Goal: Task Accomplishment & Management: Use online tool/utility

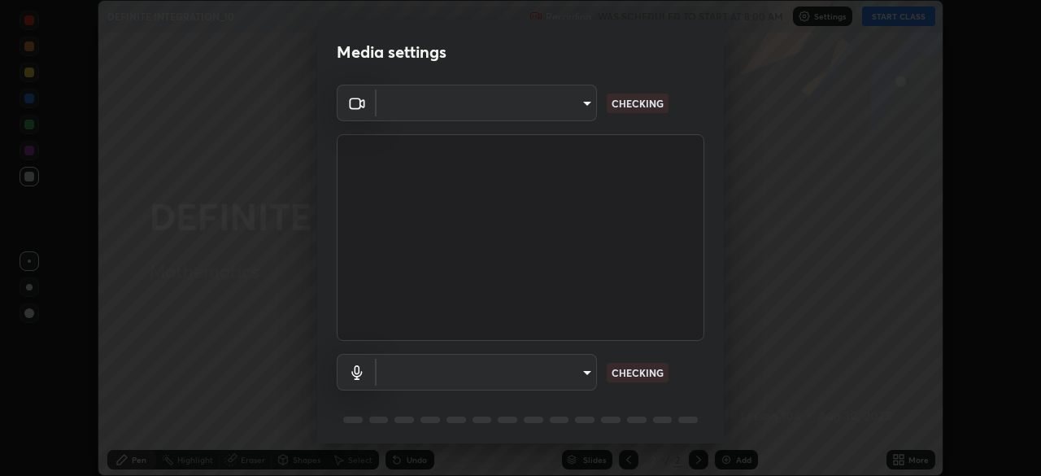
scroll to position [476, 1041]
type input "e935e90e6c1ab5daa0dcc92e8481b2929d3357ce8b6dafce0a80e6d5474c7f03"
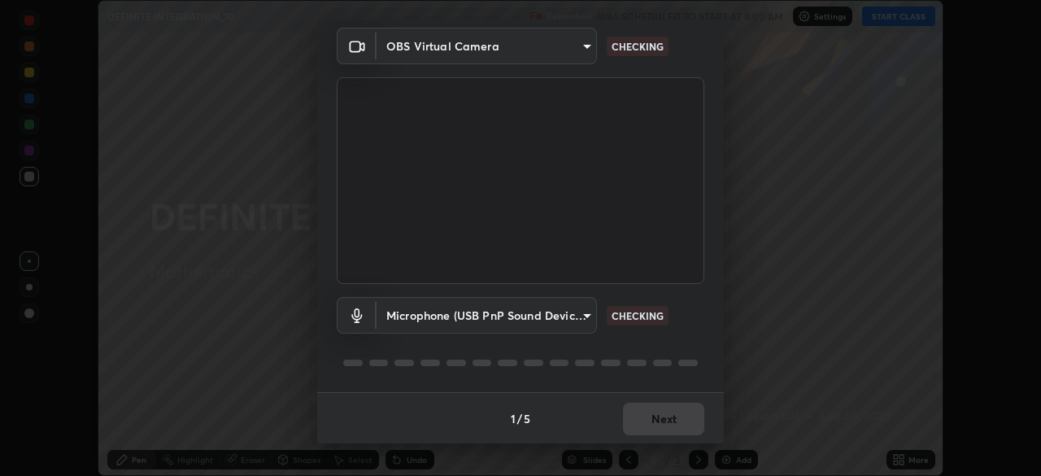
click at [583, 318] on body "Erase all DEFINITE INTEGRATION_10 Recording WAS SCHEDULED TO START AT 8:00 AM S…" at bounding box center [520, 238] width 1041 height 476
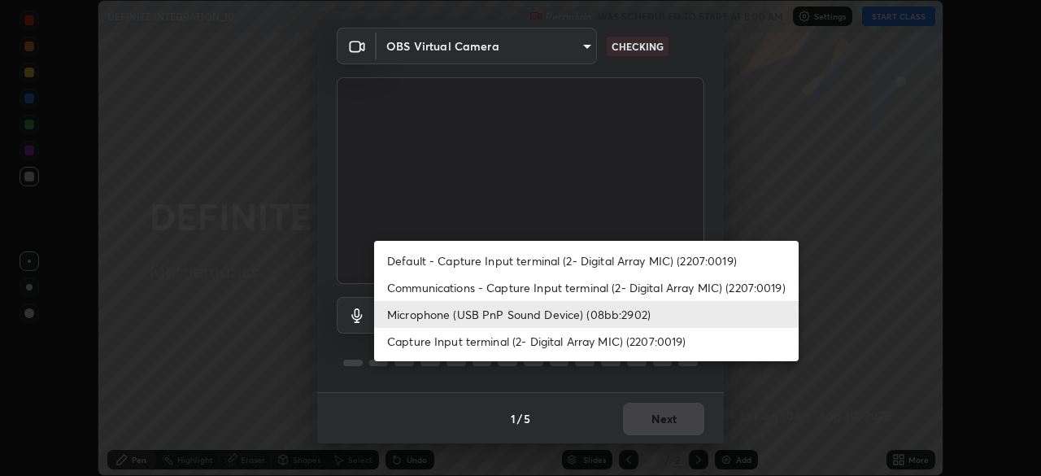
click at [564, 345] on li "Capture Input terminal (2- Digital Array MIC) (2207:0019)" at bounding box center [586, 341] width 424 height 27
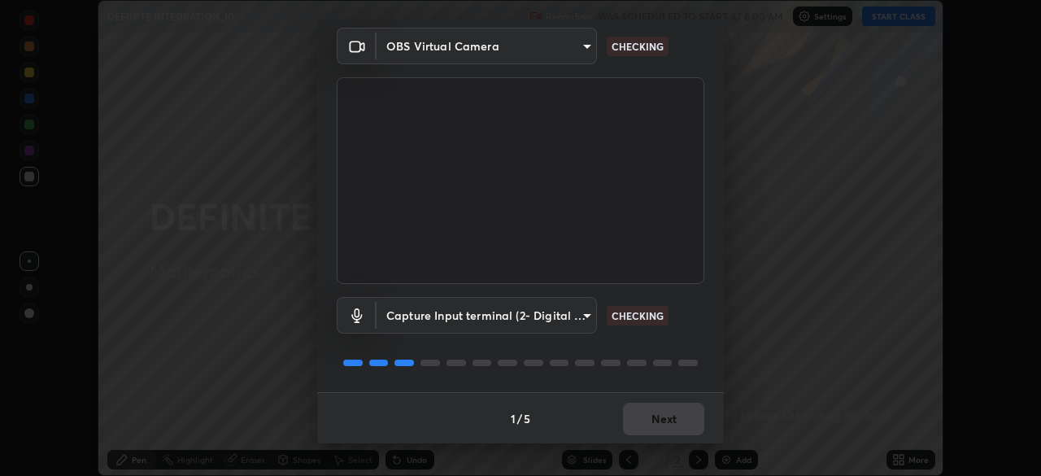
click at [579, 319] on body "Erase all DEFINITE INTEGRATION_10 Recording WAS SCHEDULED TO START AT 8:00 AM S…" at bounding box center [520, 238] width 1041 height 476
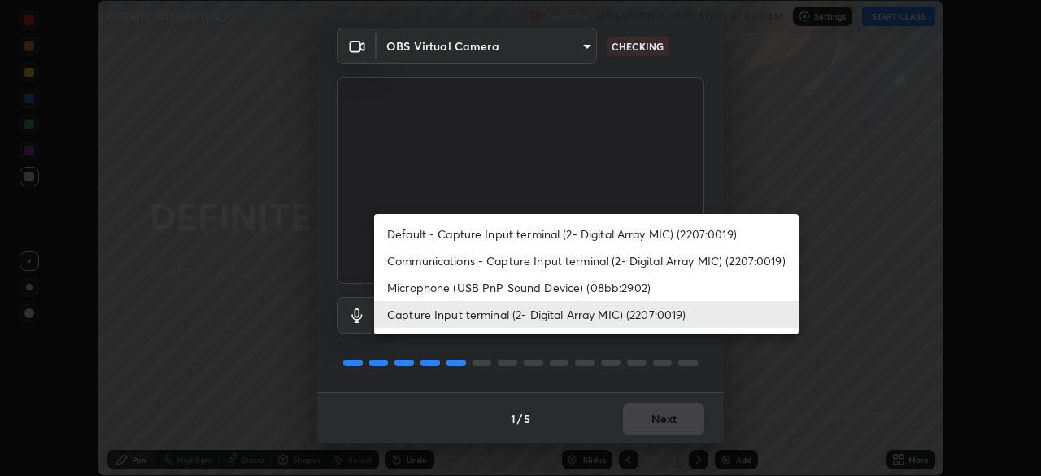
click at [555, 287] on li "Microphone (USB PnP Sound Device) (08bb:2902)" at bounding box center [586, 287] width 424 height 27
type input "c6b3c6d5c3a731f4ec6c3b5194e87e8aea126488fd752eaf3c94a14112842a4e"
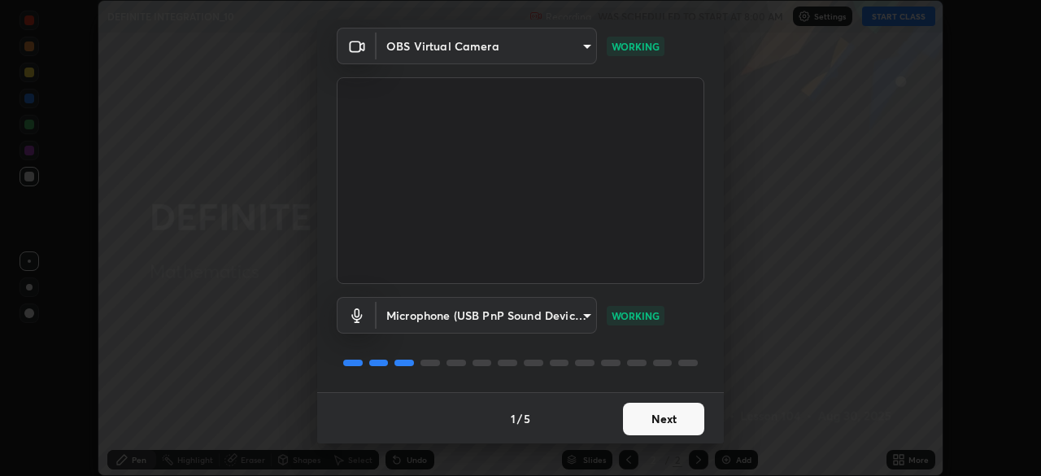
click at [667, 422] on button "Next" at bounding box center [663, 418] width 81 height 33
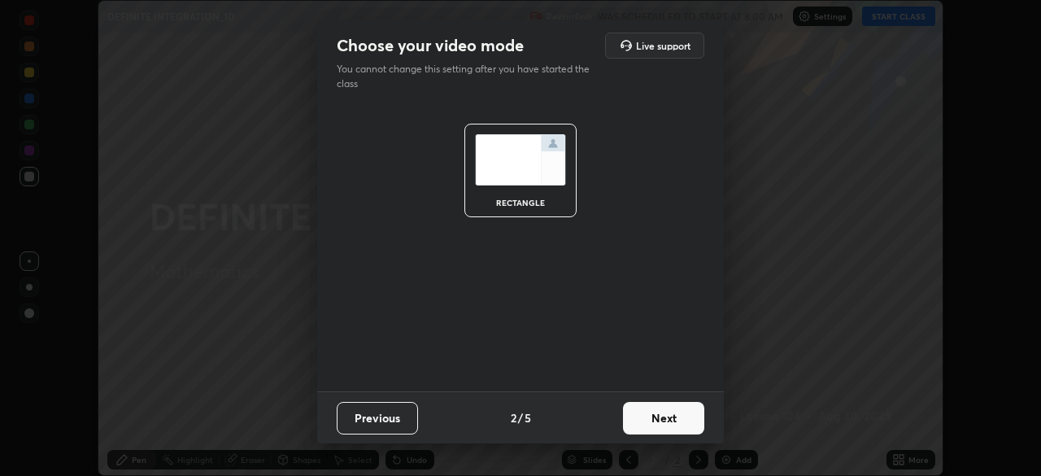
click at [668, 419] on button "Next" at bounding box center [663, 418] width 81 height 33
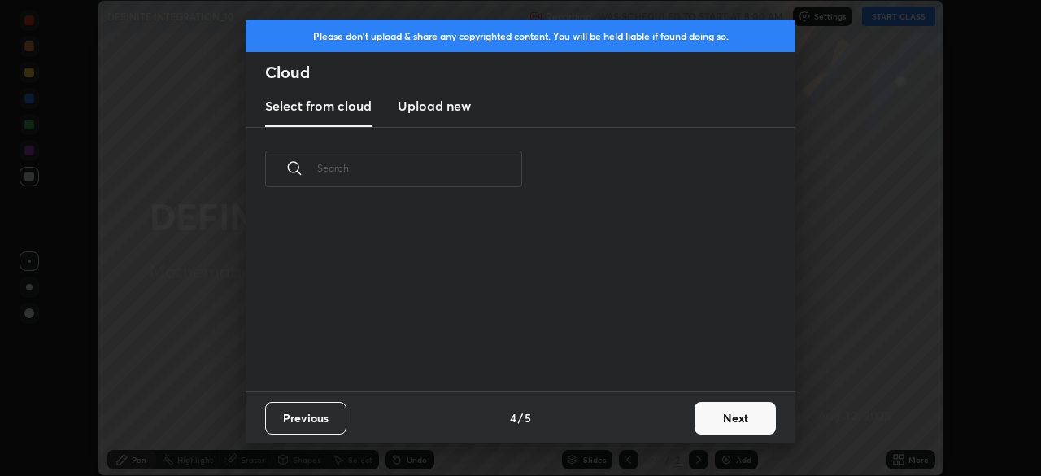
click at [677, 420] on div "Previous 4 / 5 Next" at bounding box center [521, 417] width 550 height 52
click at [724, 419] on button "Next" at bounding box center [734, 418] width 81 height 33
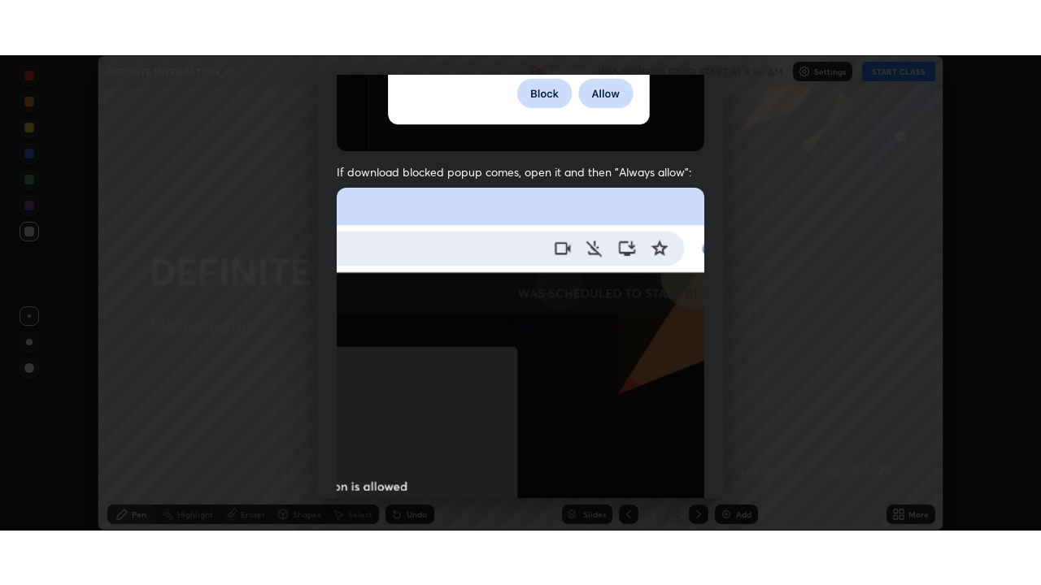
scroll to position [389, 0]
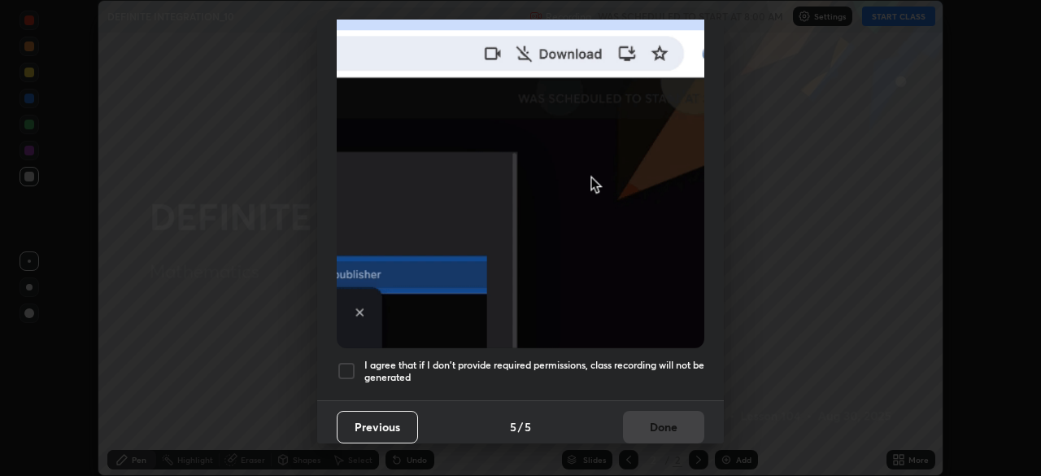
click at [350, 361] on div at bounding box center [347, 371] width 20 height 20
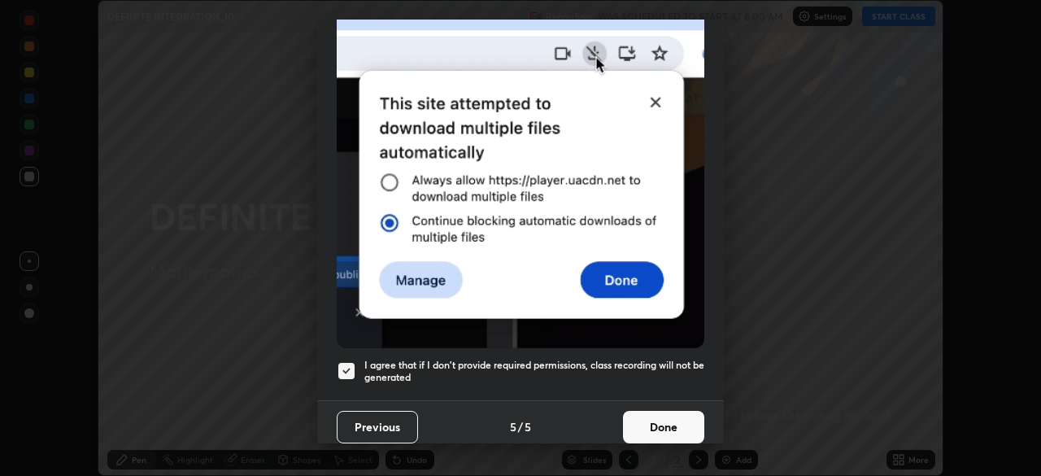
click at [647, 423] on button "Done" at bounding box center [663, 427] width 81 height 33
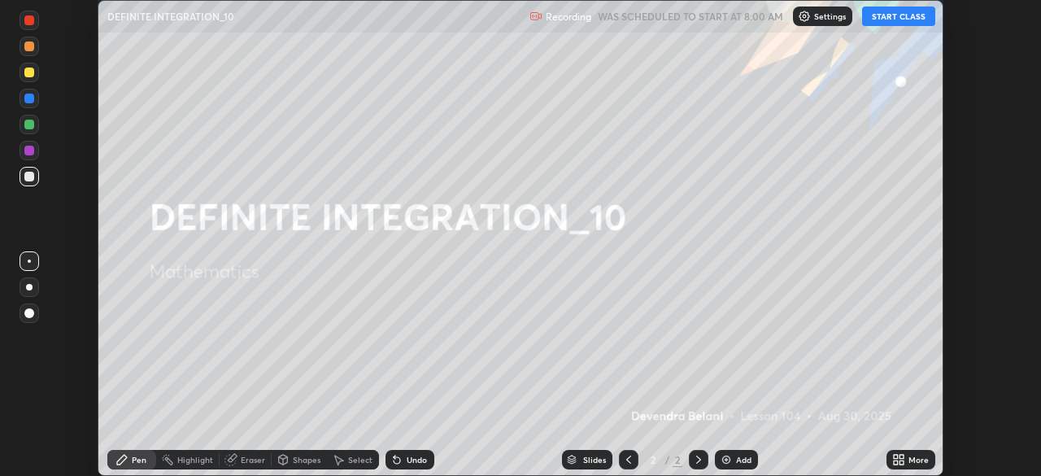
click at [899, 19] on button "START CLASS" at bounding box center [898, 17] width 73 height 20
click at [727, 457] on img at bounding box center [725, 459] width 13 height 13
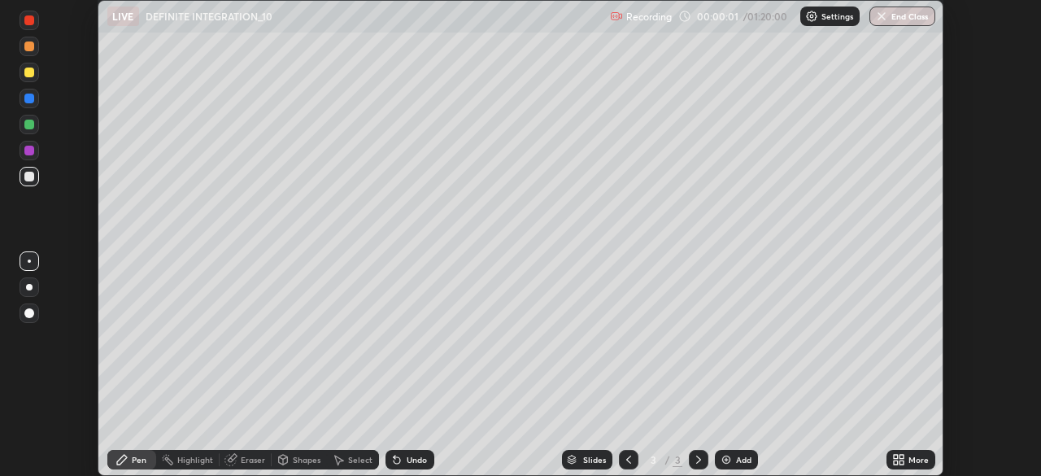
click at [908, 463] on div "More" at bounding box center [918, 459] width 20 height 8
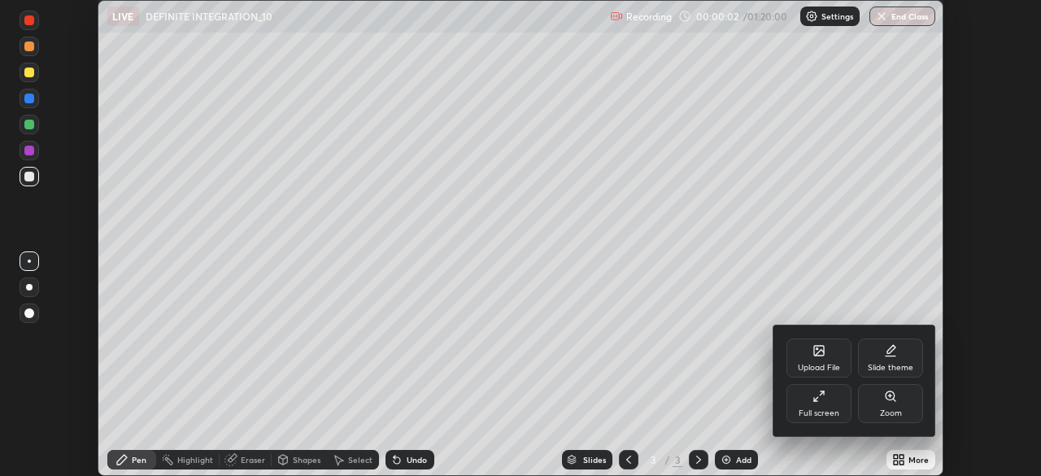
click at [830, 409] on div "Full screen" at bounding box center [818, 413] width 41 height 8
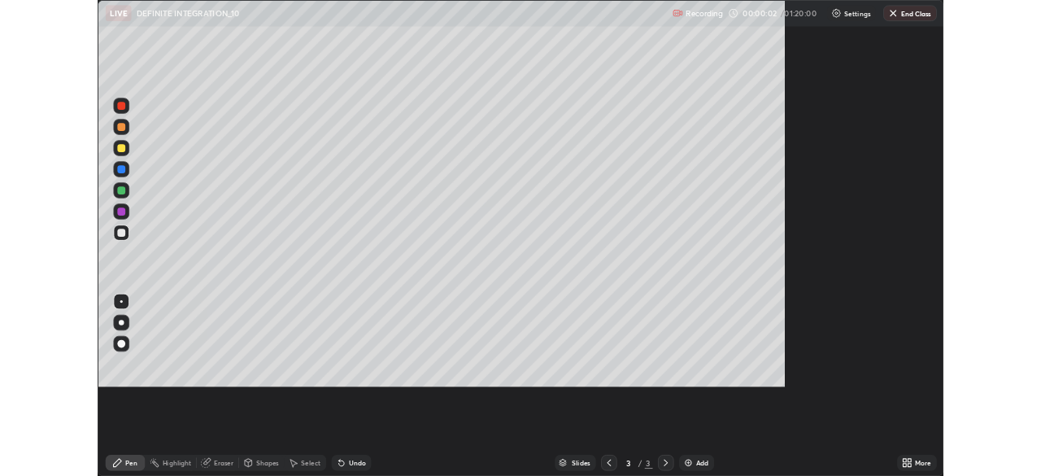
scroll to position [585, 1041]
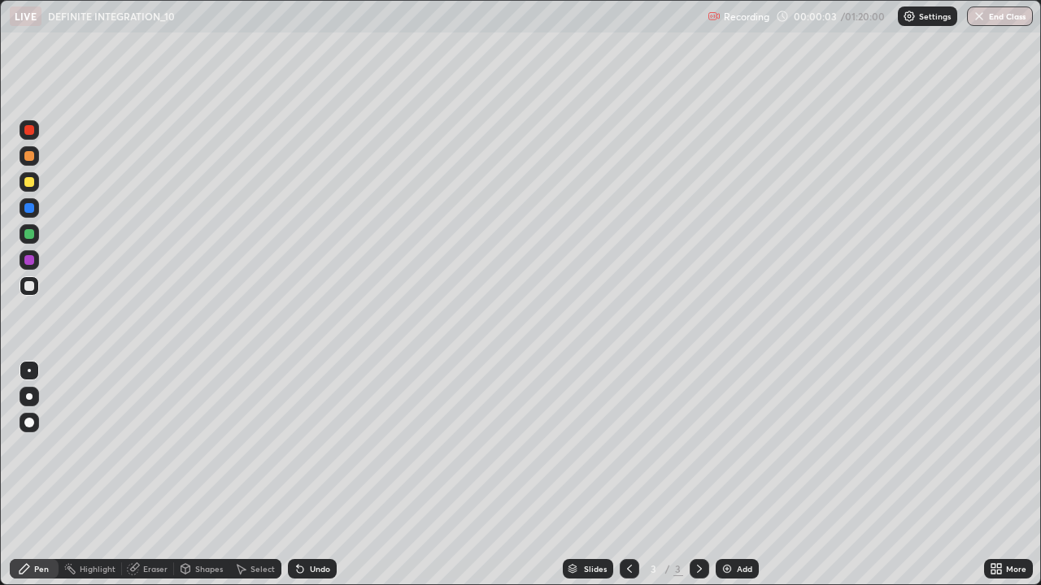
click at [30, 182] on div at bounding box center [29, 182] width 10 height 10
click at [33, 160] on div at bounding box center [29, 156] width 10 height 10
click at [321, 475] on div "Undo" at bounding box center [312, 569] width 49 height 20
click at [317, 475] on div "Undo" at bounding box center [312, 569] width 49 height 20
click at [32, 236] on div at bounding box center [29, 234] width 10 height 10
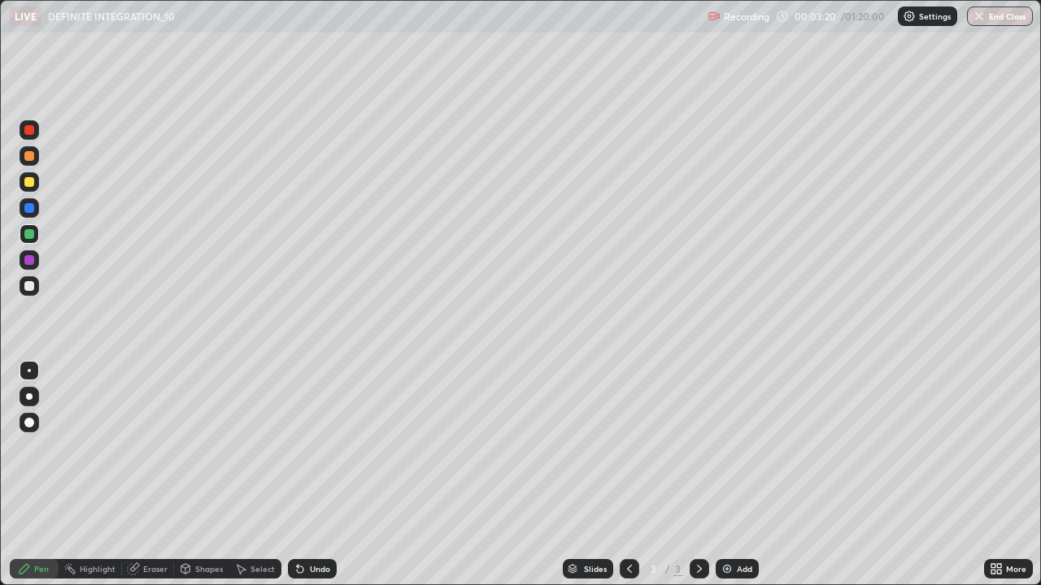
click at [299, 475] on icon at bounding box center [300, 570] width 7 height 7
click at [298, 475] on icon at bounding box center [300, 570] width 7 height 7
click at [29, 293] on div at bounding box center [30, 286] width 20 height 20
click at [730, 475] on img at bounding box center [726, 569] width 13 height 13
click at [29, 184] on div at bounding box center [29, 182] width 10 height 10
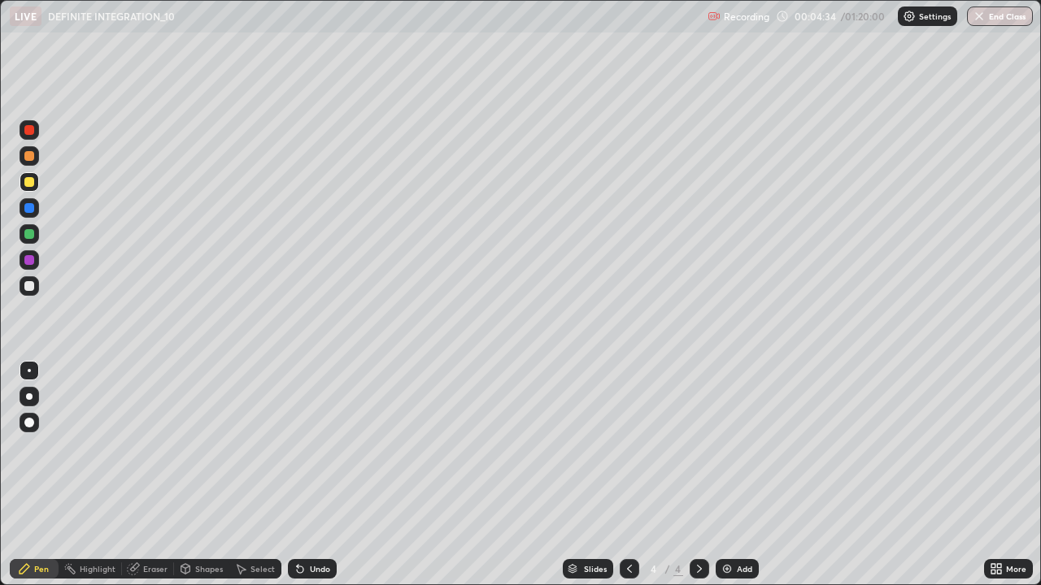
click at [158, 475] on div "Eraser" at bounding box center [155, 569] width 24 height 8
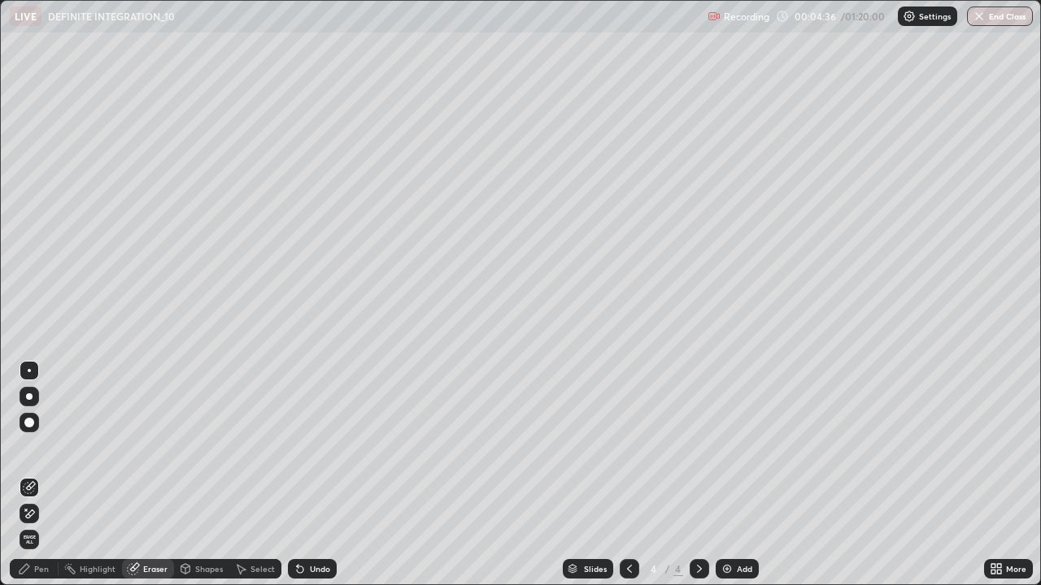
click at [45, 475] on div "Pen" at bounding box center [41, 569] width 15 height 8
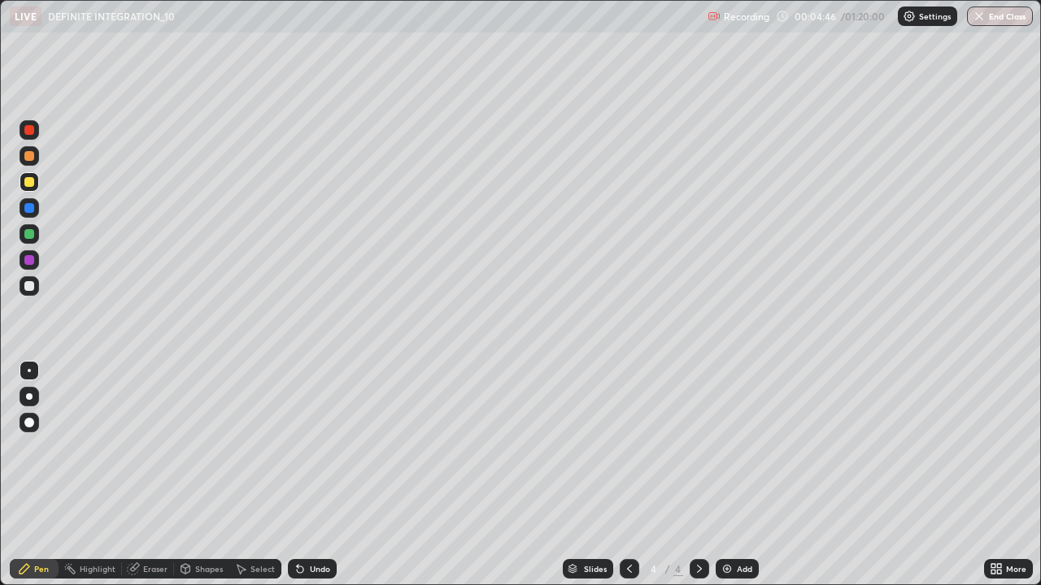
click at [30, 156] on div at bounding box center [29, 156] width 10 height 10
click at [28, 187] on div at bounding box center [30, 182] width 20 height 20
click at [299, 475] on icon at bounding box center [300, 570] width 7 height 7
click at [298, 475] on icon at bounding box center [300, 570] width 7 height 7
click at [302, 475] on icon at bounding box center [299, 569] width 13 height 13
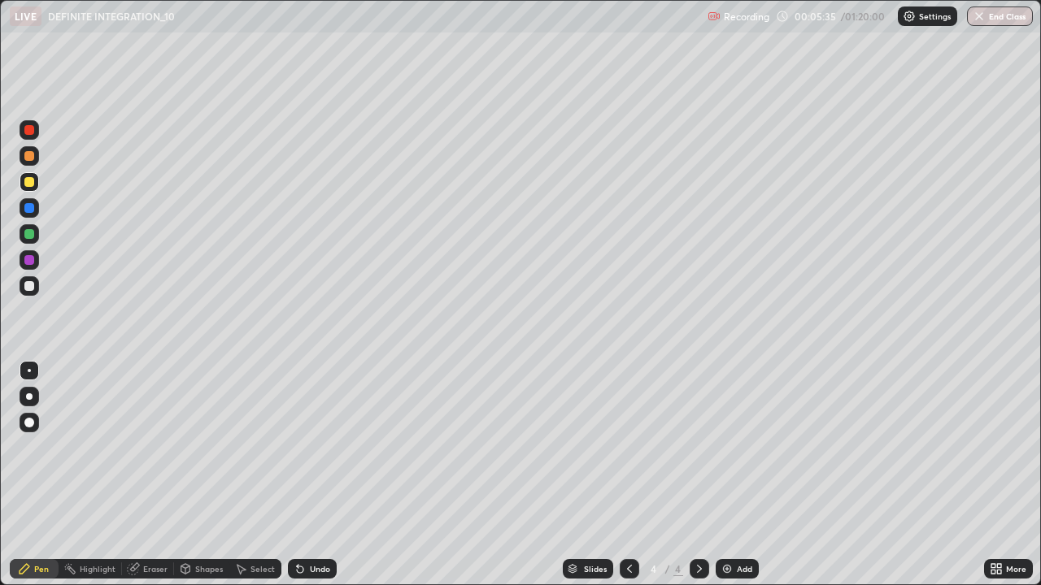
click at [302, 475] on icon at bounding box center [299, 569] width 13 height 13
click at [300, 475] on icon at bounding box center [300, 570] width 7 height 7
click at [299, 475] on icon at bounding box center [300, 570] width 7 height 7
click at [298, 475] on icon at bounding box center [300, 570] width 7 height 7
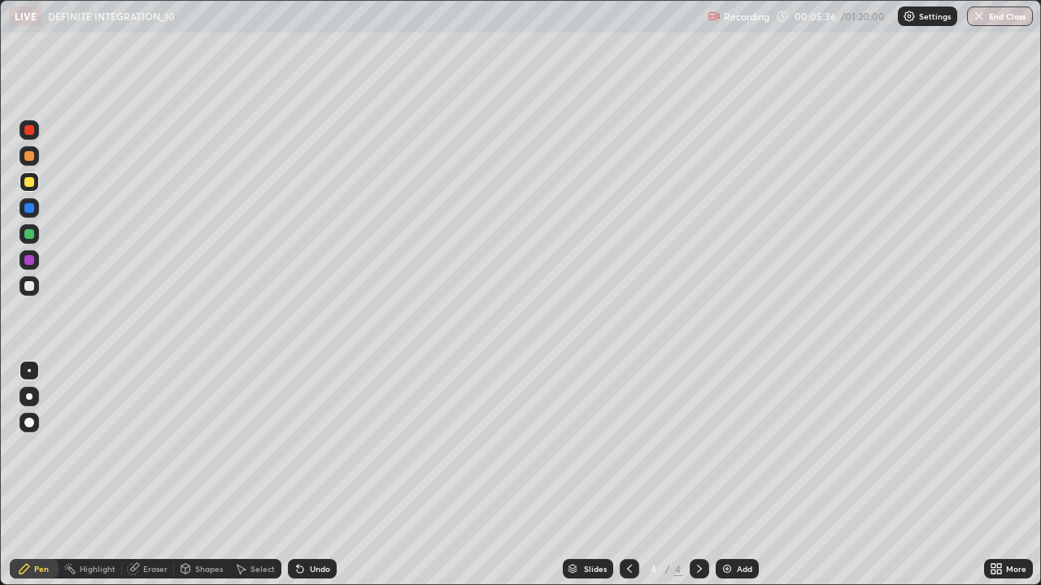
click at [298, 475] on icon at bounding box center [300, 570] width 7 height 7
click at [296, 475] on icon at bounding box center [299, 569] width 13 height 13
click at [297, 475] on icon at bounding box center [300, 570] width 7 height 7
click at [298, 475] on div "Undo" at bounding box center [312, 569] width 49 height 20
click at [297, 475] on icon at bounding box center [298, 566] width 2 height 2
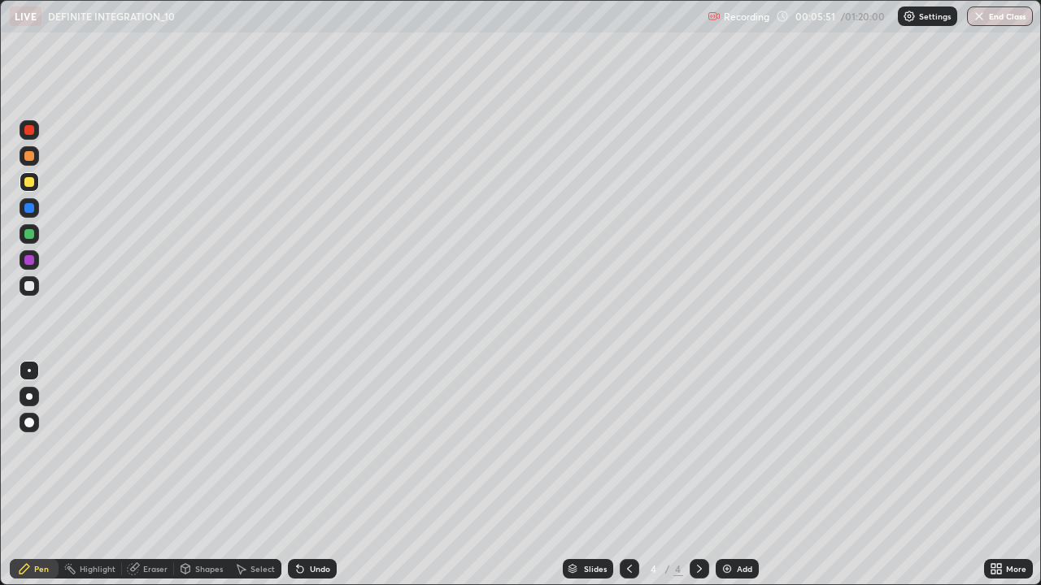
click at [256, 475] on div "Select" at bounding box center [262, 569] width 24 height 8
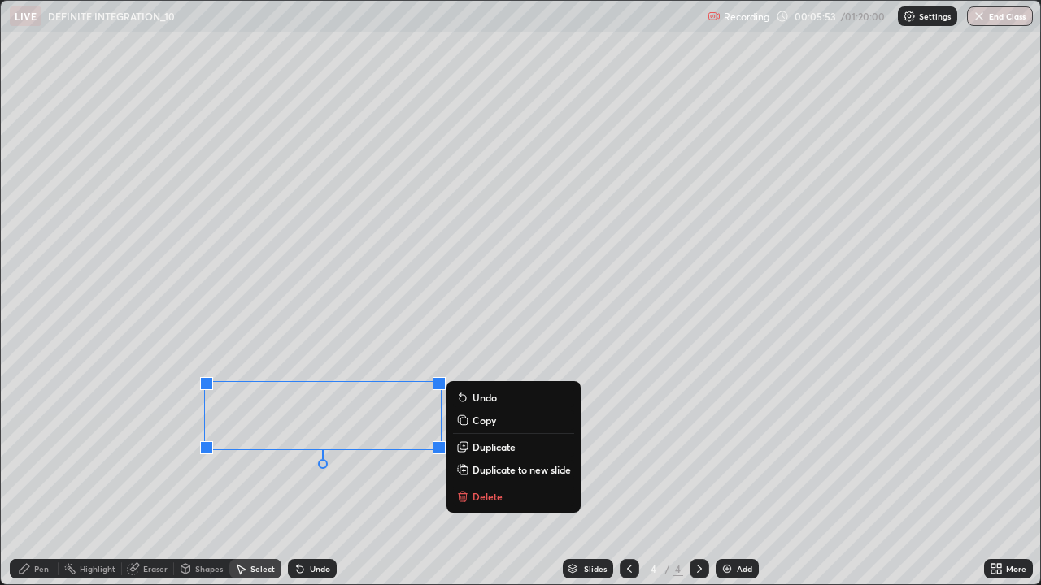
click at [502, 475] on button "Delete" at bounding box center [513, 497] width 121 height 20
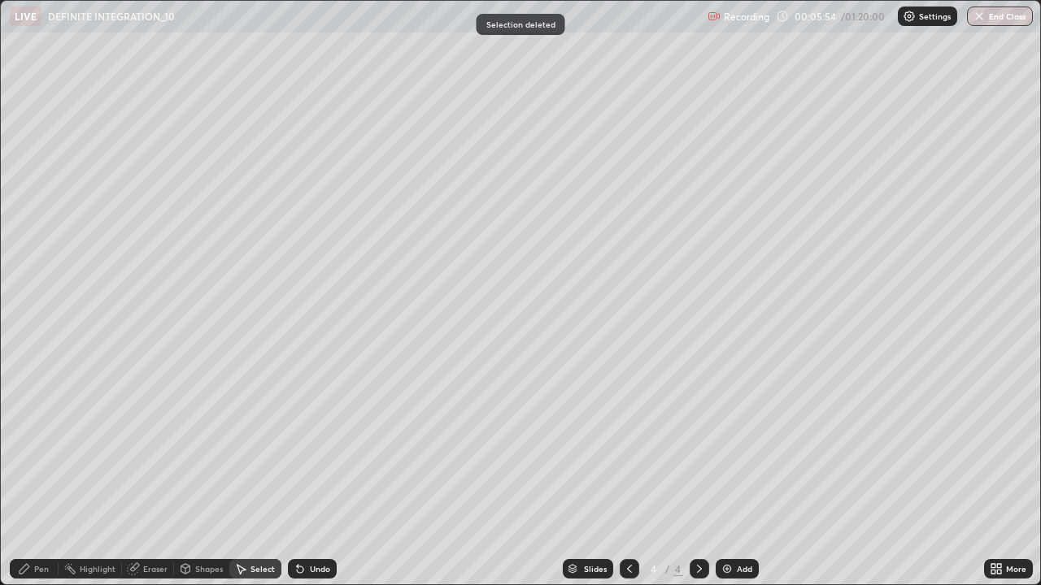
click at [47, 475] on div "Pen" at bounding box center [34, 569] width 49 height 20
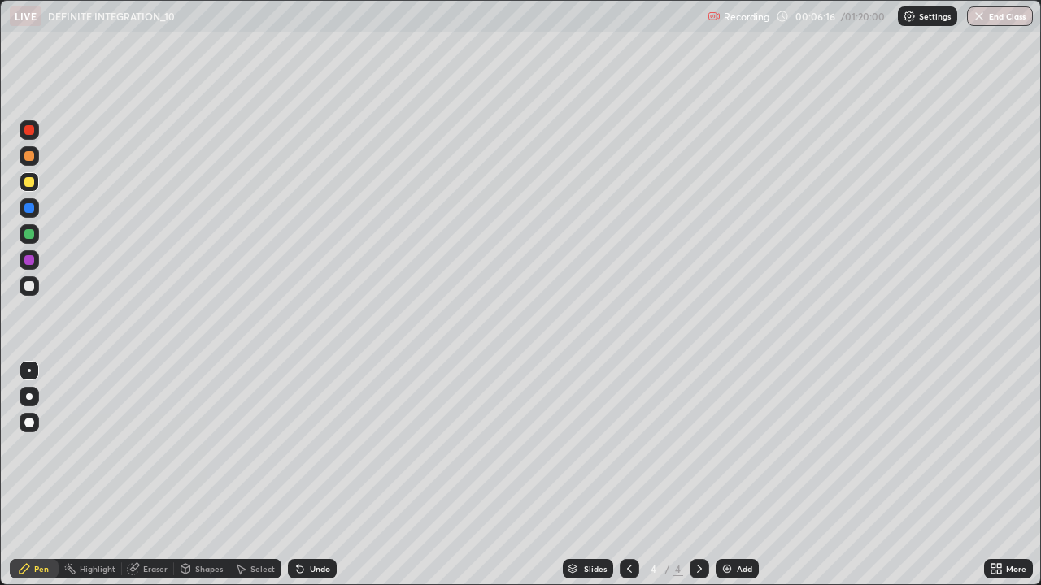
click at [29, 206] on div at bounding box center [29, 208] width 10 height 10
click at [28, 234] on div at bounding box center [29, 234] width 10 height 10
click at [627, 475] on icon at bounding box center [629, 569] width 13 height 13
click at [690, 475] on div at bounding box center [699, 569] width 20 height 20
click at [725, 475] on img at bounding box center [726, 569] width 13 height 13
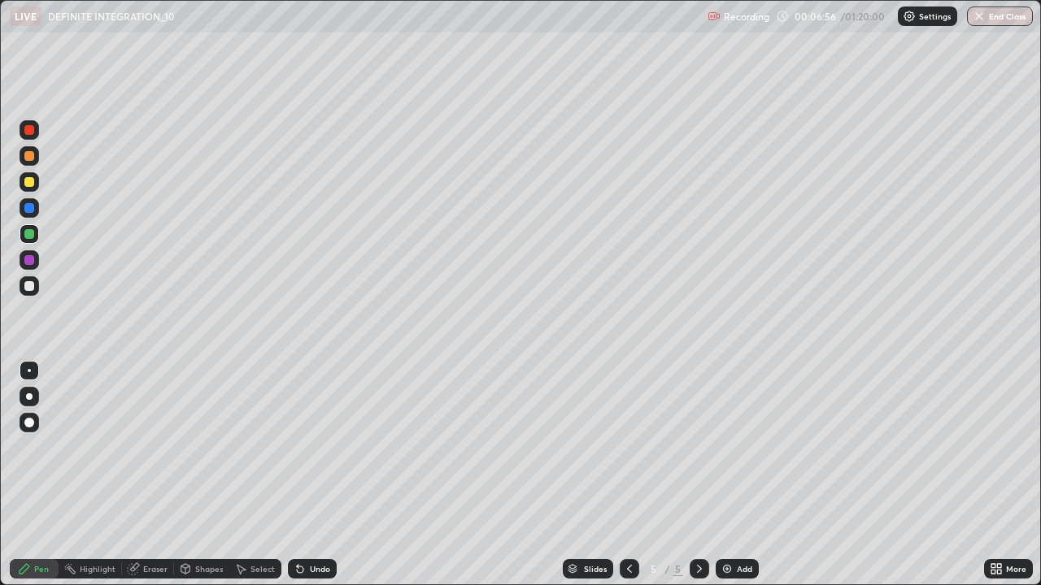
click at [262, 475] on div "Select" at bounding box center [255, 569] width 52 height 20
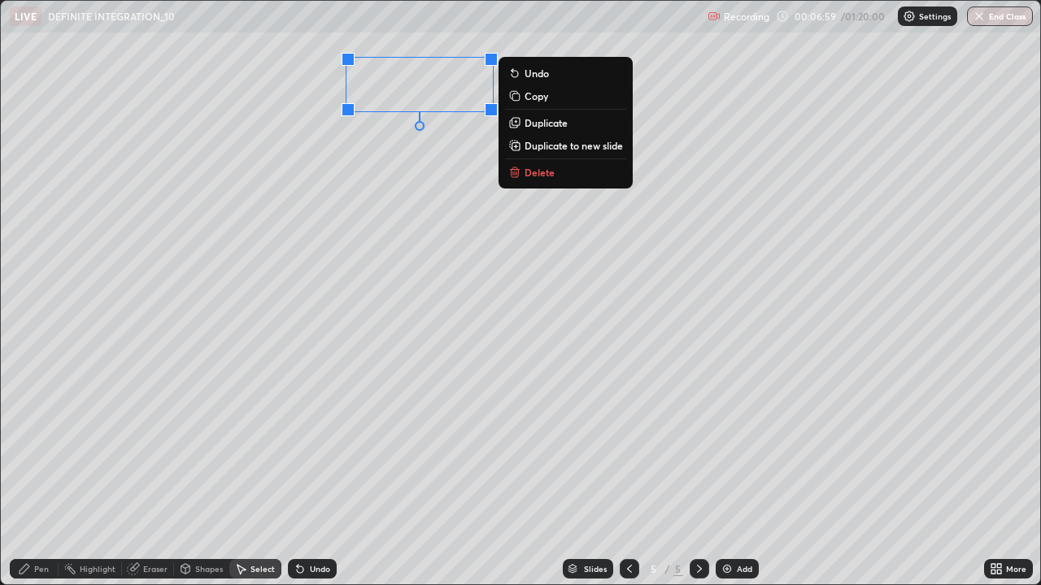
click at [374, 285] on div "0 ° Undo Copy Duplicate Duplicate to new slide Delete" at bounding box center [521, 293] width 1040 height 585
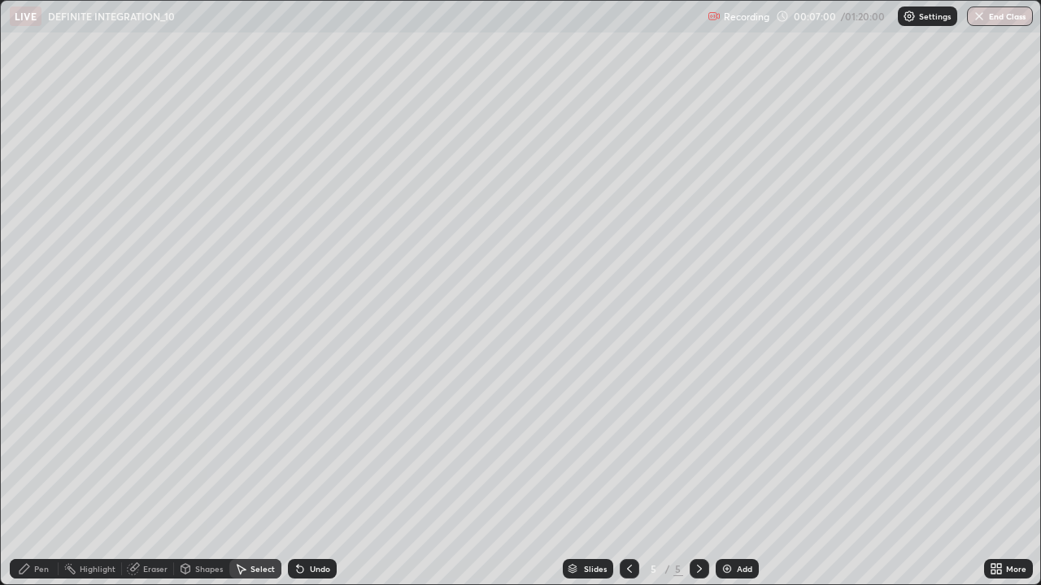
click at [50, 475] on div "Pen" at bounding box center [34, 569] width 49 height 20
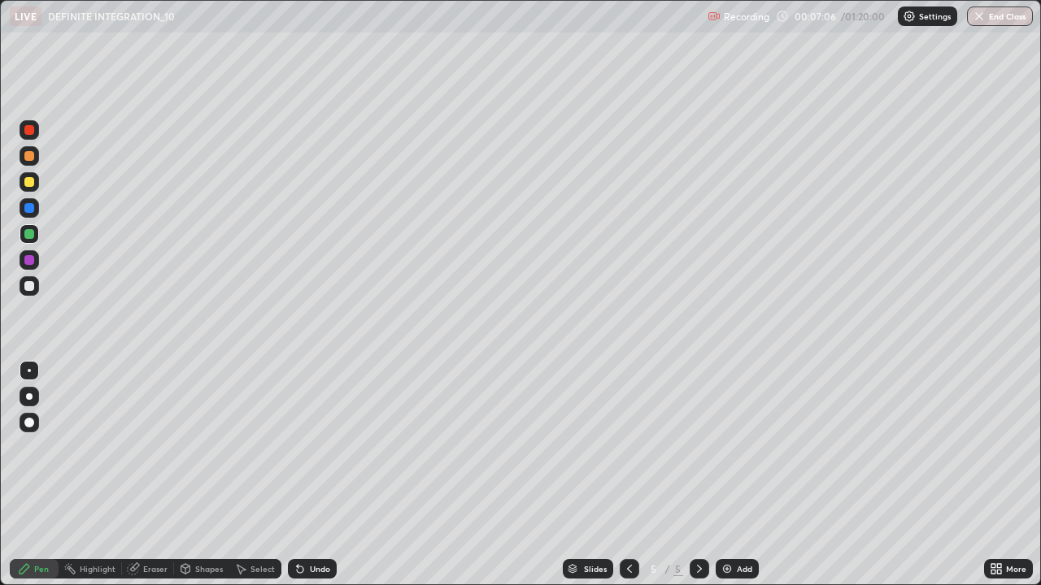
click at [29, 184] on div at bounding box center [29, 182] width 10 height 10
click at [31, 158] on div at bounding box center [29, 156] width 10 height 10
click at [33, 189] on div at bounding box center [30, 182] width 20 height 20
click at [261, 475] on div "Select" at bounding box center [262, 569] width 24 height 8
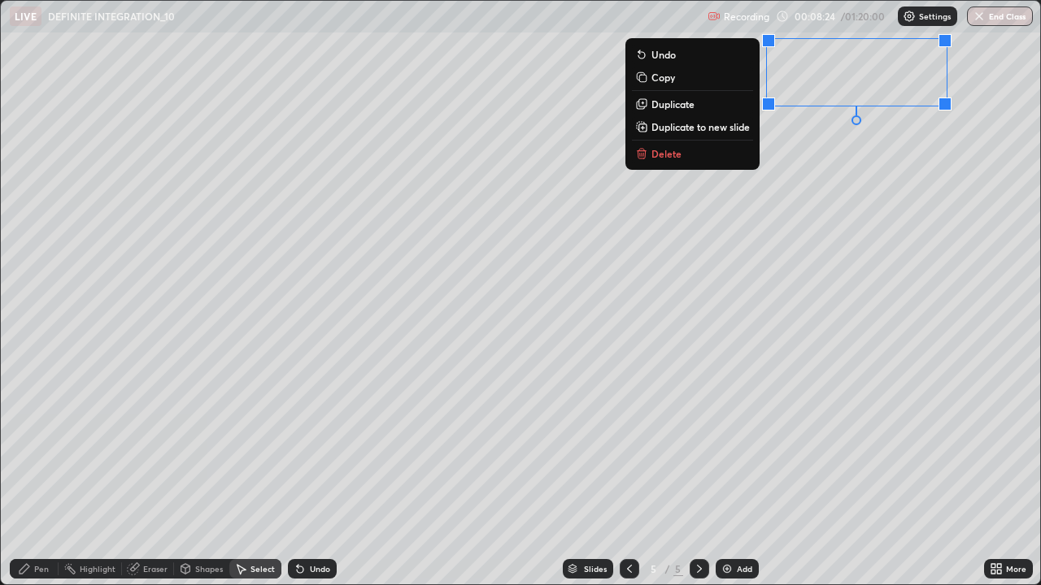
click at [711, 154] on button "Delete" at bounding box center [692, 154] width 121 height 20
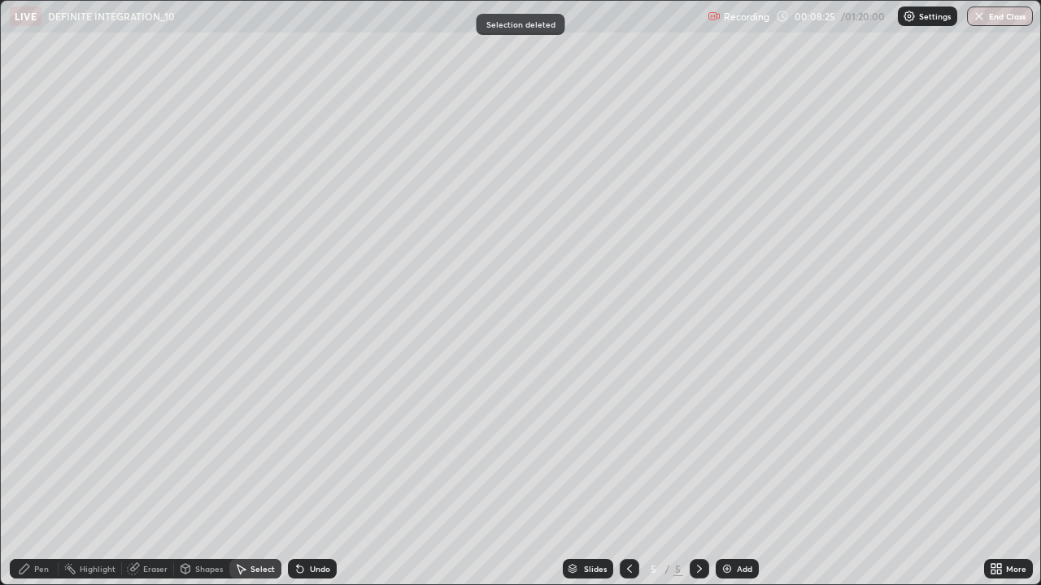
click at [40, 475] on div "Pen" at bounding box center [41, 569] width 15 height 8
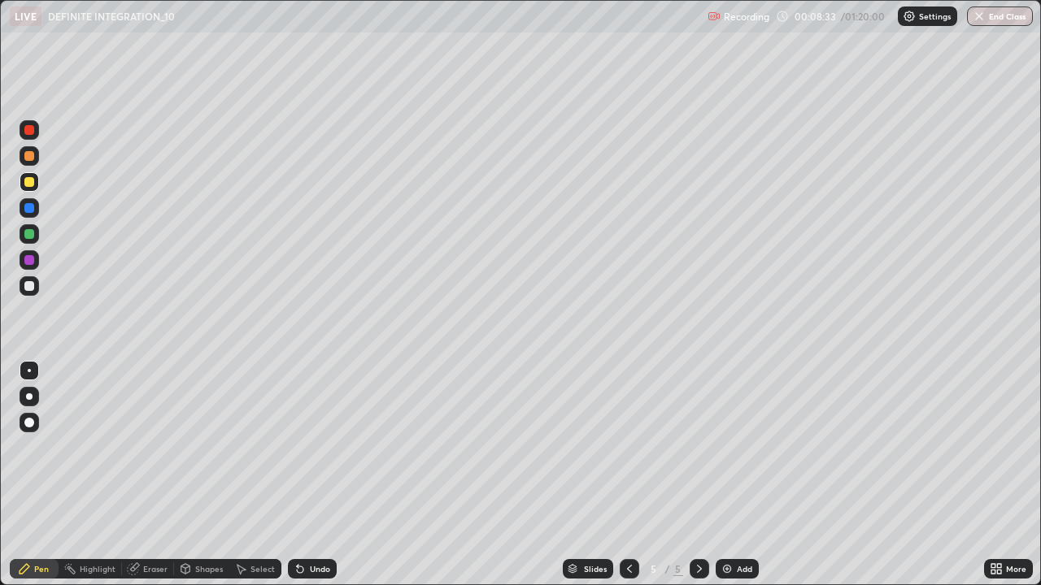
click at [29, 159] on div at bounding box center [29, 156] width 10 height 10
click at [151, 475] on div "Eraser" at bounding box center [148, 569] width 52 height 20
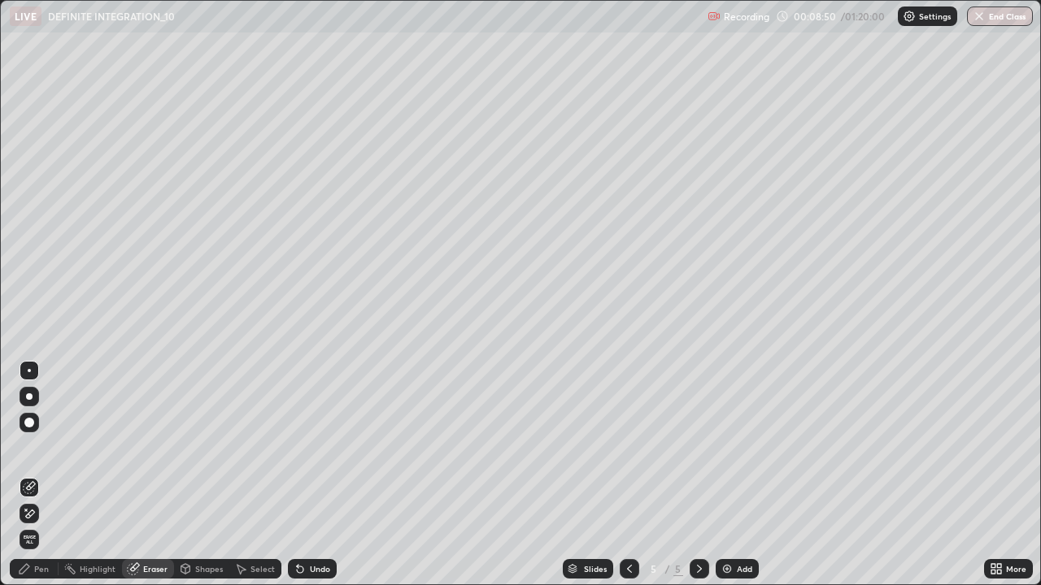
click at [45, 475] on div "Pen" at bounding box center [41, 569] width 15 height 8
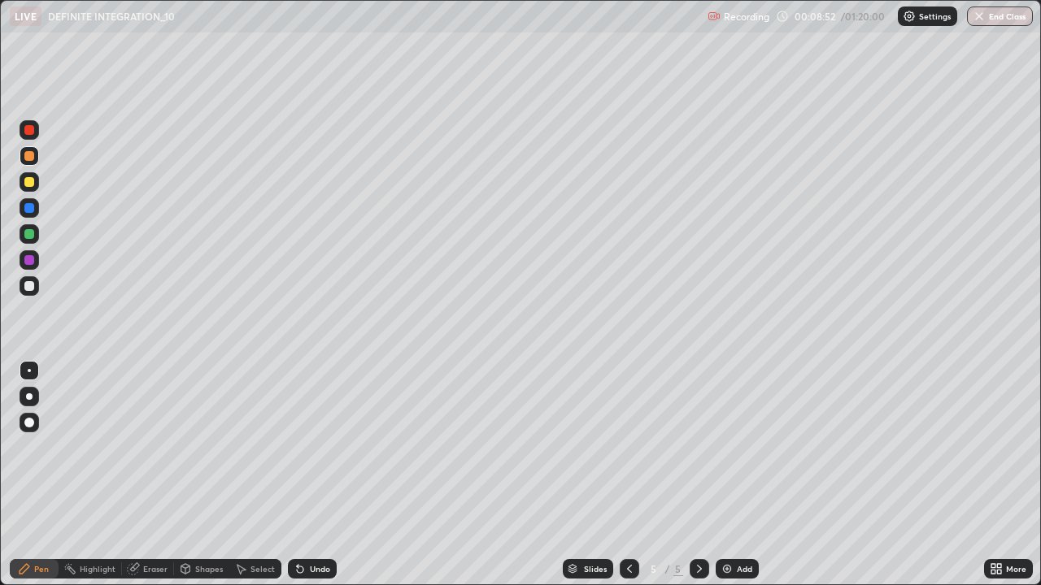
click at [157, 475] on div "Eraser" at bounding box center [155, 569] width 24 height 8
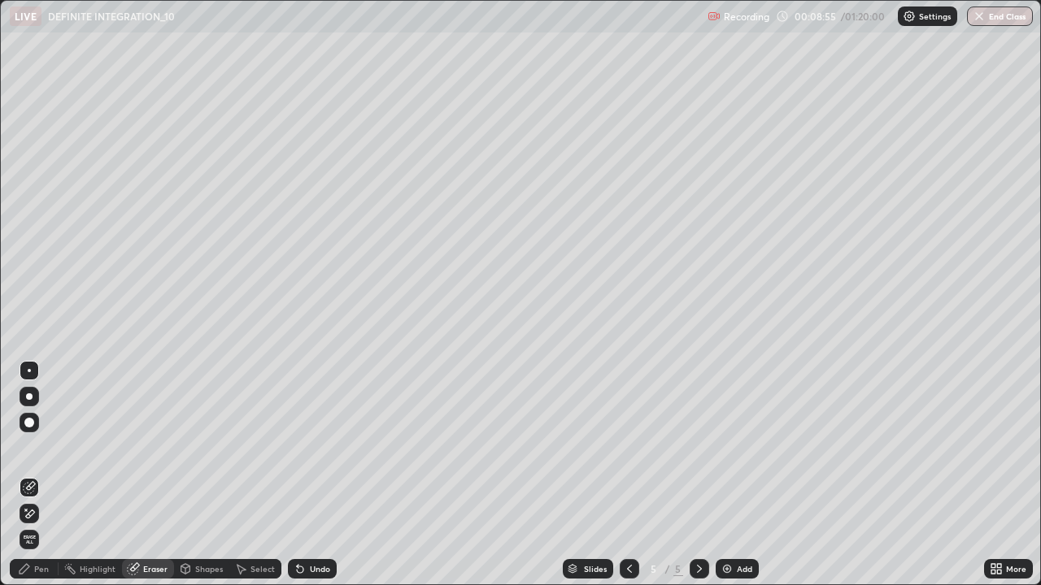
click at [44, 475] on div "Pen" at bounding box center [41, 569] width 15 height 8
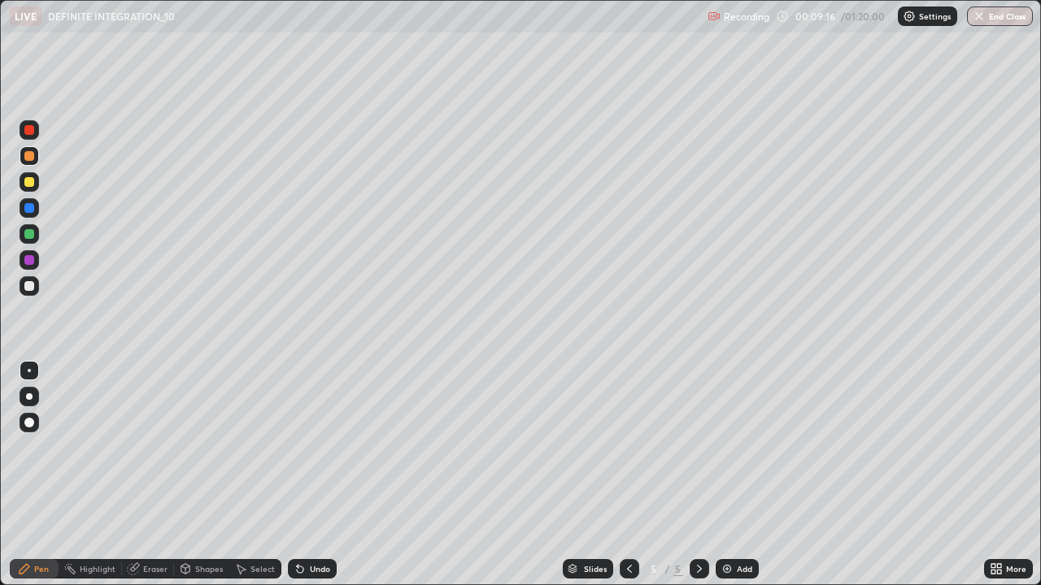
click at [36, 294] on div at bounding box center [30, 286] width 20 height 20
click at [320, 475] on div "Undo" at bounding box center [320, 569] width 20 height 8
click at [311, 475] on div "Undo" at bounding box center [320, 569] width 20 height 8
click at [28, 261] on div at bounding box center [29, 260] width 10 height 10
click at [34, 215] on div at bounding box center [30, 208] width 20 height 20
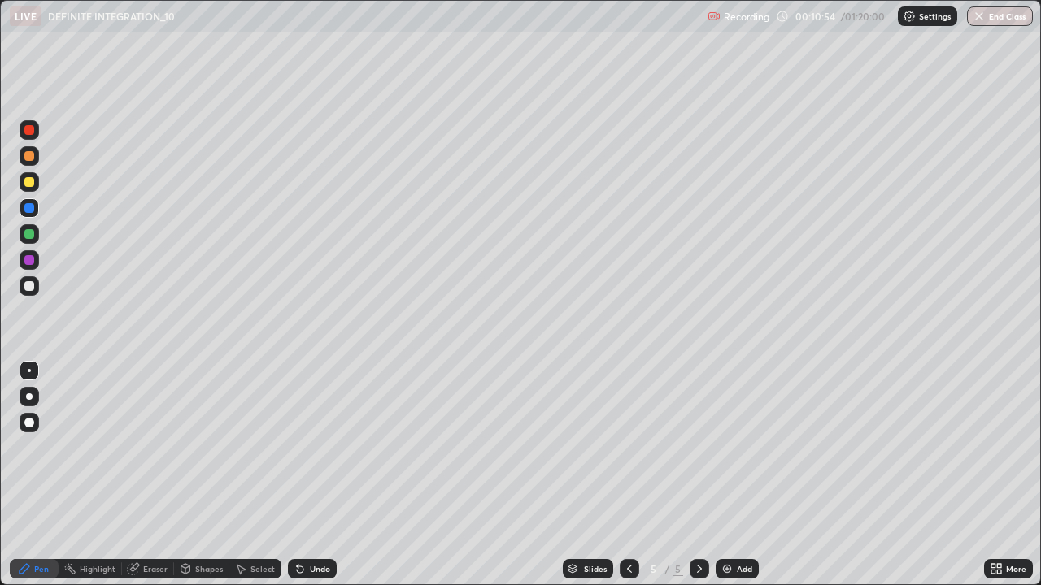
click at [28, 182] on div at bounding box center [29, 182] width 10 height 10
click at [722, 475] on img at bounding box center [726, 569] width 13 height 13
click at [38, 163] on div at bounding box center [30, 156] width 20 height 26
click at [36, 190] on div at bounding box center [30, 182] width 20 height 20
click at [29, 156] on div at bounding box center [29, 156] width 10 height 10
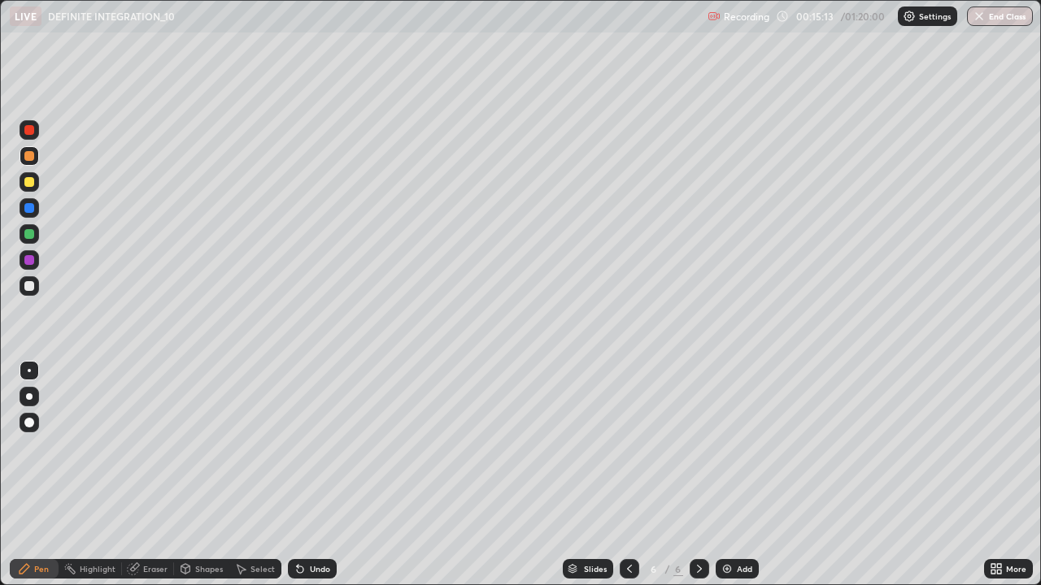
click at [31, 182] on div at bounding box center [29, 182] width 10 height 10
click at [310, 475] on div "Undo" at bounding box center [320, 569] width 20 height 8
click at [306, 475] on div "Undo" at bounding box center [312, 569] width 49 height 20
click at [298, 475] on icon at bounding box center [300, 570] width 7 height 7
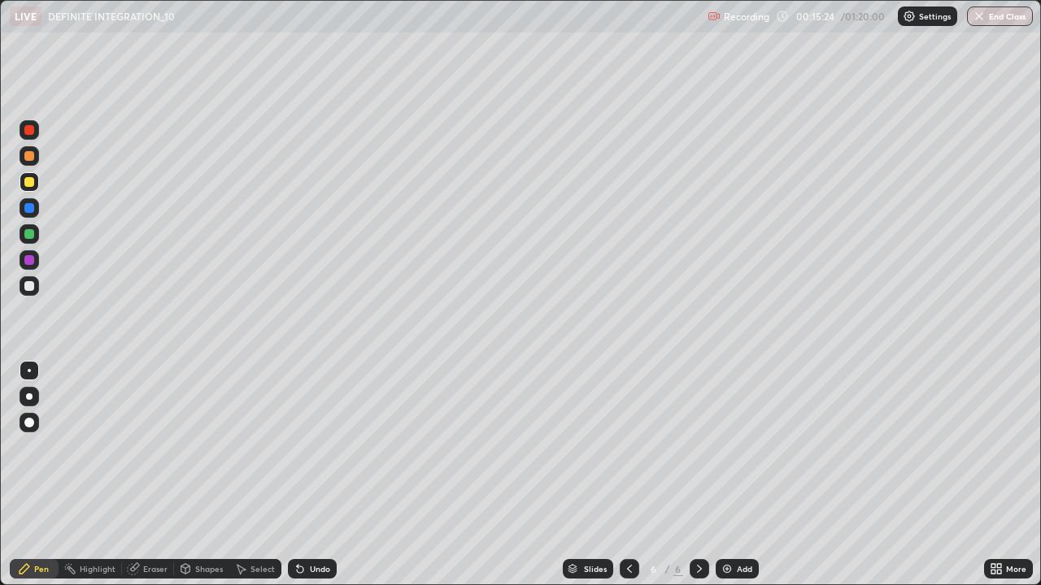
click at [36, 161] on div at bounding box center [30, 156] width 20 height 20
click at [33, 149] on div at bounding box center [30, 156] width 20 height 20
click at [30, 130] on div at bounding box center [29, 130] width 10 height 10
click at [29, 262] on div at bounding box center [29, 260] width 10 height 10
click at [29, 237] on div at bounding box center [29, 234] width 10 height 10
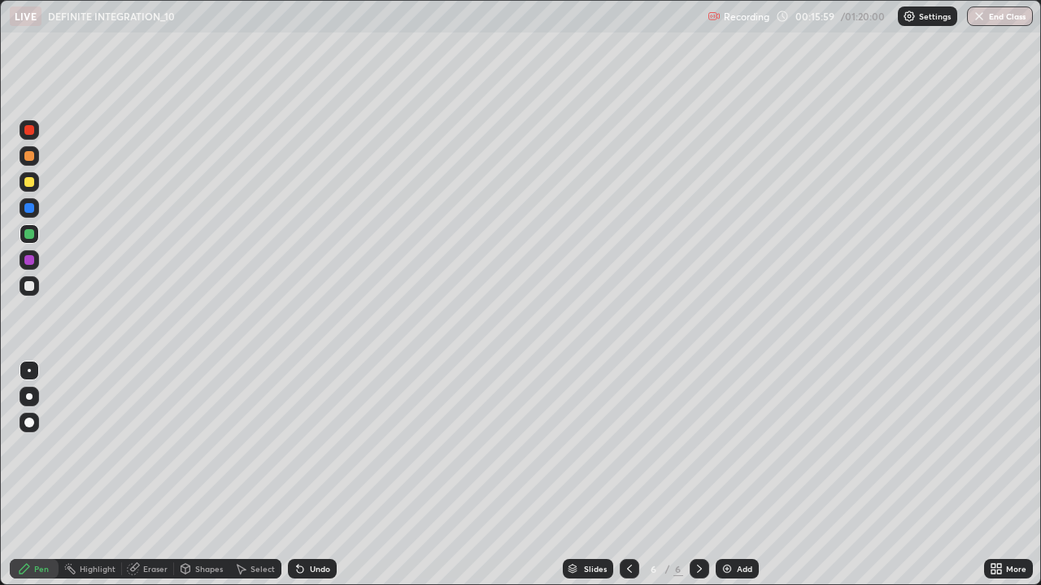
click at [29, 284] on div at bounding box center [29, 286] width 10 height 10
click at [29, 266] on div at bounding box center [30, 260] width 20 height 20
click at [730, 475] on img at bounding box center [726, 569] width 13 height 13
click at [317, 475] on div "Undo" at bounding box center [320, 569] width 20 height 8
click at [31, 181] on div at bounding box center [29, 182] width 10 height 10
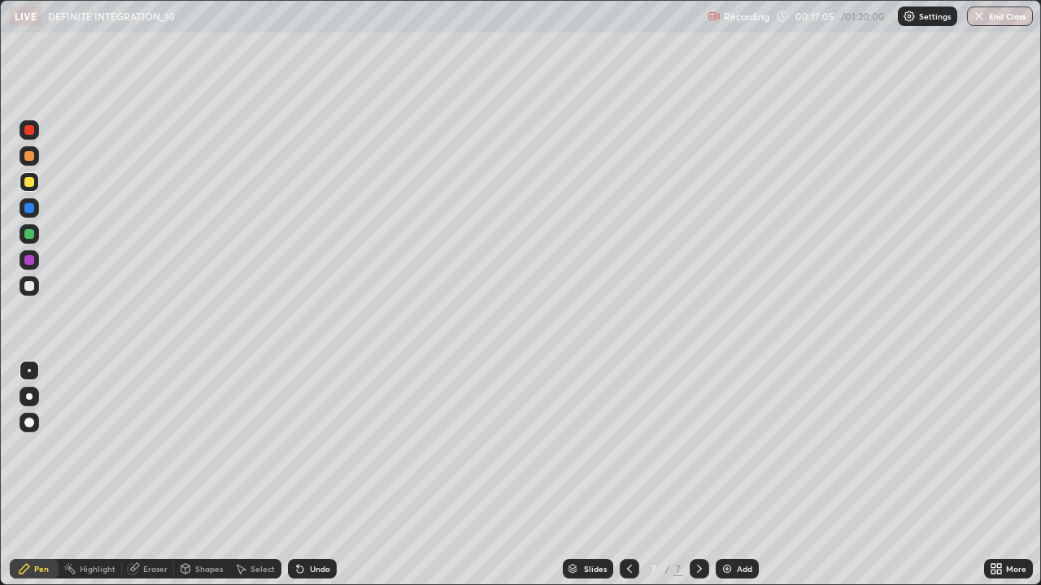
click at [31, 134] on div at bounding box center [29, 130] width 10 height 10
click at [27, 292] on div at bounding box center [30, 286] width 20 height 20
click at [80, 475] on div "Highlight" at bounding box center [98, 569] width 36 height 8
click at [144, 475] on div "Eraser" at bounding box center [155, 569] width 24 height 8
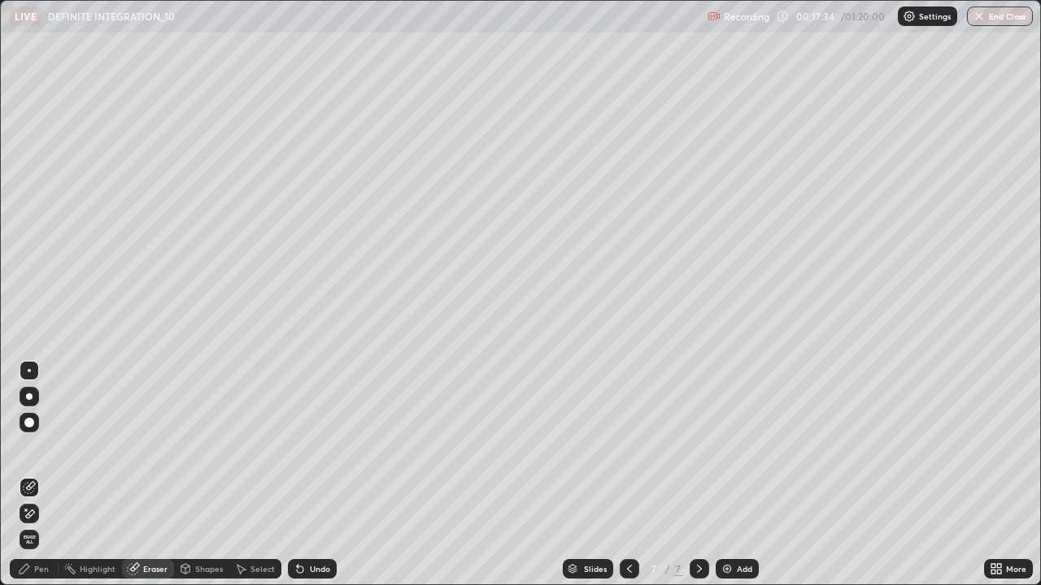
click at [48, 475] on div "Pen" at bounding box center [41, 569] width 15 height 8
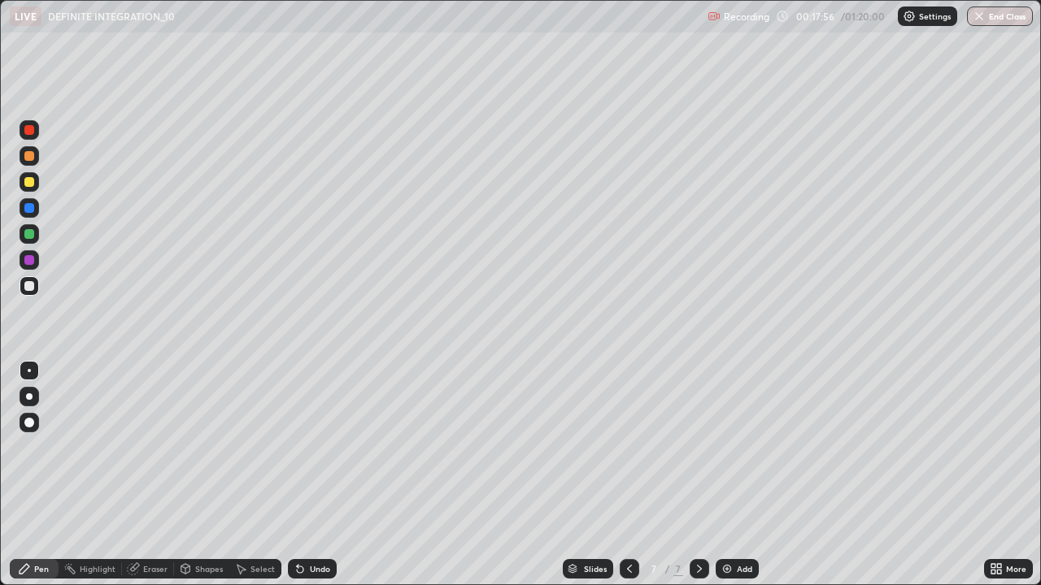
click at [33, 157] on div at bounding box center [29, 156] width 10 height 10
click at [243, 475] on icon at bounding box center [241, 570] width 9 height 10
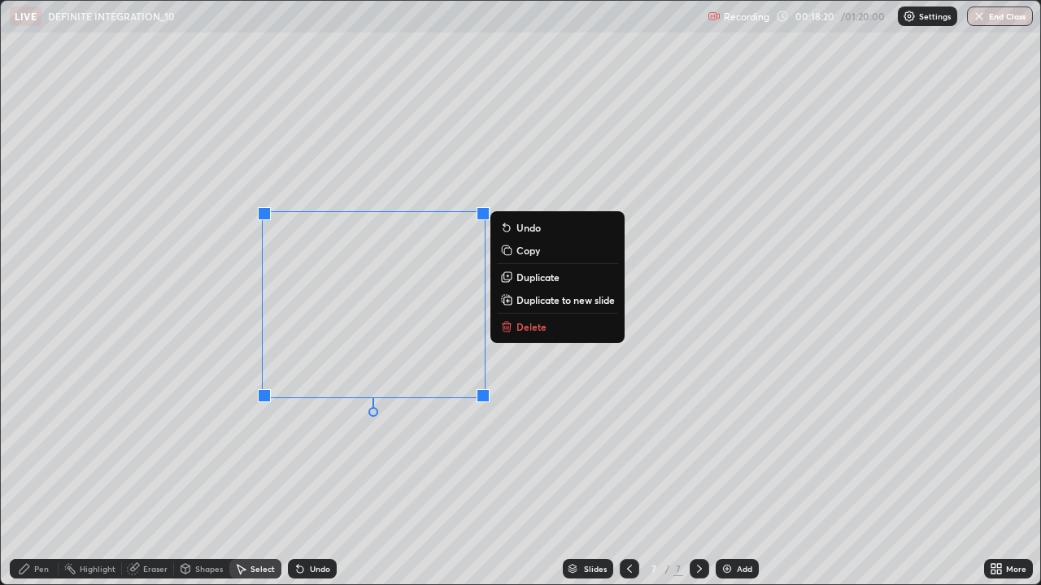
click at [527, 330] on p "Delete" at bounding box center [531, 326] width 30 height 13
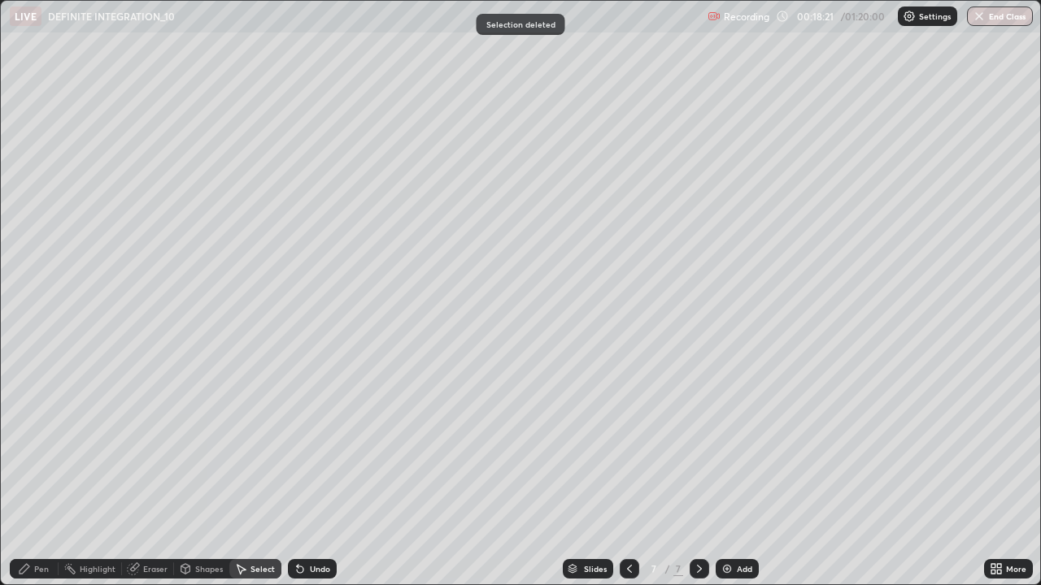
click at [41, 475] on div "Pen" at bounding box center [41, 569] width 15 height 8
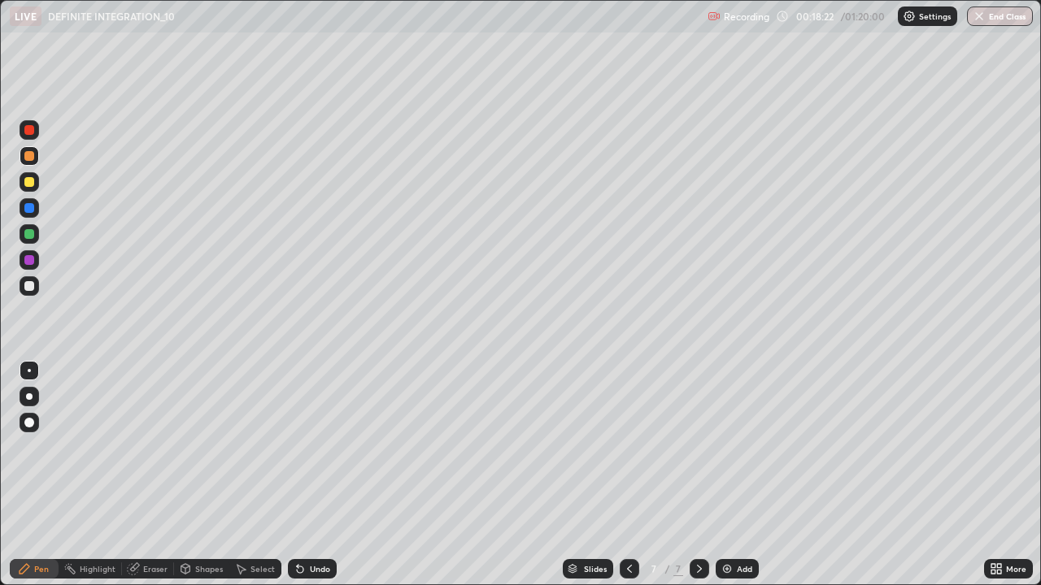
click at [29, 185] on div at bounding box center [29, 182] width 10 height 10
click at [310, 475] on div "Undo" at bounding box center [320, 569] width 20 height 8
click at [304, 475] on div "Undo" at bounding box center [312, 569] width 49 height 20
click at [302, 475] on icon at bounding box center [299, 569] width 13 height 13
click at [297, 475] on icon at bounding box center [298, 566] width 2 height 2
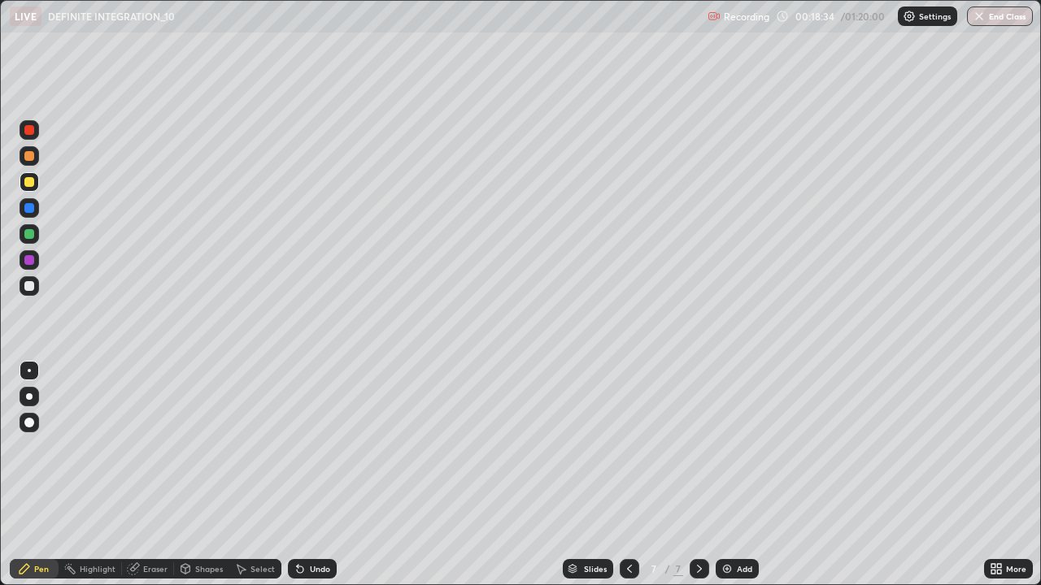
click at [297, 475] on icon at bounding box center [298, 566] width 2 height 2
click at [300, 475] on icon at bounding box center [300, 570] width 7 height 7
click at [305, 475] on div "Undo" at bounding box center [312, 569] width 49 height 20
click at [312, 475] on div "Undo" at bounding box center [320, 569] width 20 height 8
click at [155, 475] on div "Eraser" at bounding box center [155, 569] width 24 height 8
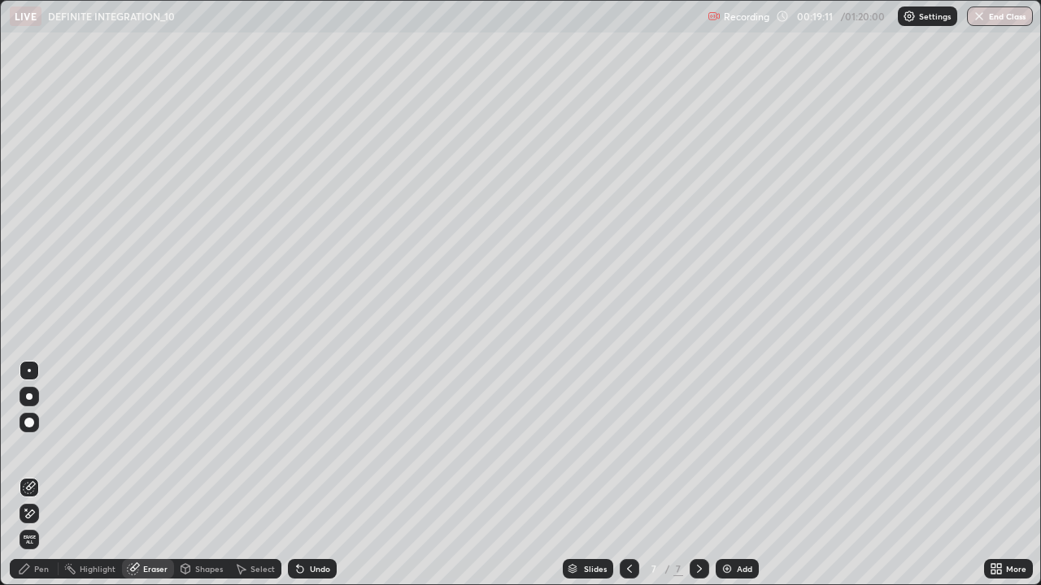
click at [255, 475] on div "Select" at bounding box center [255, 569] width 52 height 20
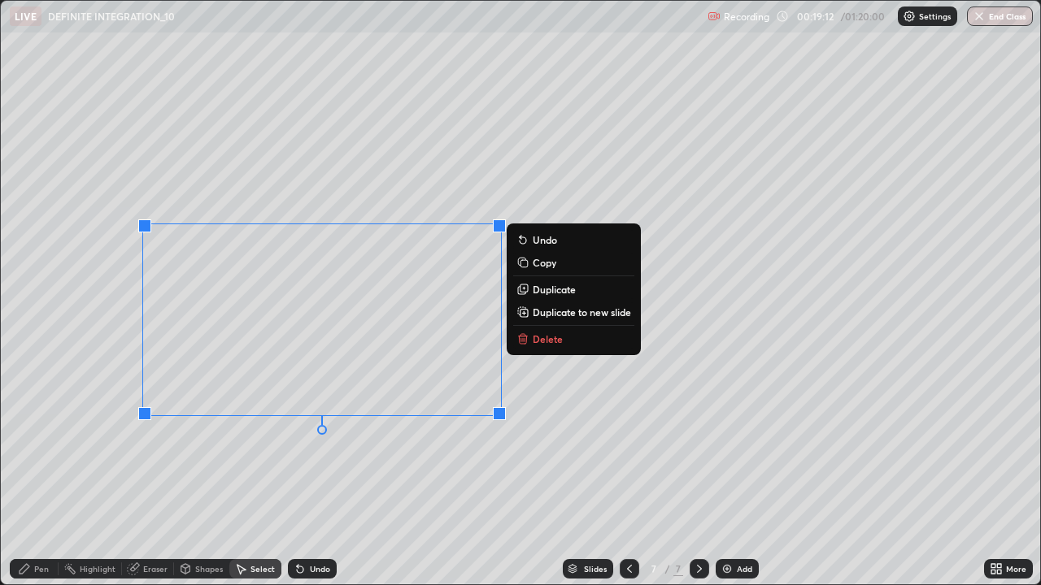
click at [544, 338] on p "Delete" at bounding box center [548, 339] width 30 height 13
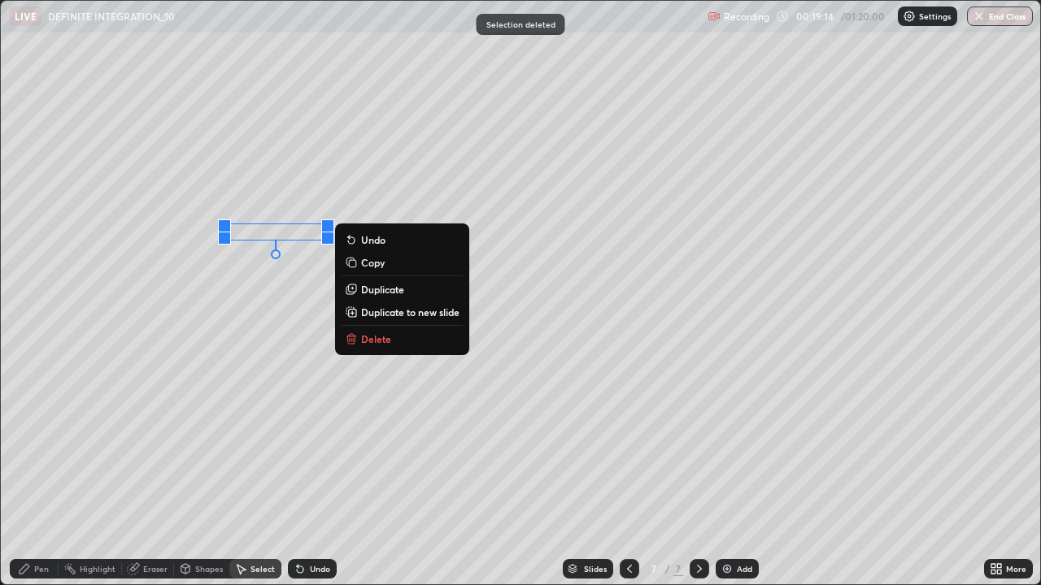
click at [378, 343] on p "Delete" at bounding box center [376, 339] width 30 height 13
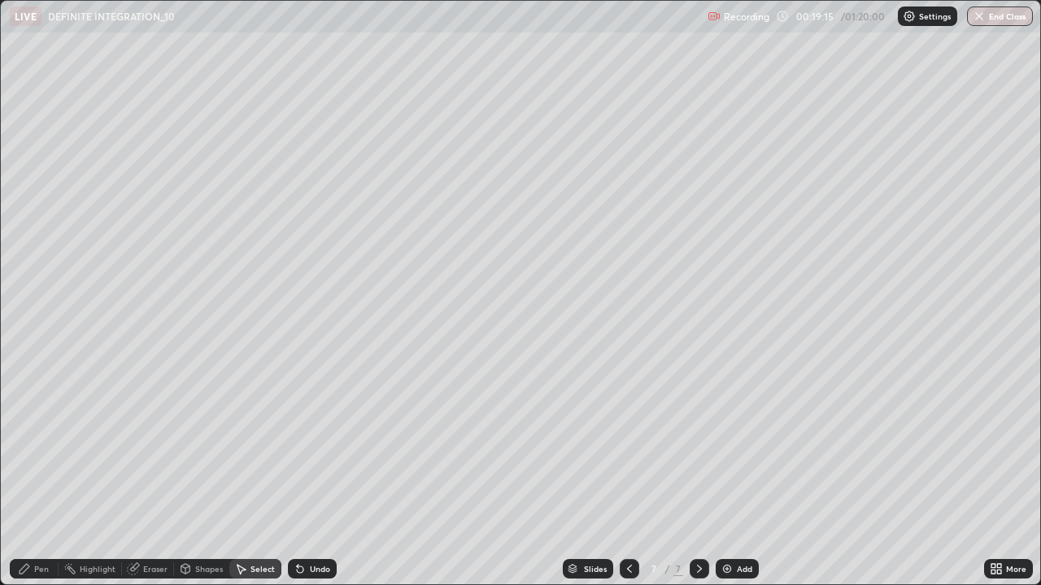
click at [52, 475] on div "Pen" at bounding box center [34, 569] width 49 height 20
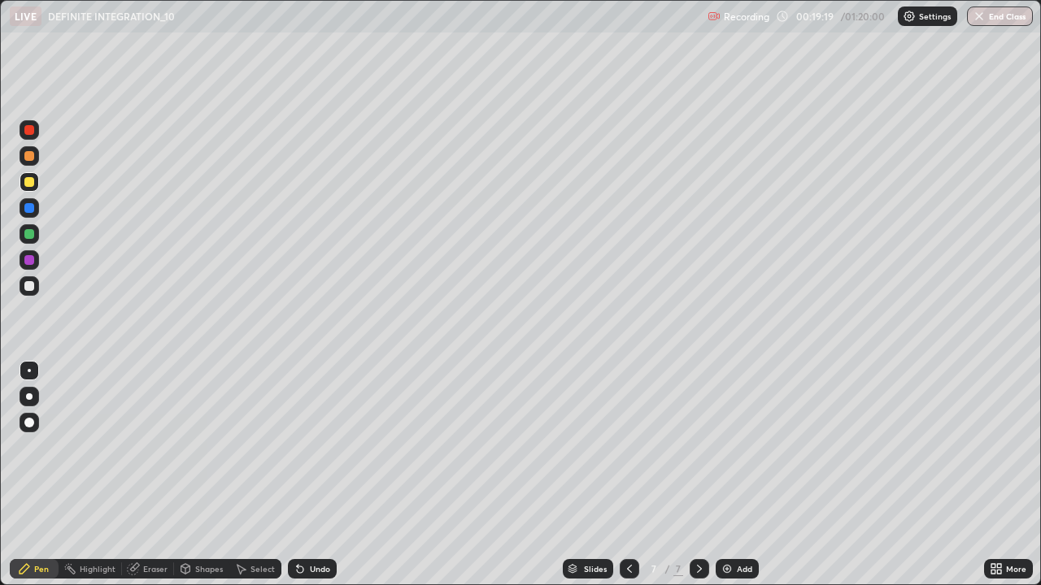
click at [323, 475] on div "Undo" at bounding box center [320, 569] width 20 height 8
click at [318, 475] on div "Undo" at bounding box center [312, 569] width 49 height 20
click at [31, 237] on div at bounding box center [29, 234] width 10 height 10
click at [23, 183] on div at bounding box center [30, 182] width 20 height 20
click at [33, 159] on div at bounding box center [29, 156] width 10 height 10
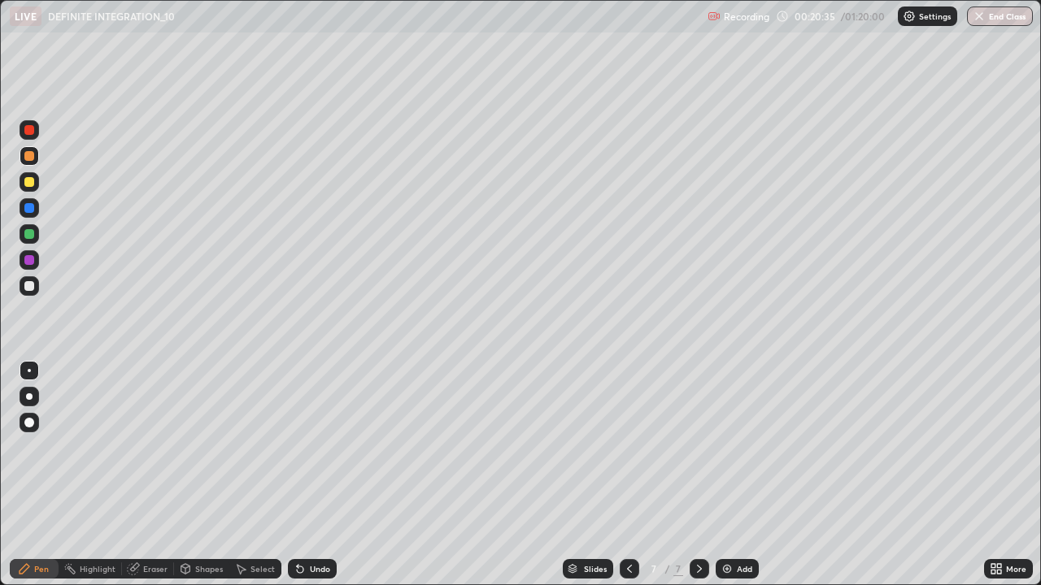
click at [312, 475] on div "Undo" at bounding box center [312, 569] width 49 height 20
click at [310, 475] on div "Undo" at bounding box center [312, 569] width 49 height 20
click at [311, 475] on div "Undo" at bounding box center [312, 569] width 49 height 20
click at [312, 475] on div "Undo" at bounding box center [312, 569] width 49 height 20
click at [315, 475] on div "Undo" at bounding box center [320, 569] width 20 height 8
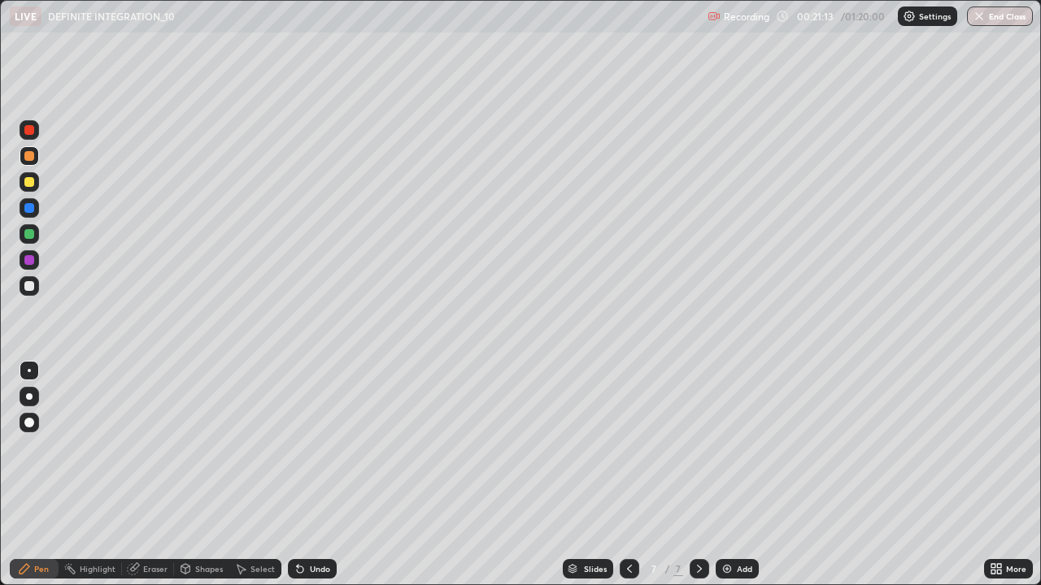
click at [29, 130] on div at bounding box center [29, 130] width 10 height 10
click at [310, 475] on div "Undo" at bounding box center [320, 569] width 20 height 8
click at [311, 475] on div "Undo" at bounding box center [320, 569] width 20 height 8
click at [29, 235] on div at bounding box center [29, 234] width 10 height 10
click at [258, 475] on div "Select" at bounding box center [255, 569] width 52 height 20
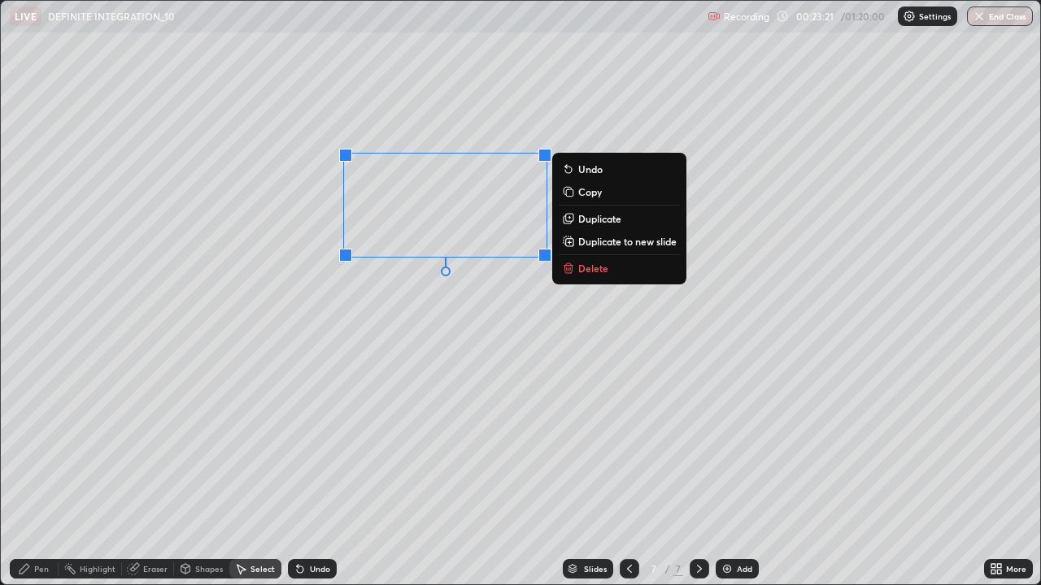
click at [593, 275] on button "Delete" at bounding box center [619, 269] width 121 height 20
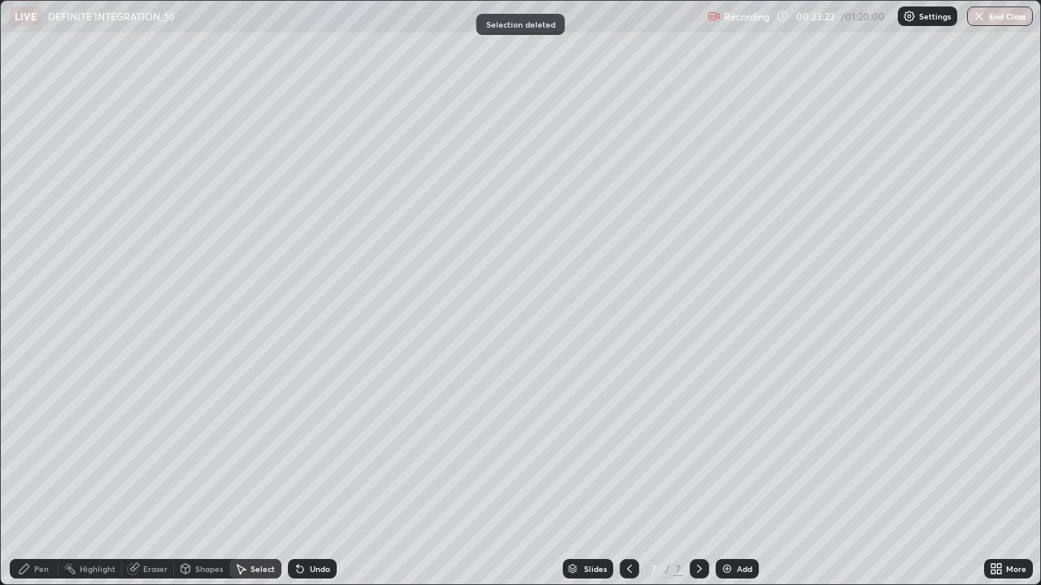
click at [45, 475] on div "Pen" at bounding box center [41, 569] width 15 height 8
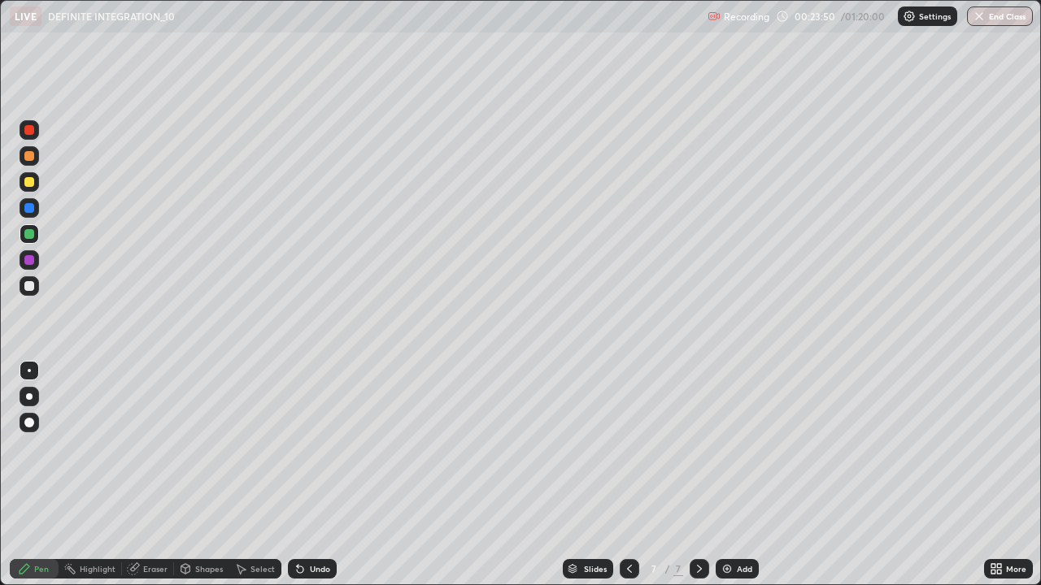
click at [159, 475] on div "Eraser" at bounding box center [155, 569] width 24 height 8
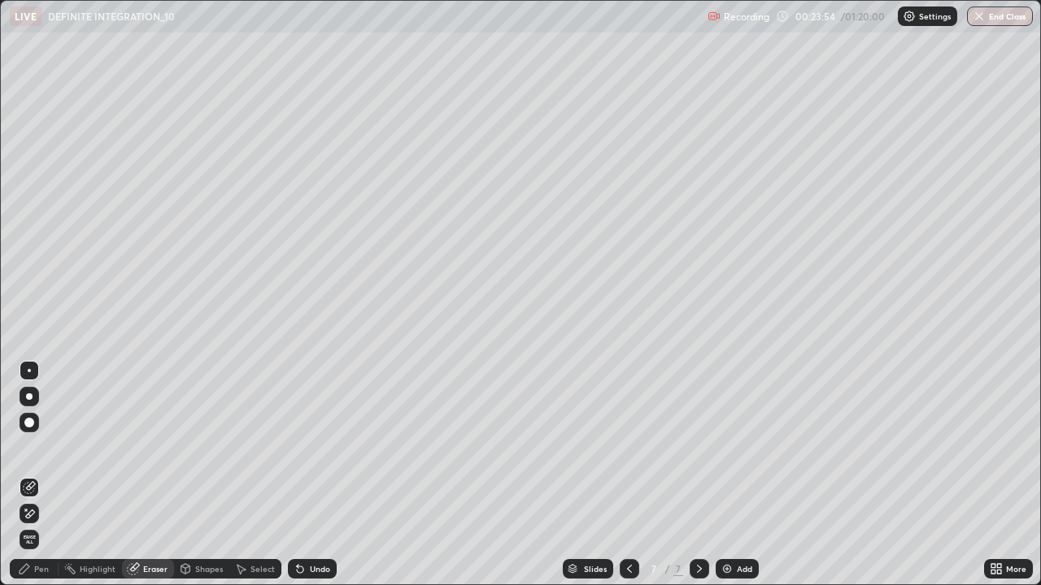
click at [41, 475] on div "Pen" at bounding box center [41, 569] width 15 height 8
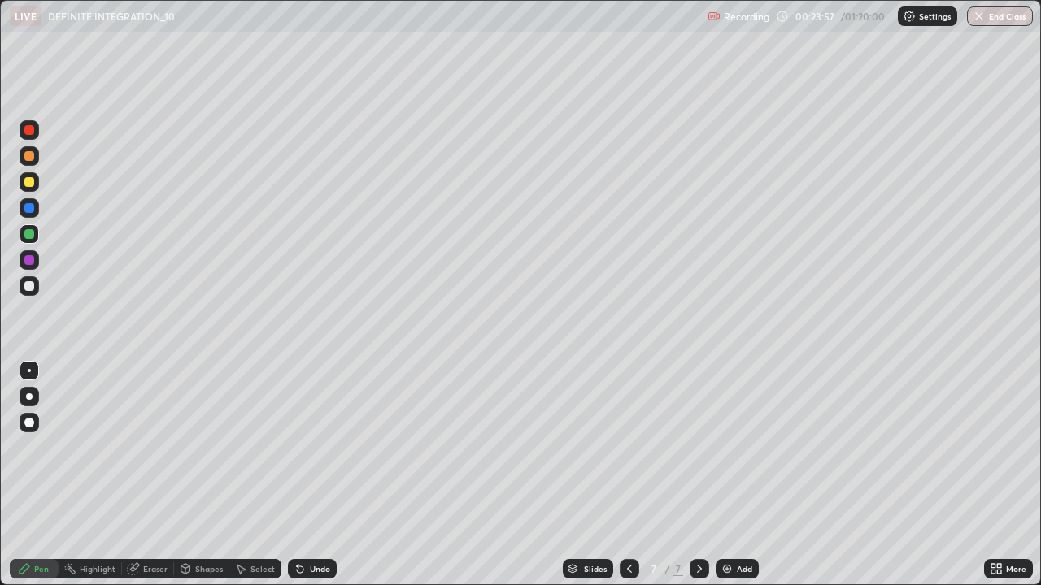
click at [250, 475] on div "Select" at bounding box center [262, 569] width 24 height 8
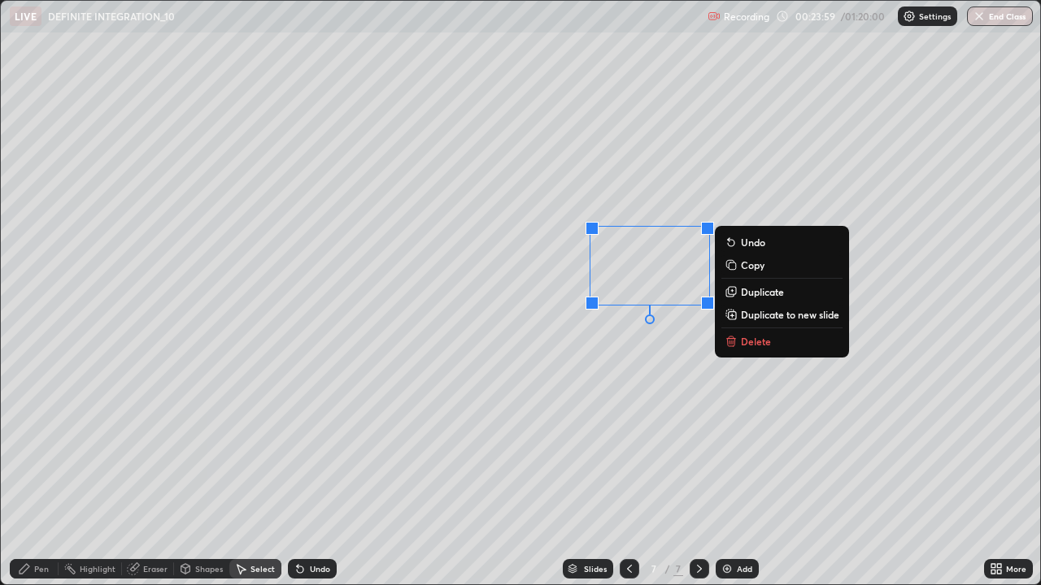
click at [749, 344] on p "Delete" at bounding box center [756, 341] width 30 height 13
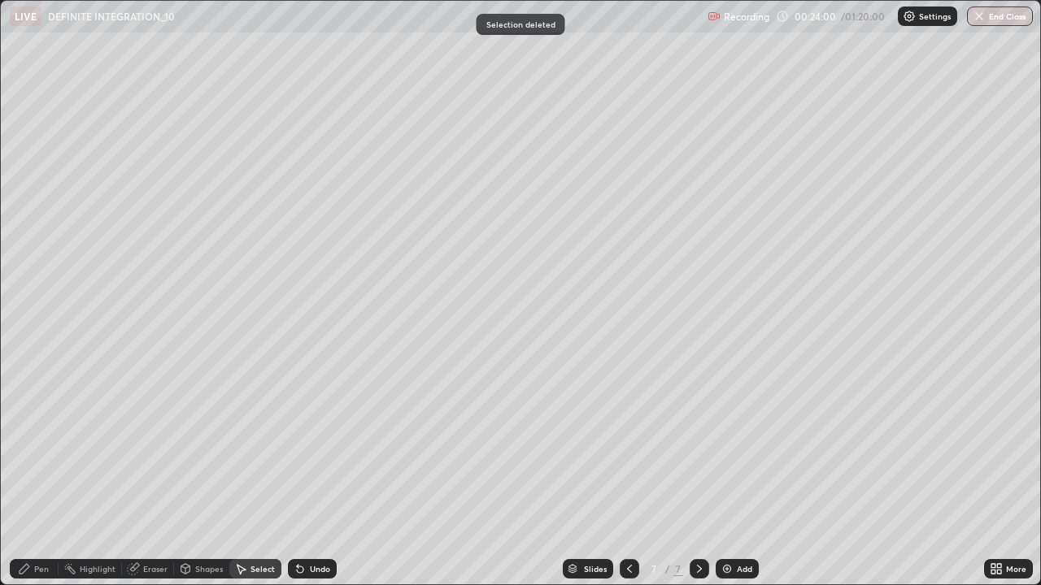
click at [37, 475] on div "Pen" at bounding box center [41, 569] width 15 height 8
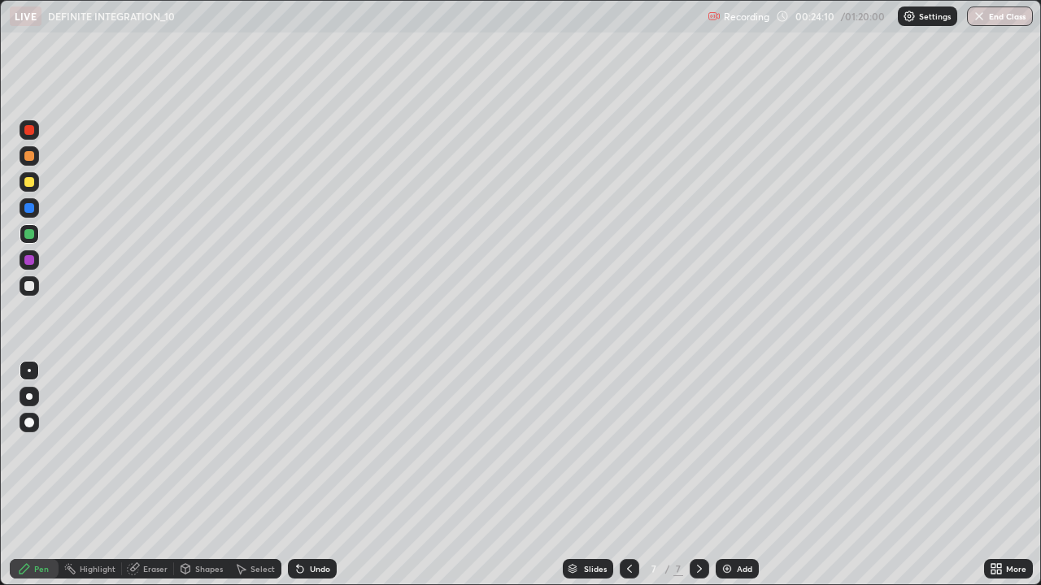
click at [156, 475] on div "Eraser" at bounding box center [155, 569] width 24 height 8
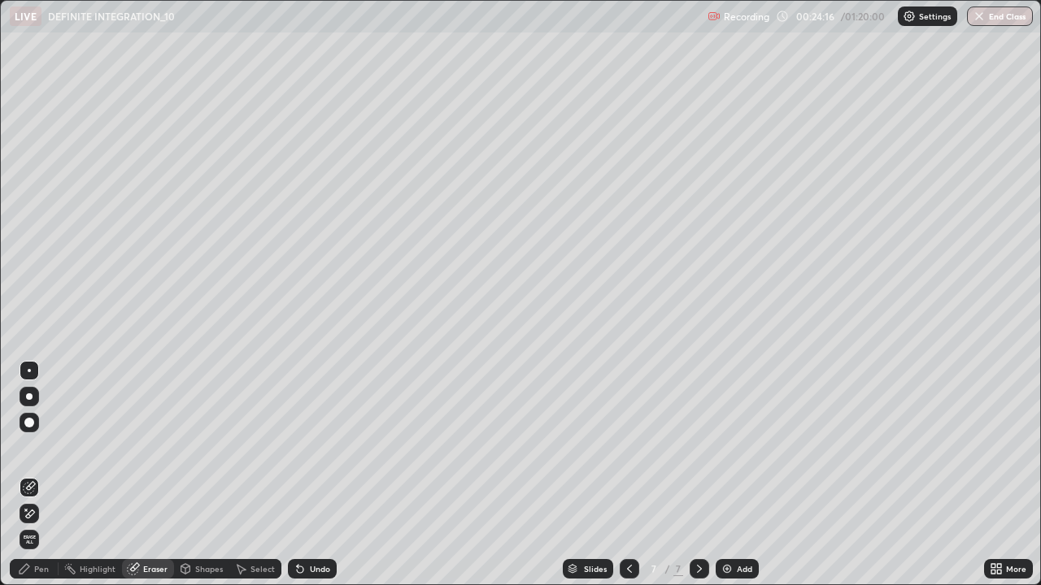
click at [45, 475] on div "Pen" at bounding box center [34, 569] width 49 height 20
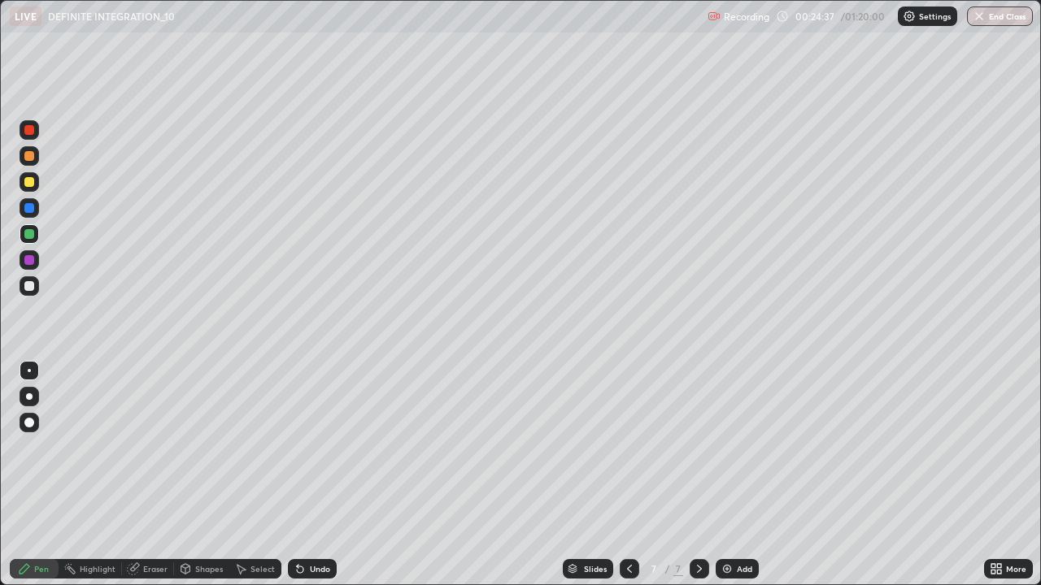
click at [720, 475] on img at bounding box center [726, 569] width 13 height 13
click at [29, 130] on div at bounding box center [29, 130] width 10 height 10
click at [158, 475] on div "Eraser" at bounding box center [155, 569] width 24 height 8
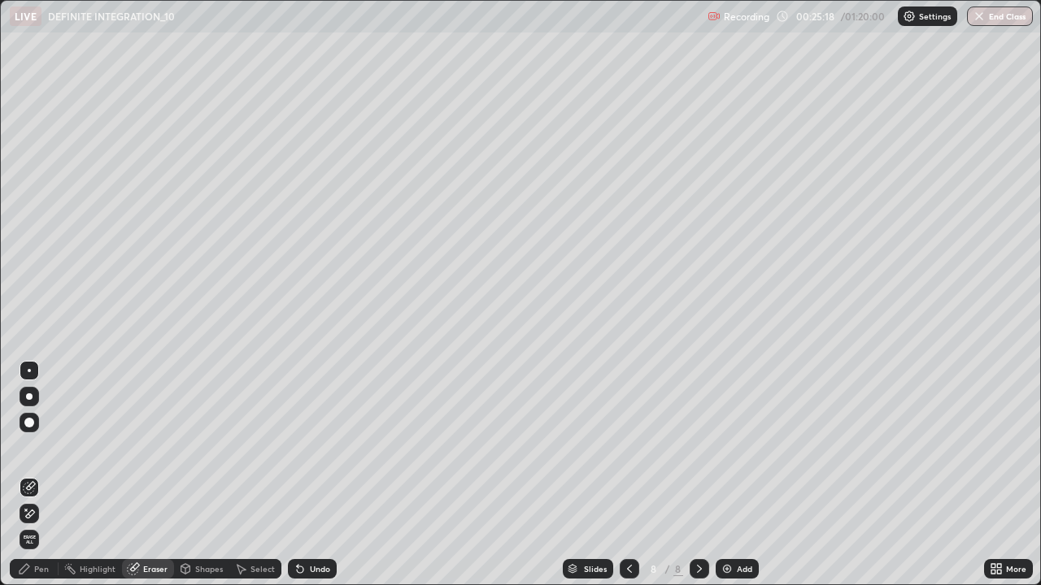
click at [37, 475] on div "Pen" at bounding box center [41, 569] width 15 height 8
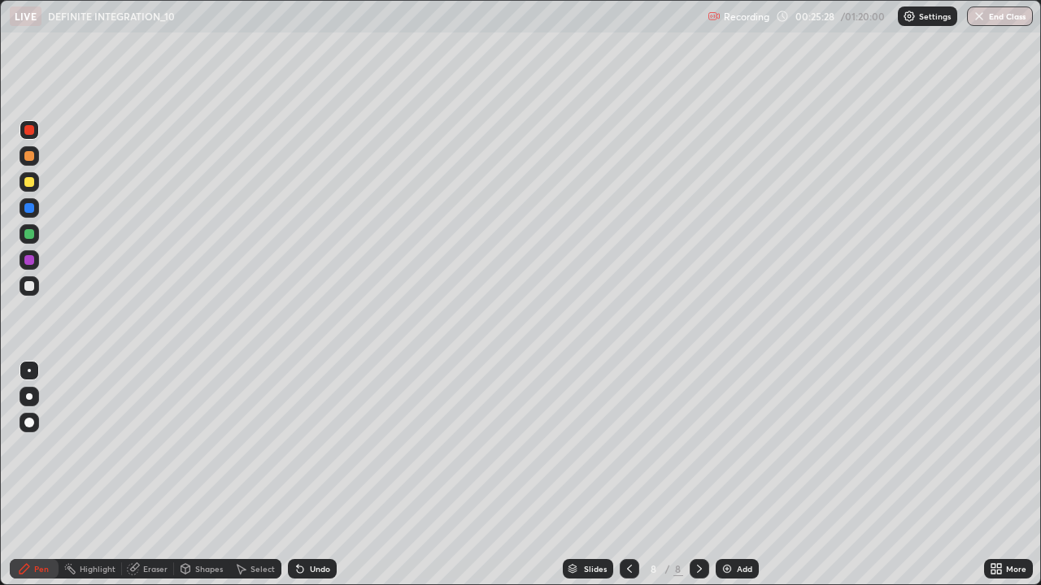
click at [315, 475] on div "Undo" at bounding box center [320, 569] width 20 height 8
click at [312, 475] on div "Undo" at bounding box center [312, 569] width 49 height 20
click at [31, 159] on div at bounding box center [29, 156] width 10 height 10
click at [27, 237] on div at bounding box center [29, 234] width 10 height 10
click at [29, 130] on div at bounding box center [29, 130] width 10 height 10
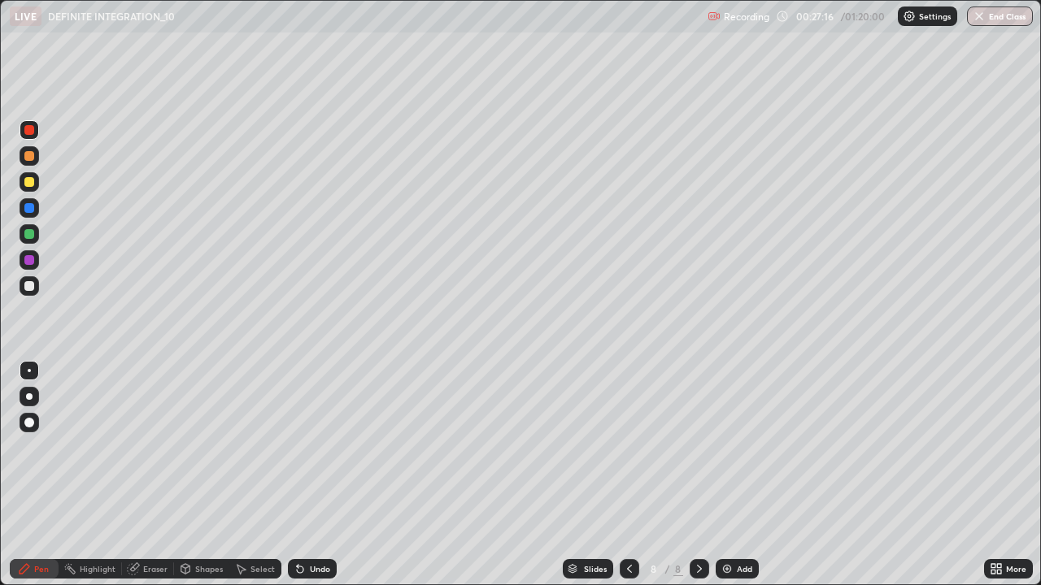
click at [298, 475] on icon at bounding box center [300, 570] width 7 height 7
click at [304, 475] on icon at bounding box center [299, 569] width 13 height 13
click at [299, 475] on icon at bounding box center [300, 570] width 7 height 7
click at [304, 475] on icon at bounding box center [299, 569] width 13 height 13
click at [306, 475] on div "Undo" at bounding box center [312, 569] width 49 height 20
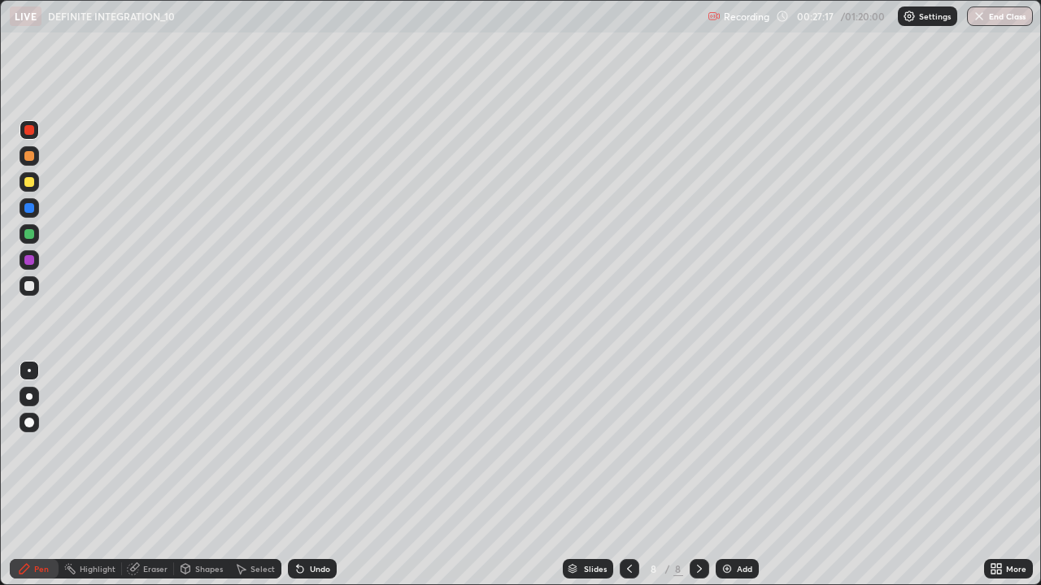
click at [310, 475] on div "Undo" at bounding box center [320, 569] width 20 height 8
click at [311, 475] on div "Undo" at bounding box center [320, 569] width 20 height 8
click at [312, 475] on div "Undo" at bounding box center [320, 569] width 20 height 8
click at [309, 475] on div "Undo" at bounding box center [312, 569] width 49 height 20
click at [308, 475] on div "Undo" at bounding box center [312, 569] width 49 height 20
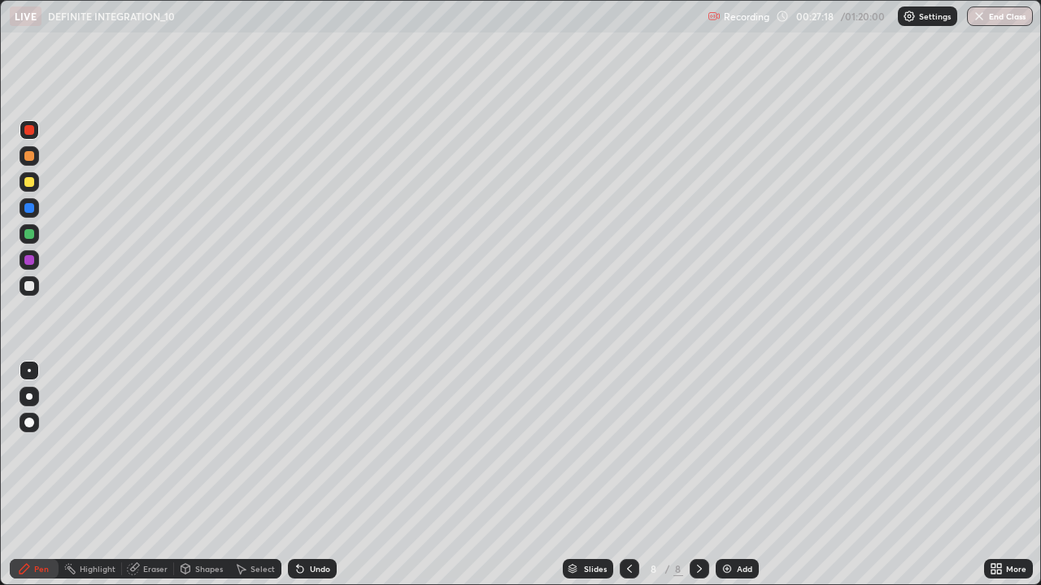
click at [308, 475] on div "Undo" at bounding box center [312, 569] width 49 height 20
click at [309, 475] on div "Undo" at bounding box center [308, 569] width 55 height 33
click at [309, 475] on div "Undo" at bounding box center [312, 569] width 49 height 20
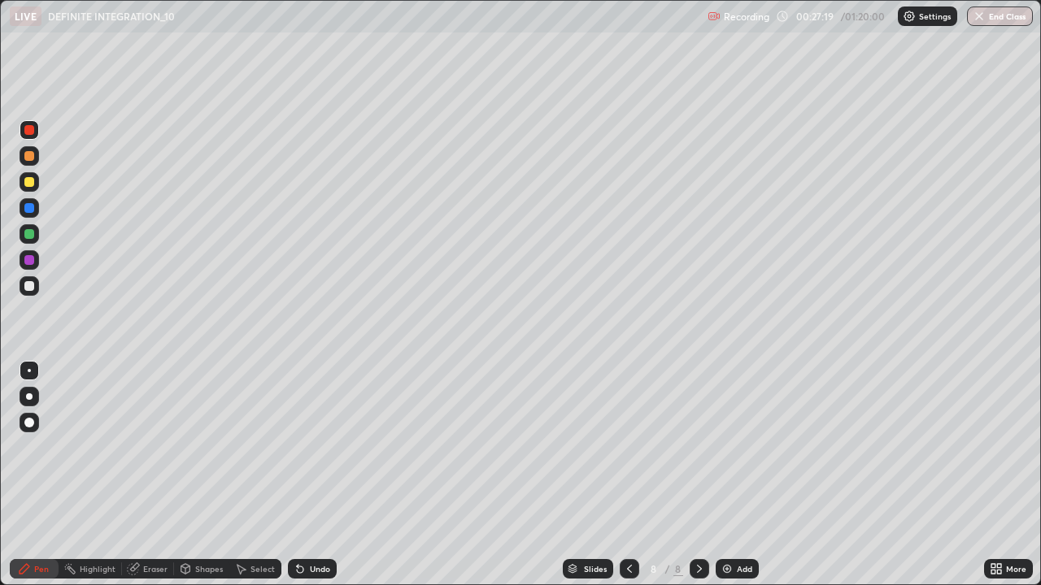
click at [308, 475] on div "Undo" at bounding box center [312, 569] width 49 height 20
click at [309, 475] on div "Undo" at bounding box center [308, 569] width 55 height 33
click at [310, 475] on div "Undo" at bounding box center [312, 569] width 49 height 20
click at [311, 475] on div "Undo" at bounding box center [308, 569] width 55 height 33
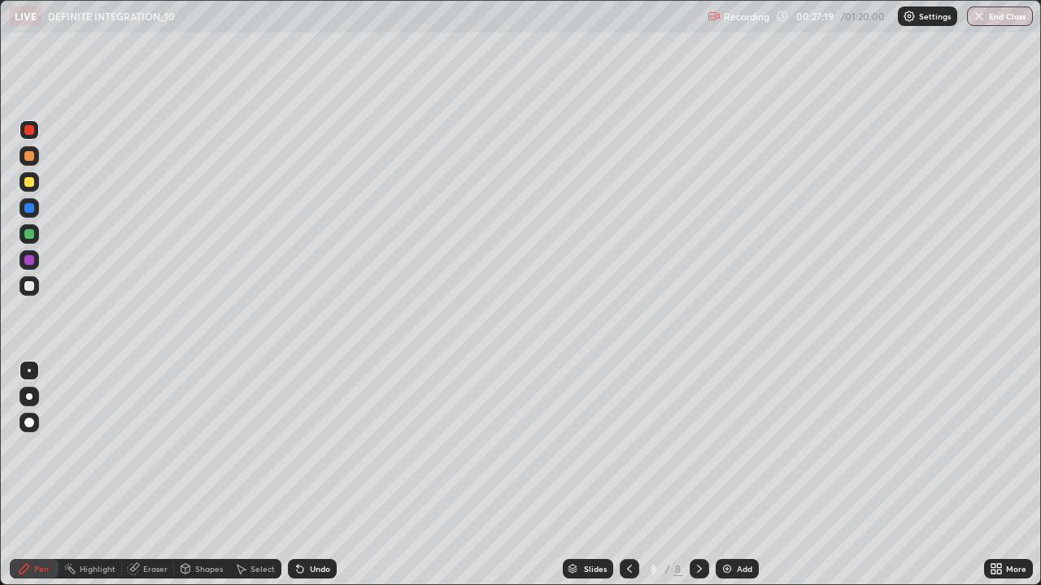
click at [312, 475] on div "Undo" at bounding box center [312, 569] width 49 height 20
click at [311, 475] on div "Undo" at bounding box center [312, 569] width 49 height 20
click at [305, 475] on div "Undo" at bounding box center [308, 569] width 55 height 33
click at [316, 475] on div "Undo" at bounding box center [320, 569] width 20 height 8
click at [320, 475] on div "Undo" at bounding box center [320, 569] width 20 height 8
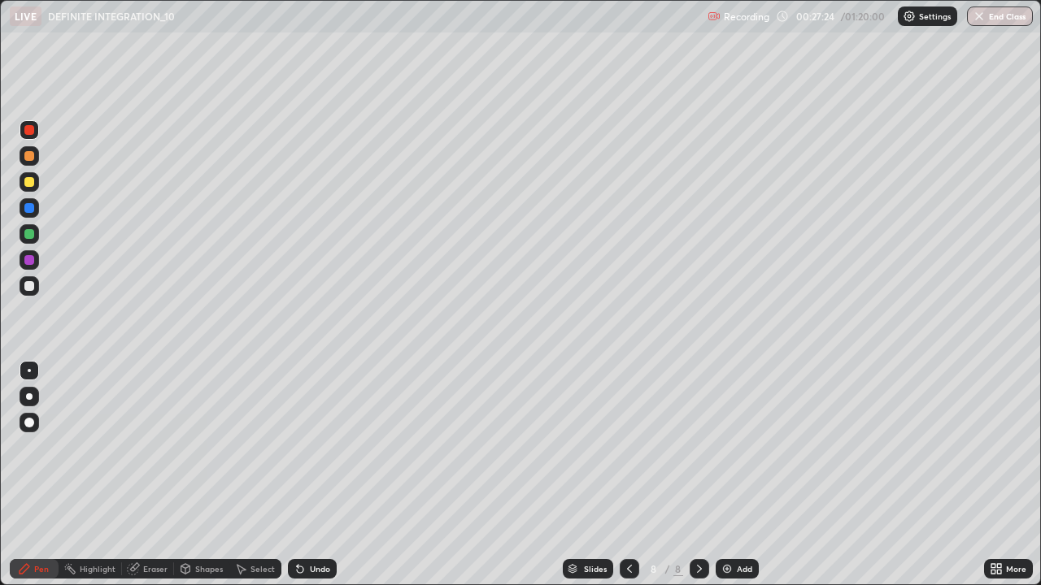
click at [310, 475] on div "Undo" at bounding box center [320, 569] width 20 height 8
click at [28, 162] on div at bounding box center [30, 156] width 20 height 20
click at [305, 475] on div "Undo" at bounding box center [312, 569] width 49 height 20
click at [301, 475] on icon at bounding box center [299, 569] width 13 height 13
click at [698, 475] on icon at bounding box center [699, 569] width 13 height 13
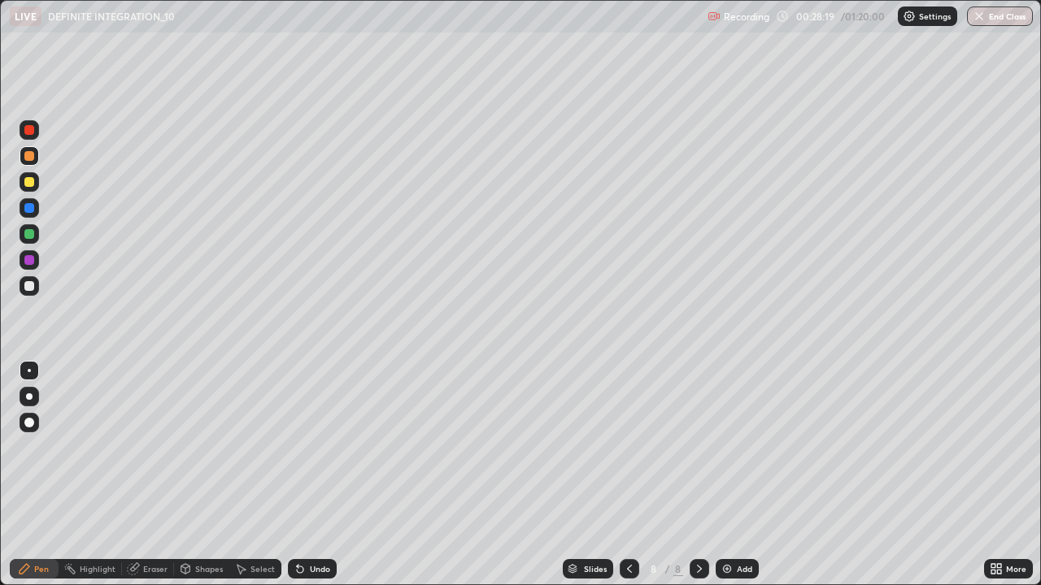
click at [720, 475] on img at bounding box center [726, 569] width 13 height 13
click at [28, 185] on div at bounding box center [29, 182] width 10 height 10
click at [308, 475] on div "Undo" at bounding box center [312, 569] width 49 height 20
click at [628, 475] on icon at bounding box center [629, 569] width 13 height 13
click at [689, 475] on div at bounding box center [699, 569] width 20 height 20
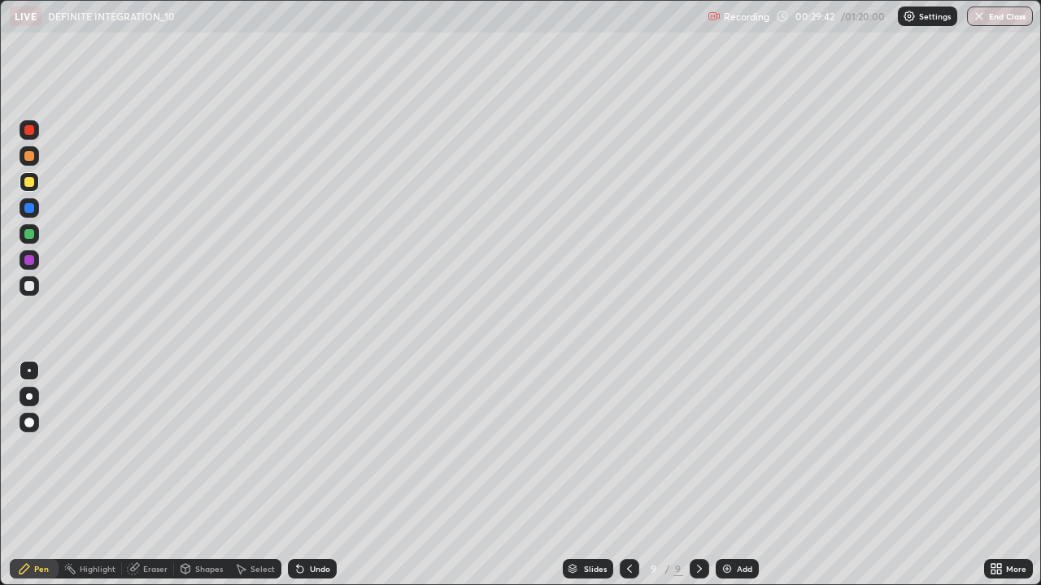
click at [33, 158] on div at bounding box center [29, 156] width 10 height 10
click at [299, 475] on icon at bounding box center [300, 570] width 7 height 7
click at [297, 475] on icon at bounding box center [300, 570] width 7 height 7
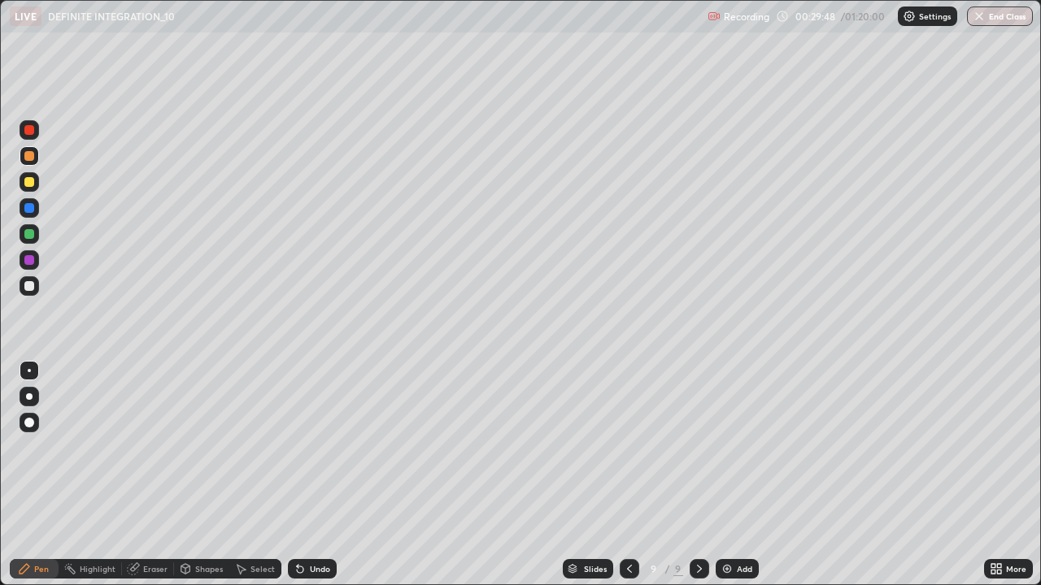
click at [297, 475] on icon at bounding box center [300, 570] width 7 height 7
click at [293, 475] on icon at bounding box center [299, 569] width 13 height 13
click at [297, 475] on icon at bounding box center [300, 570] width 7 height 7
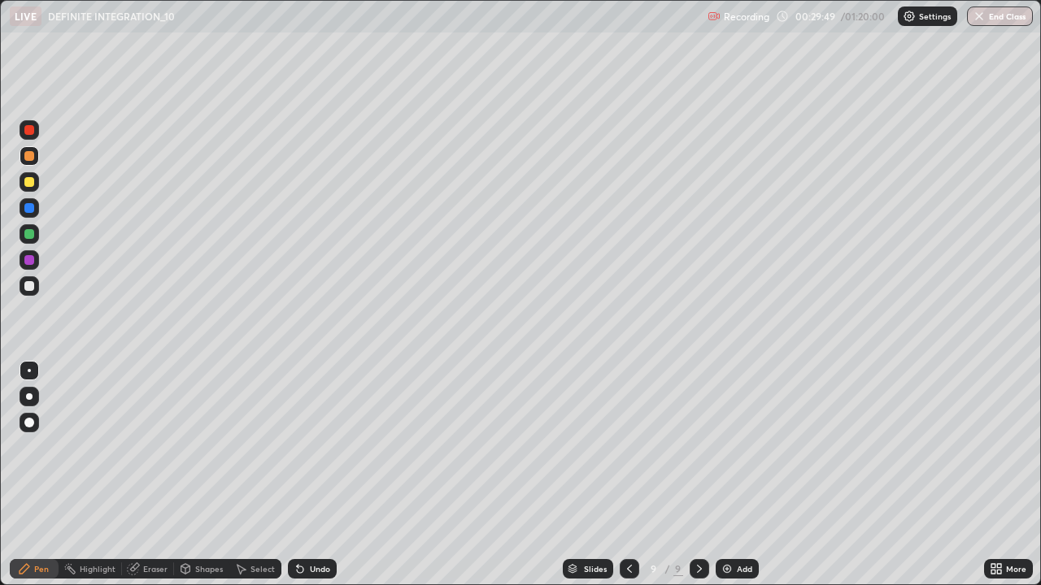
click at [297, 475] on icon at bounding box center [300, 570] width 7 height 7
click at [297, 475] on icon at bounding box center [298, 566] width 2 height 2
click at [302, 475] on div "Undo" at bounding box center [312, 569] width 49 height 20
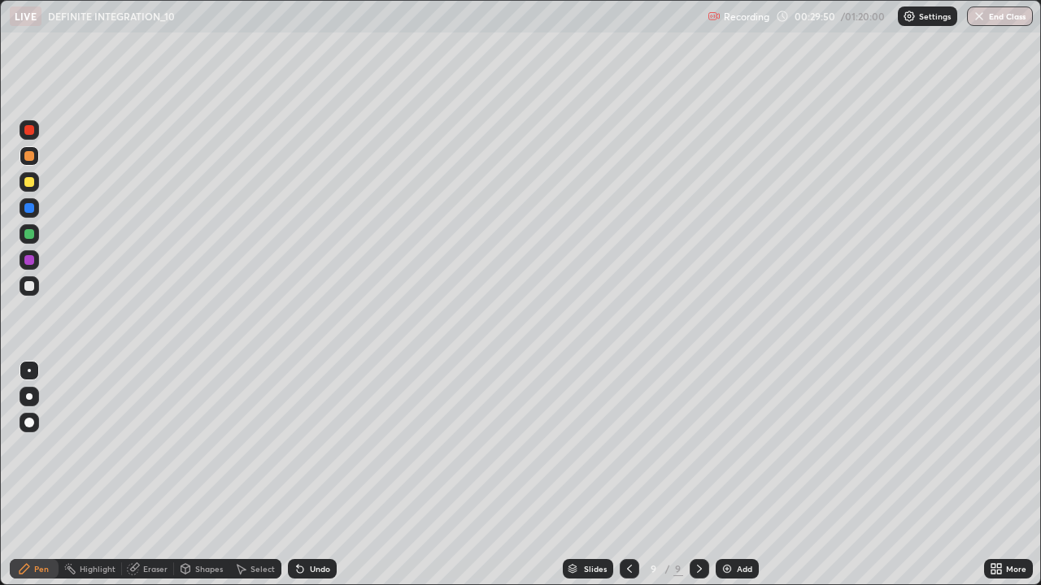
click at [302, 475] on icon at bounding box center [299, 569] width 13 height 13
click at [303, 475] on icon at bounding box center [299, 569] width 13 height 13
click at [304, 475] on div "Undo" at bounding box center [312, 569] width 49 height 20
click at [302, 475] on div "Undo" at bounding box center [312, 569] width 49 height 20
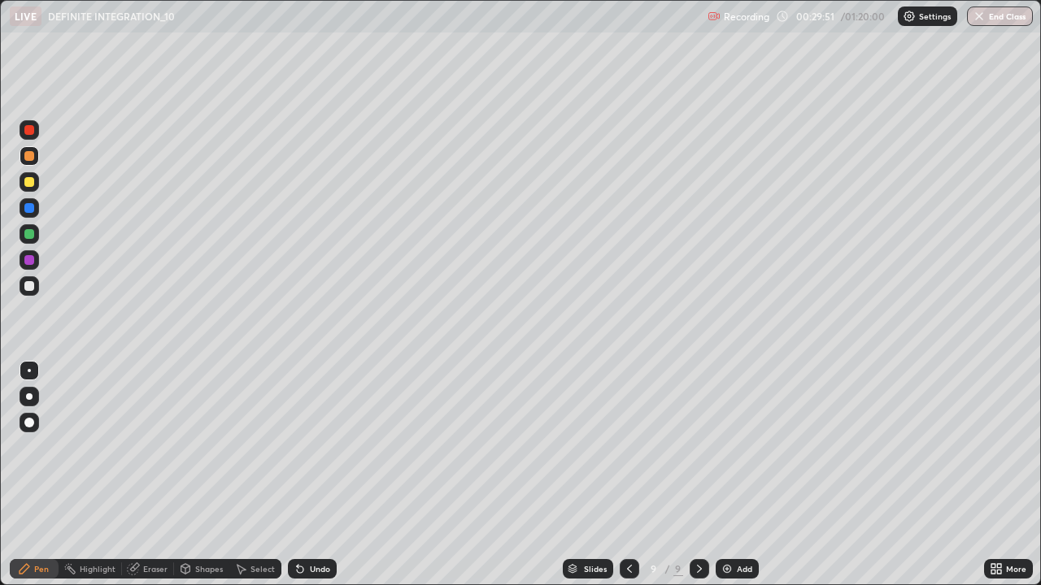
click at [302, 475] on div "Undo" at bounding box center [312, 569] width 49 height 20
click at [297, 475] on icon at bounding box center [298, 566] width 2 height 2
click at [298, 475] on div "Undo" at bounding box center [312, 569] width 49 height 20
click at [293, 475] on div "Undo" at bounding box center [312, 569] width 49 height 20
click at [298, 475] on icon at bounding box center [300, 570] width 7 height 7
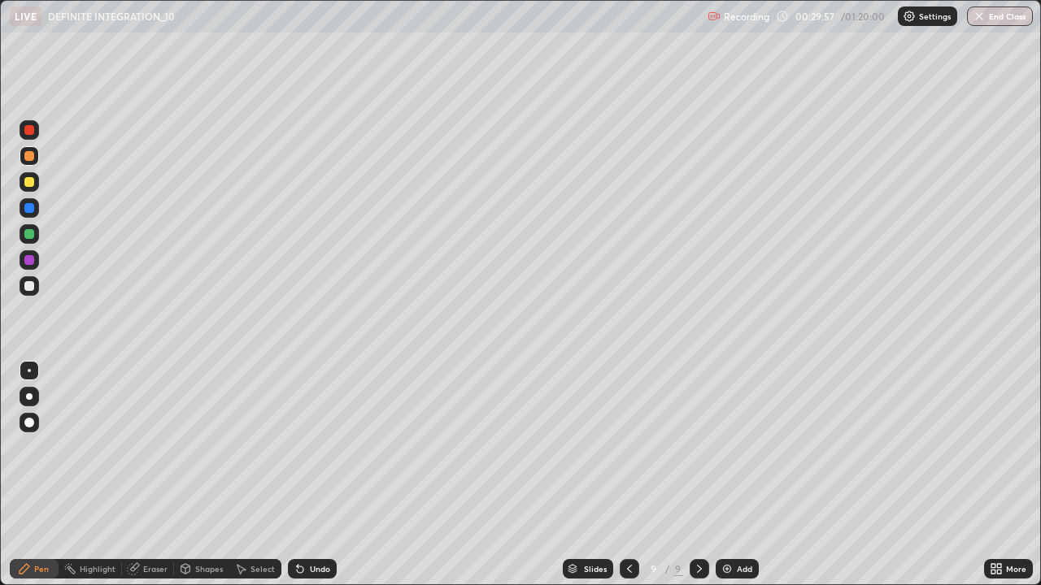
click at [32, 184] on div at bounding box center [29, 182] width 10 height 10
click at [314, 475] on div "Undo" at bounding box center [320, 569] width 20 height 8
click at [315, 475] on div "Undo" at bounding box center [320, 569] width 20 height 8
click at [312, 475] on div "Undo" at bounding box center [320, 569] width 20 height 8
click at [310, 475] on div "Undo" at bounding box center [320, 569] width 20 height 8
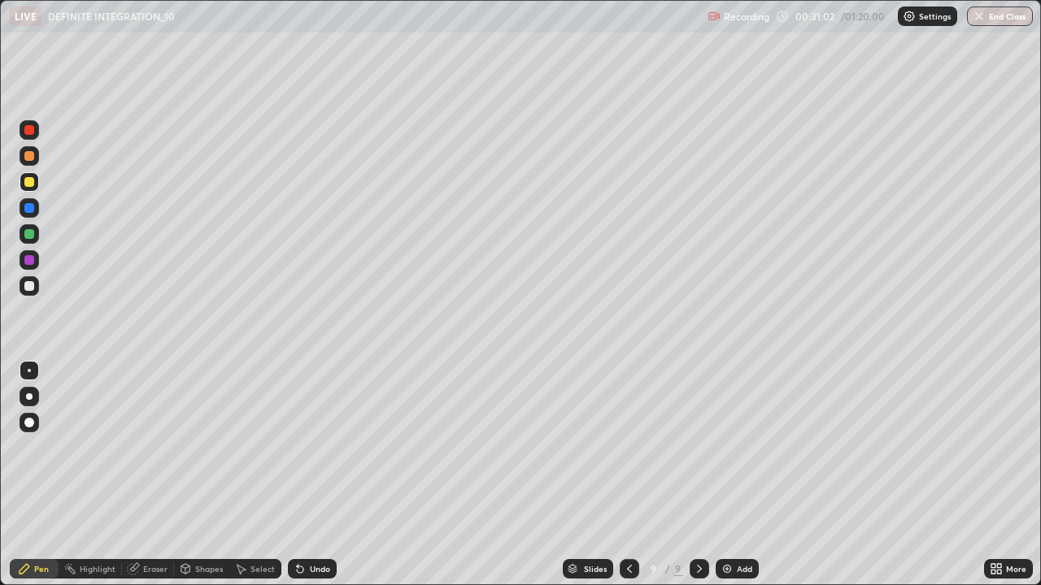
click at [310, 475] on div "Undo" at bounding box center [320, 569] width 20 height 8
click at [306, 475] on div "Undo" at bounding box center [312, 569] width 49 height 20
click at [27, 156] on div at bounding box center [29, 156] width 10 height 10
click at [31, 211] on div at bounding box center [29, 208] width 10 height 10
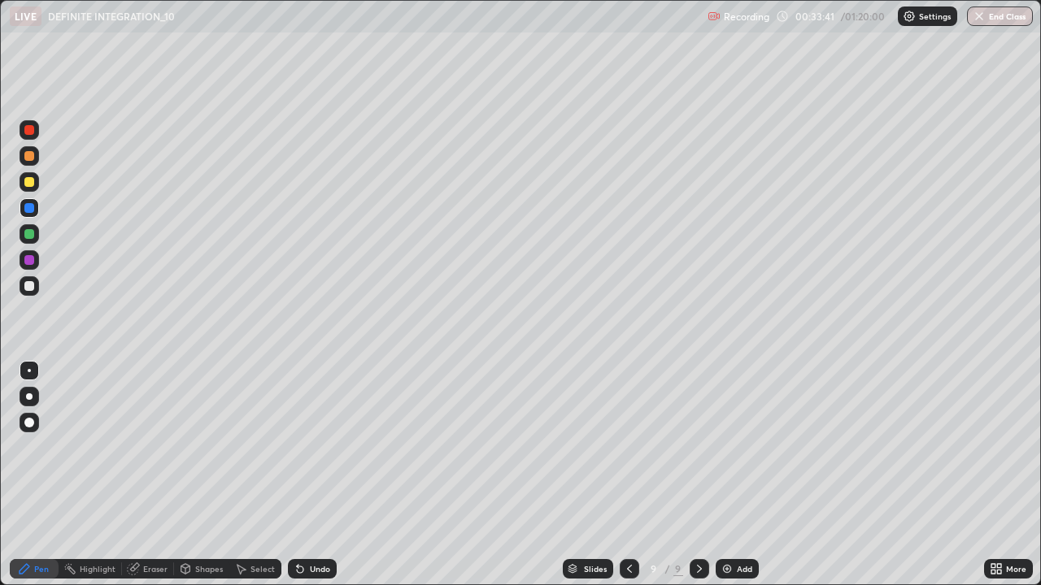
click at [28, 182] on div at bounding box center [29, 182] width 10 height 10
click at [33, 157] on div at bounding box center [29, 156] width 10 height 10
click at [28, 136] on div at bounding box center [30, 130] width 20 height 20
click at [317, 475] on div "Undo" at bounding box center [312, 569] width 49 height 20
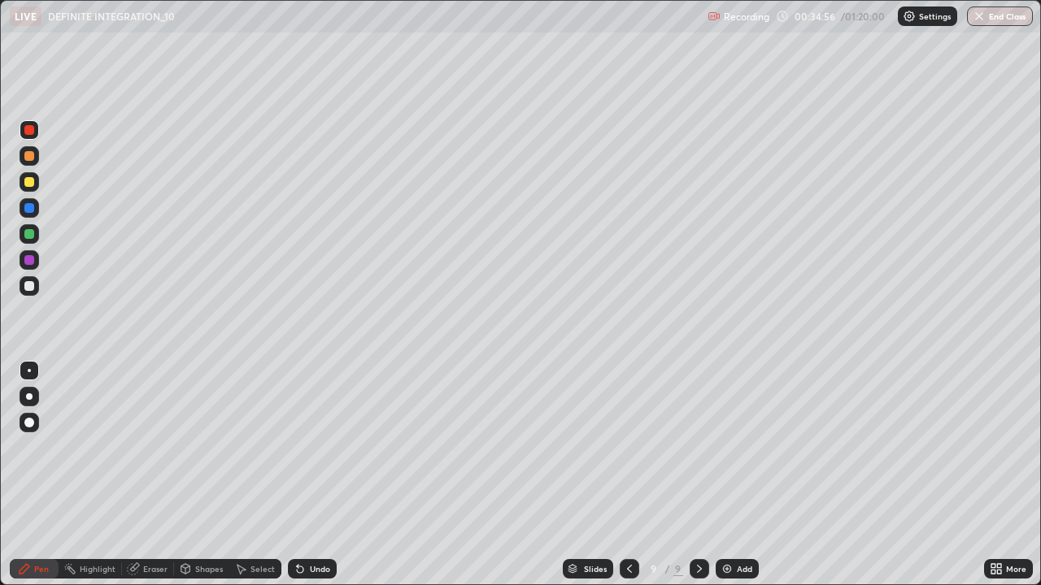
click at [146, 475] on div "Eraser" at bounding box center [155, 569] width 24 height 8
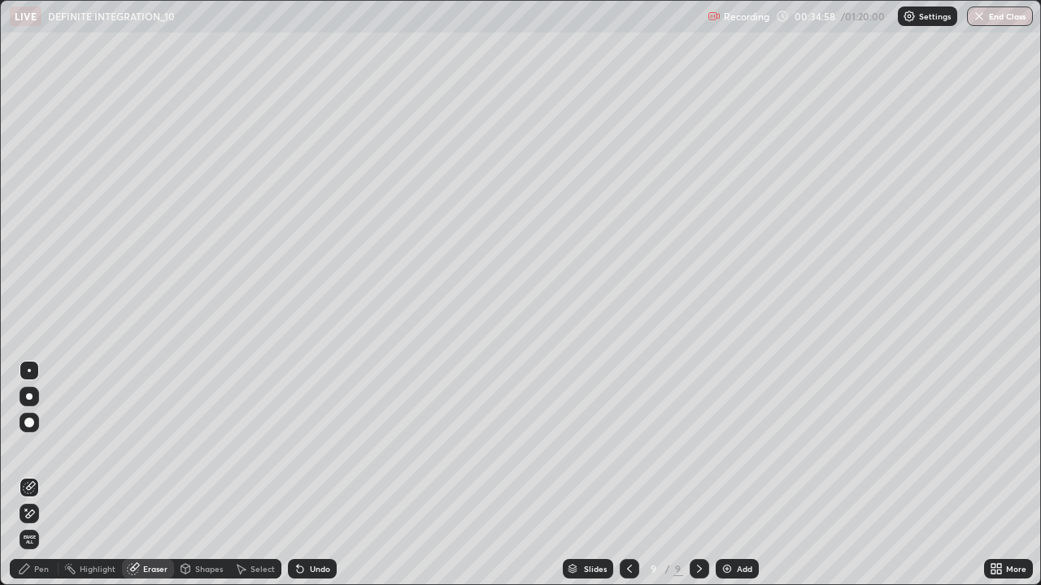
click at [47, 475] on div "Pen" at bounding box center [41, 569] width 15 height 8
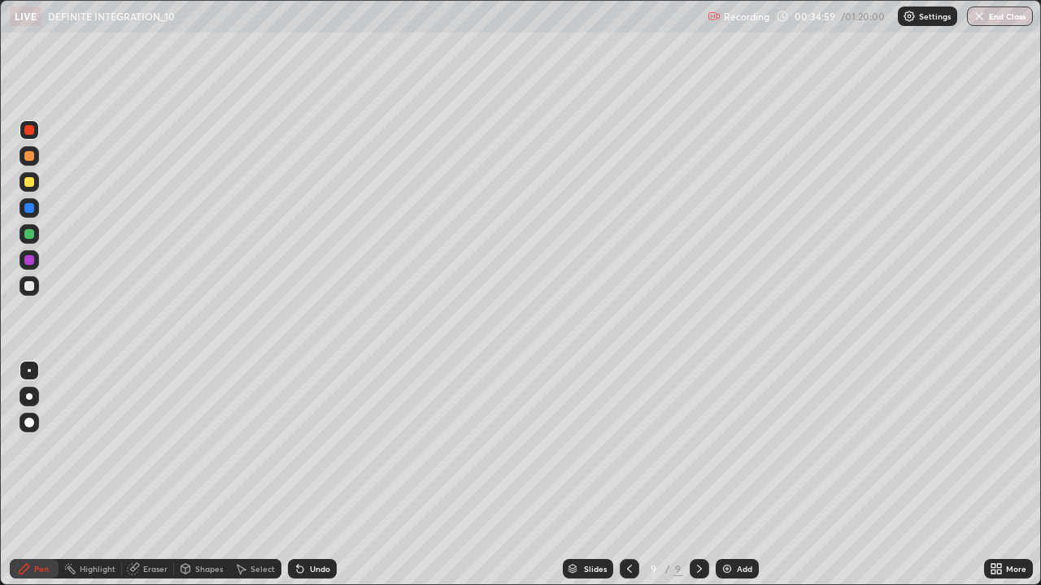
click at [159, 475] on div "Eraser" at bounding box center [155, 569] width 24 height 8
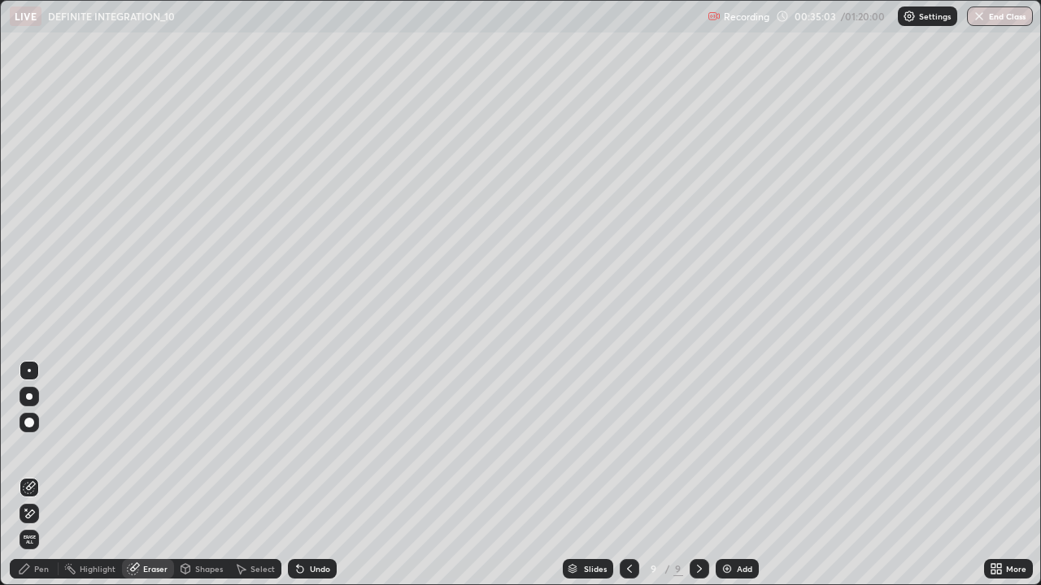
click at [44, 475] on div "Pen" at bounding box center [41, 569] width 15 height 8
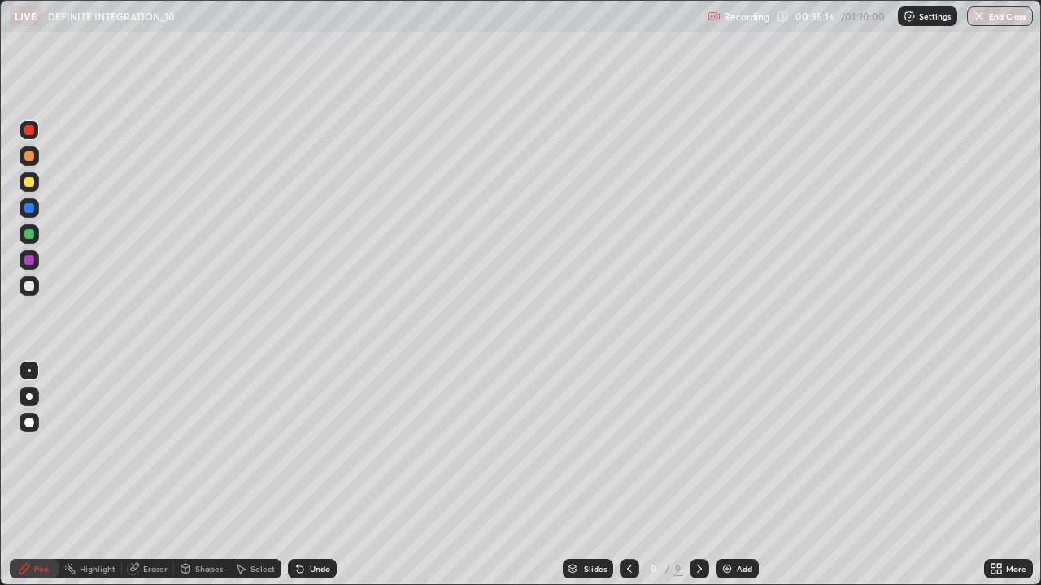
click at [318, 475] on div "Undo" at bounding box center [312, 569] width 49 height 20
click at [325, 475] on div "Undo" at bounding box center [312, 569] width 49 height 20
click at [766, 475] on div "Slides 9 / 9 Add" at bounding box center [660, 569] width 647 height 33
click at [724, 475] on img at bounding box center [726, 569] width 13 height 13
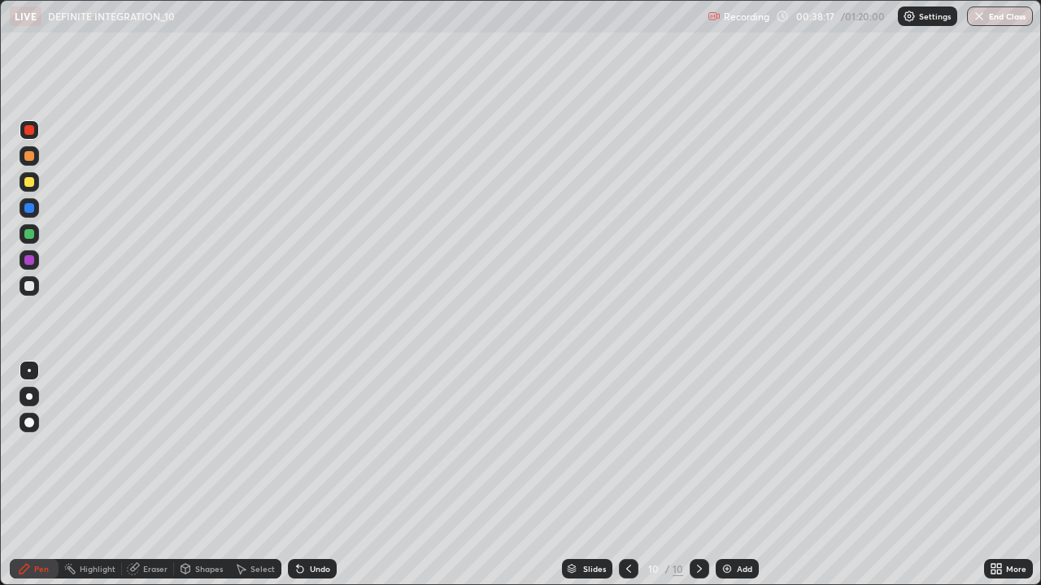
click at [32, 184] on div at bounding box center [29, 182] width 10 height 10
click at [314, 475] on div "Undo" at bounding box center [320, 569] width 20 height 8
click at [301, 475] on icon at bounding box center [299, 569] width 13 height 13
click at [297, 475] on icon at bounding box center [298, 566] width 2 height 2
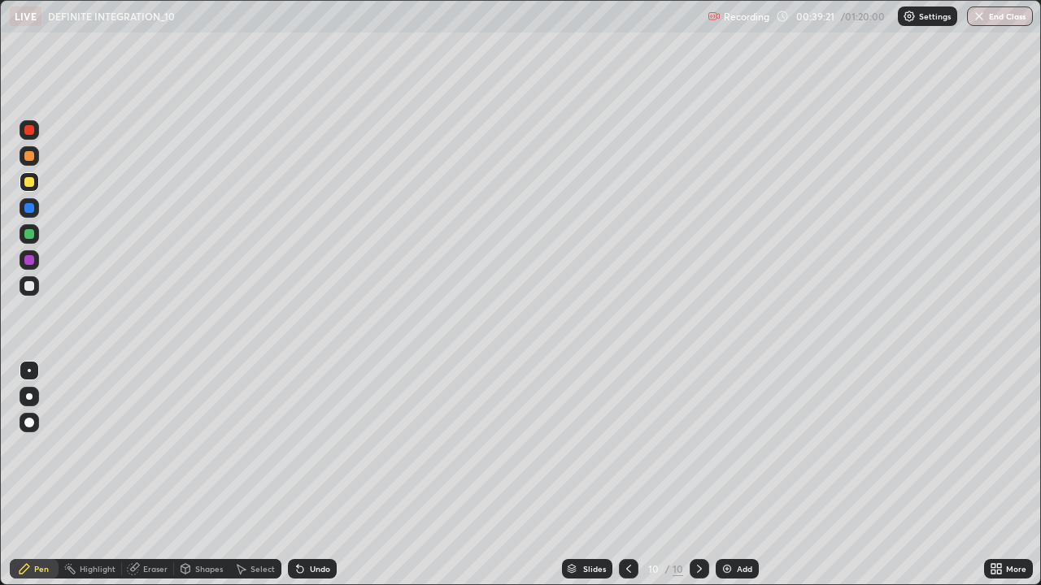
click at [297, 475] on icon at bounding box center [298, 566] width 2 height 2
click at [30, 235] on div at bounding box center [29, 234] width 10 height 10
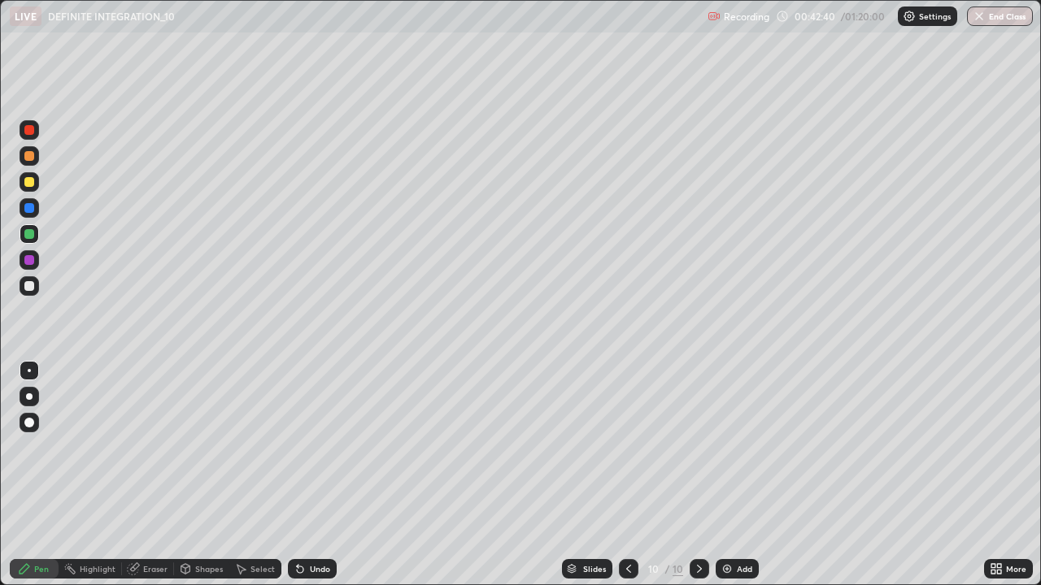
click at [26, 265] on div at bounding box center [30, 260] width 20 height 20
click at [28, 293] on div at bounding box center [30, 286] width 20 height 20
click at [30, 184] on div at bounding box center [29, 182] width 10 height 10
click at [27, 136] on div at bounding box center [30, 130] width 20 height 20
click at [22, 235] on div at bounding box center [30, 234] width 20 height 20
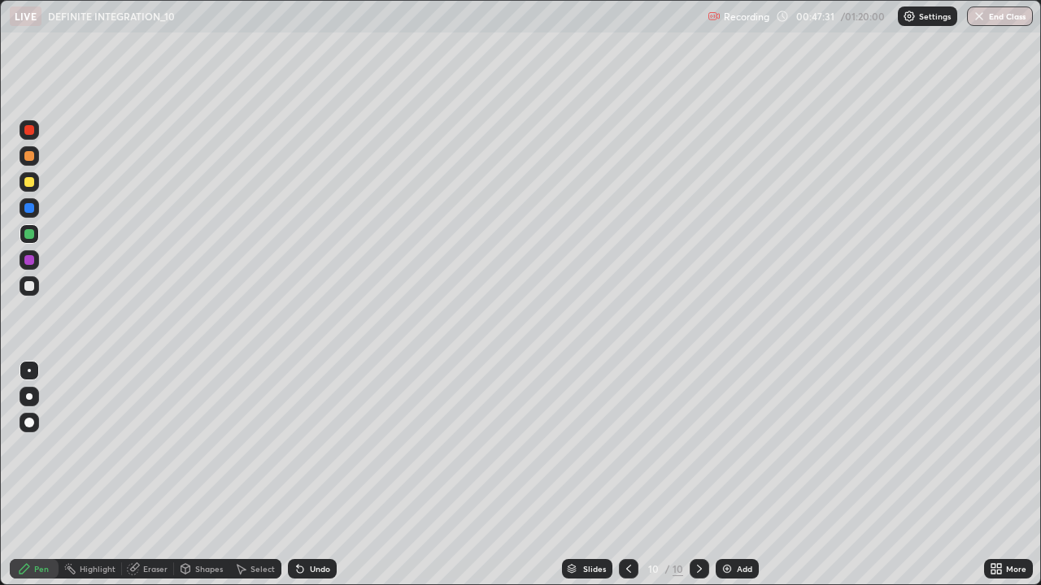
click at [28, 154] on div at bounding box center [29, 156] width 10 height 10
click at [28, 287] on div at bounding box center [29, 286] width 10 height 10
click at [29, 210] on div at bounding box center [29, 208] width 10 height 10
click at [724, 475] on img at bounding box center [726, 569] width 13 height 13
click at [31, 160] on div at bounding box center [29, 156] width 10 height 10
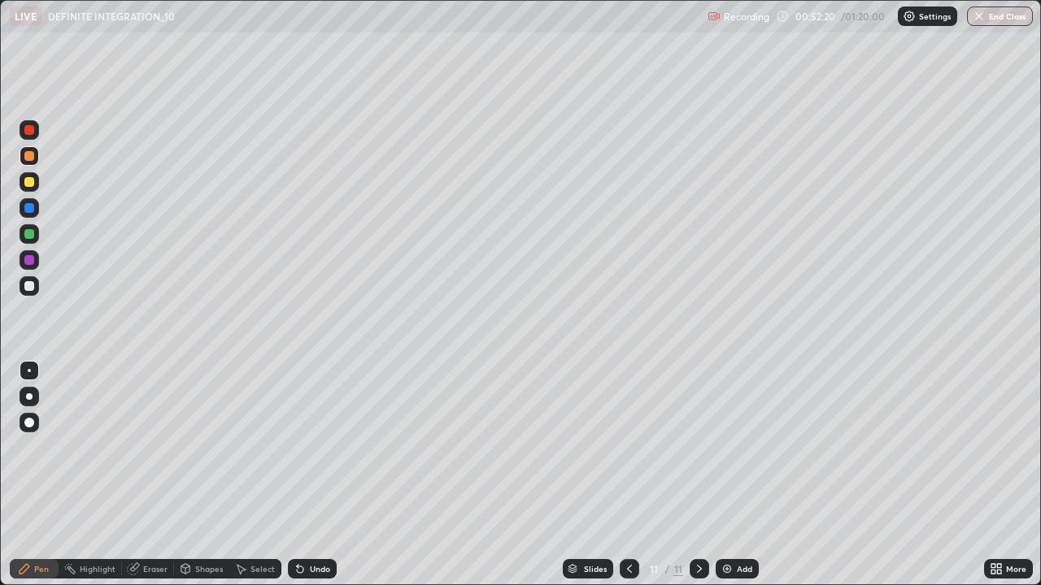
click at [319, 475] on div "Undo" at bounding box center [312, 569] width 49 height 20
click at [316, 475] on div "Undo" at bounding box center [312, 569] width 49 height 20
click at [323, 475] on div "Undo" at bounding box center [312, 569] width 49 height 20
click at [309, 475] on div "Undo" at bounding box center [312, 569] width 49 height 20
click at [307, 475] on div "Undo" at bounding box center [312, 569] width 49 height 20
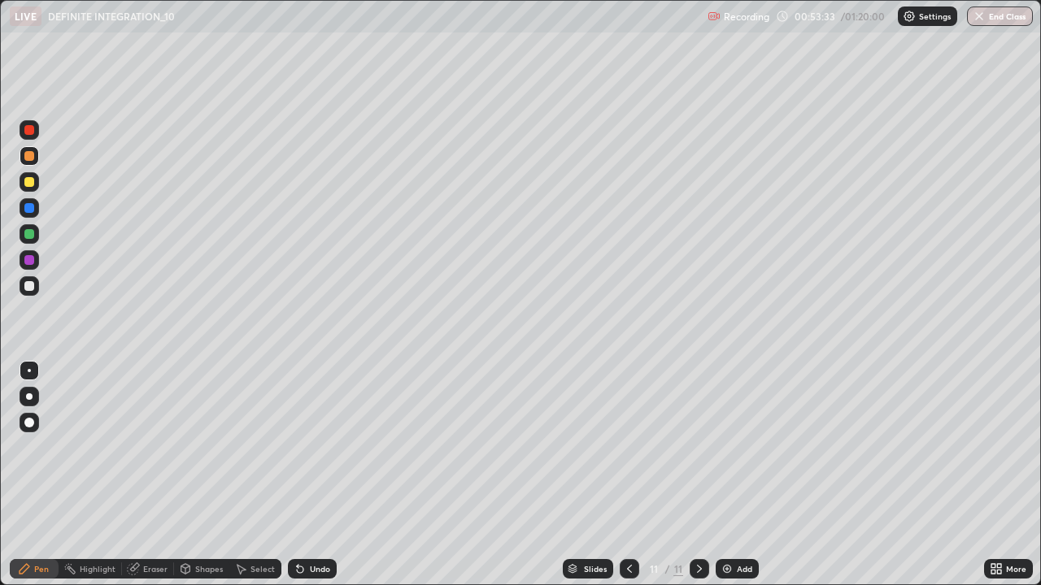
click at [306, 475] on div "Undo" at bounding box center [312, 569] width 49 height 20
click at [305, 475] on div "Undo" at bounding box center [312, 569] width 49 height 20
click at [307, 475] on div "Undo" at bounding box center [312, 569] width 49 height 20
click at [33, 132] on div at bounding box center [29, 130] width 10 height 10
click at [31, 288] on div at bounding box center [29, 286] width 10 height 10
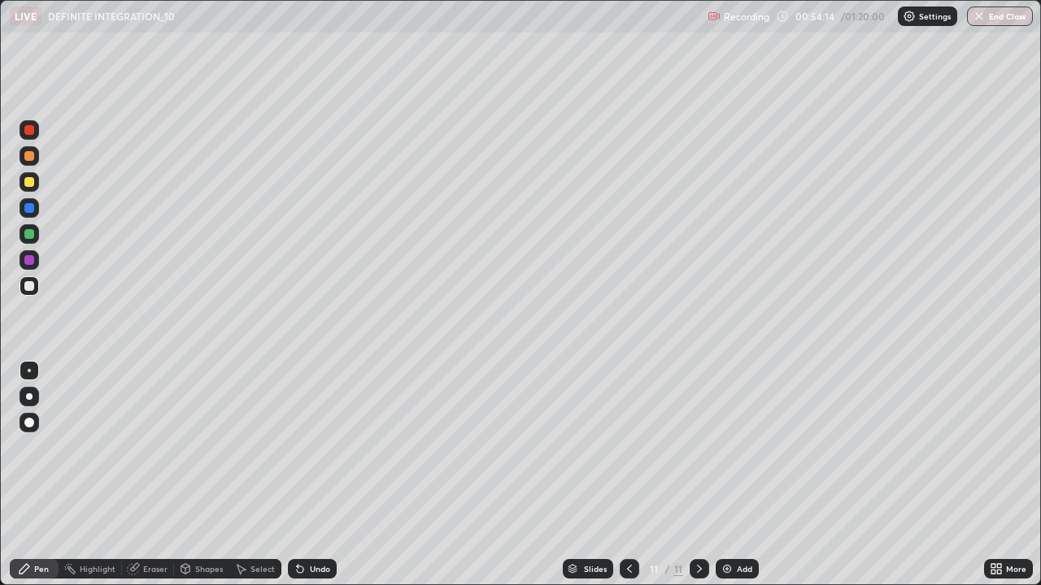
click at [311, 475] on div "Undo" at bounding box center [320, 569] width 20 height 8
click at [304, 475] on icon at bounding box center [299, 569] width 13 height 13
click at [29, 189] on div at bounding box center [30, 182] width 20 height 20
click at [27, 154] on div at bounding box center [29, 156] width 10 height 10
click at [33, 134] on div at bounding box center [30, 130] width 20 height 20
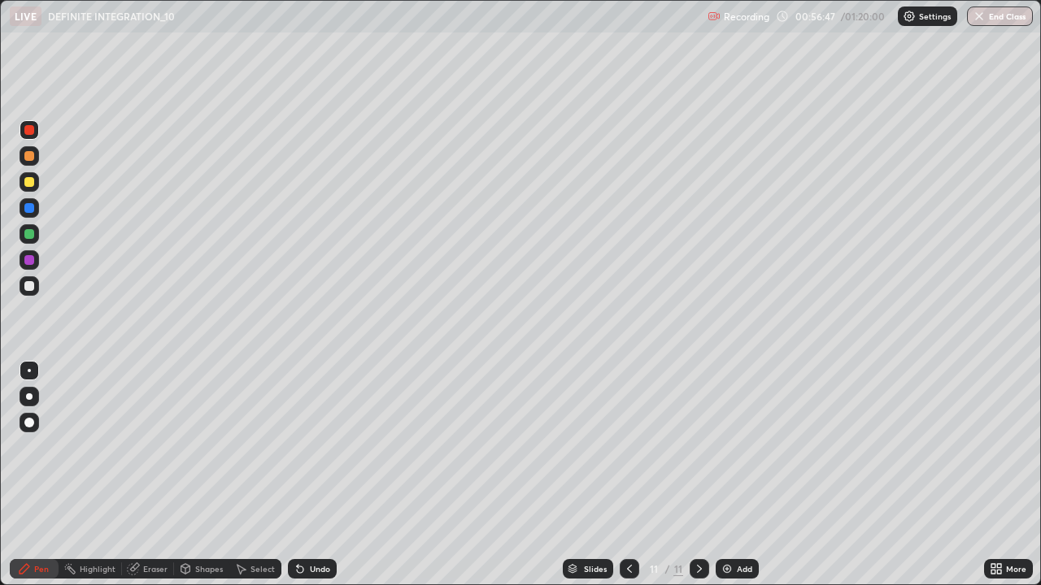
click at [30, 234] on div at bounding box center [29, 234] width 10 height 10
click at [276, 475] on div "Select" at bounding box center [255, 569] width 52 height 20
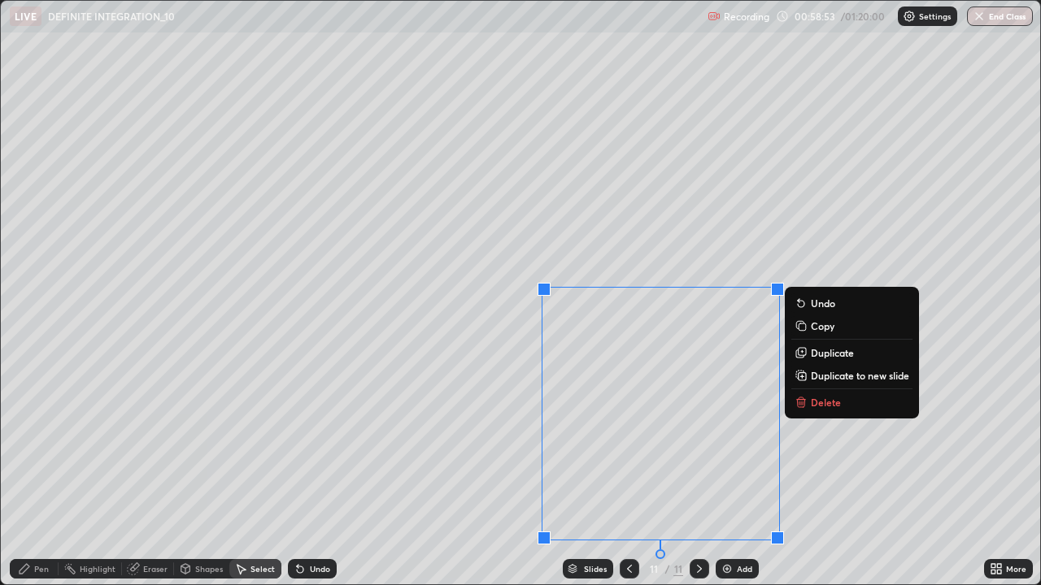
click at [839, 406] on p "Delete" at bounding box center [826, 402] width 30 height 13
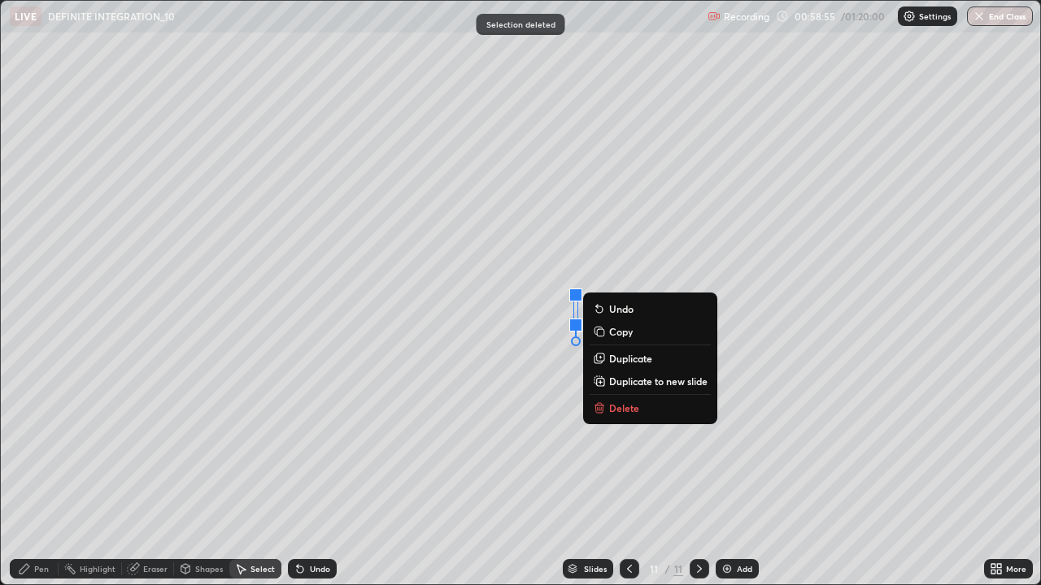
click at [620, 406] on p "Delete" at bounding box center [624, 408] width 30 height 13
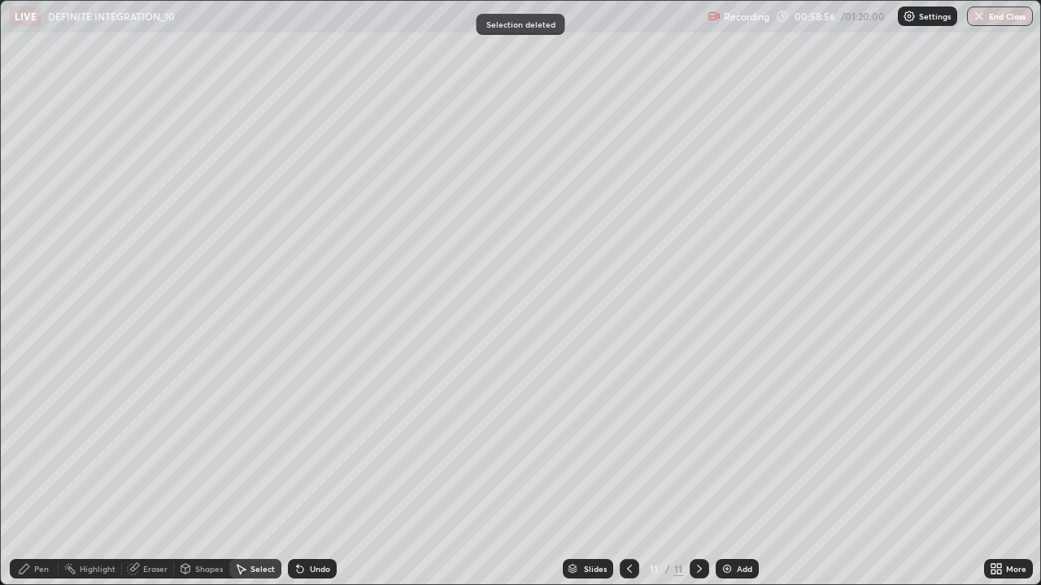
click at [50, 475] on div "Pen" at bounding box center [34, 569] width 49 height 20
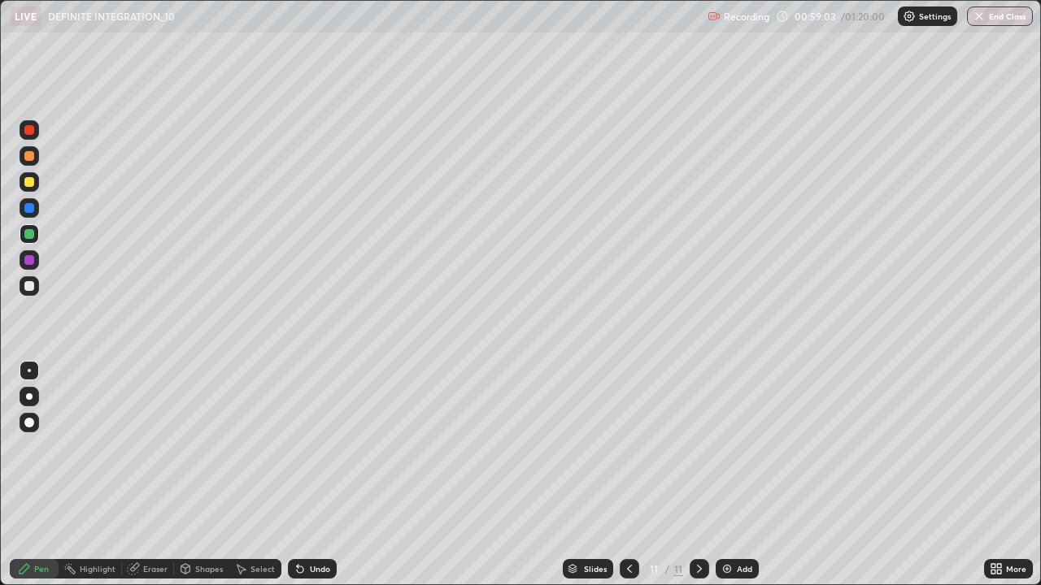
click at [303, 475] on icon at bounding box center [299, 569] width 13 height 13
click at [301, 475] on icon at bounding box center [299, 569] width 13 height 13
click at [297, 475] on icon at bounding box center [298, 566] width 2 height 2
click at [300, 475] on icon at bounding box center [300, 570] width 7 height 7
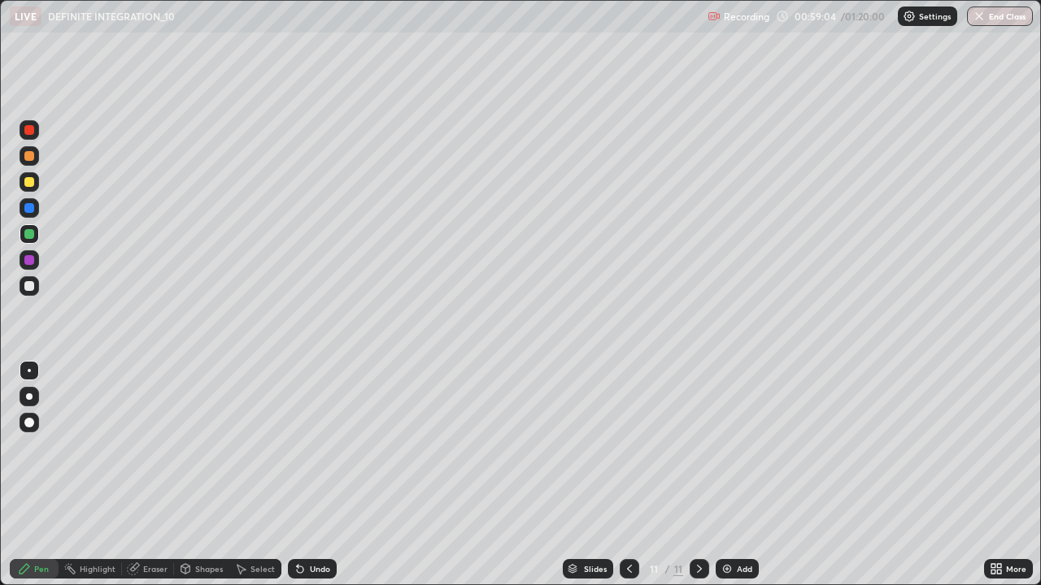
click at [298, 475] on icon at bounding box center [300, 570] width 7 height 7
click at [299, 475] on icon at bounding box center [300, 570] width 7 height 7
click at [298, 475] on icon at bounding box center [300, 570] width 7 height 7
click at [303, 475] on icon at bounding box center [299, 569] width 13 height 13
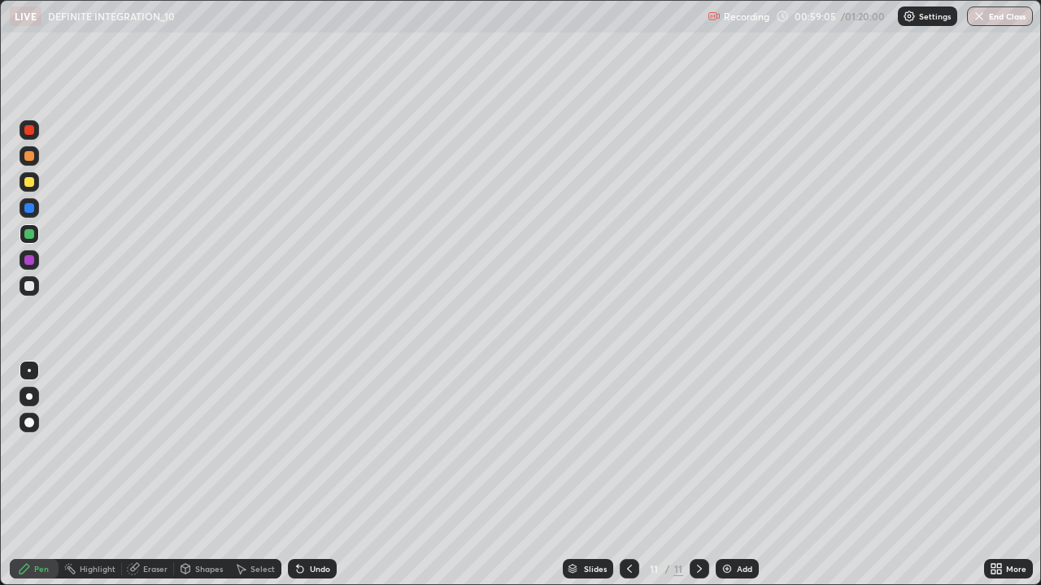
click at [305, 475] on div "Undo" at bounding box center [312, 569] width 49 height 20
click at [306, 475] on div "Undo" at bounding box center [312, 569] width 49 height 20
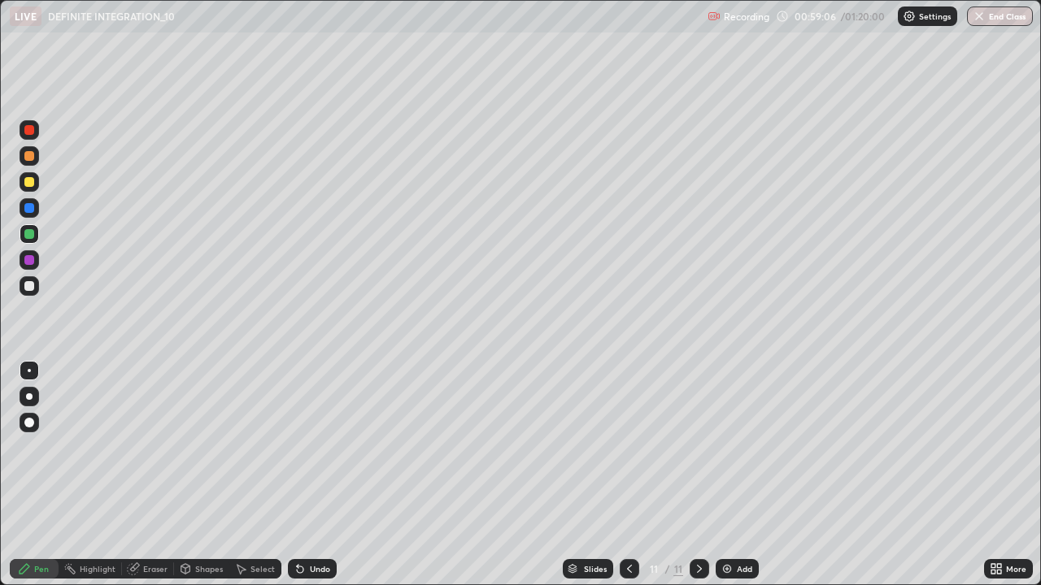
click at [310, 475] on div "Undo" at bounding box center [320, 569] width 20 height 8
click at [311, 475] on div "Undo" at bounding box center [320, 569] width 20 height 8
click at [312, 475] on div "Undo" at bounding box center [320, 569] width 20 height 8
click at [311, 475] on div "Undo" at bounding box center [320, 569] width 20 height 8
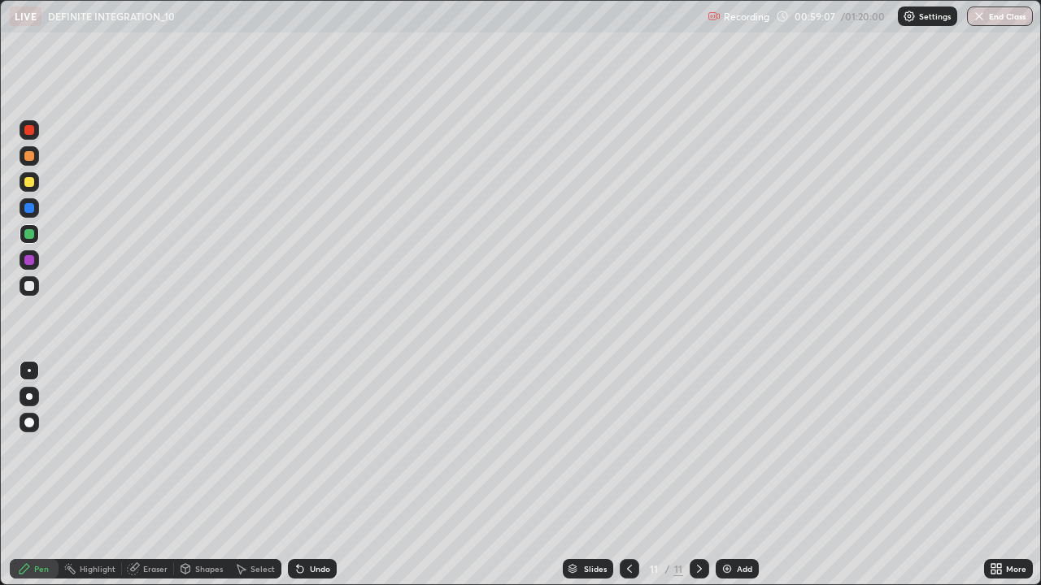
click at [310, 475] on div "Undo" at bounding box center [320, 569] width 20 height 8
click at [311, 475] on div "Undo" at bounding box center [320, 569] width 20 height 8
click at [312, 475] on div "Undo" at bounding box center [312, 569] width 49 height 20
click at [313, 475] on div "Undo" at bounding box center [312, 569] width 49 height 20
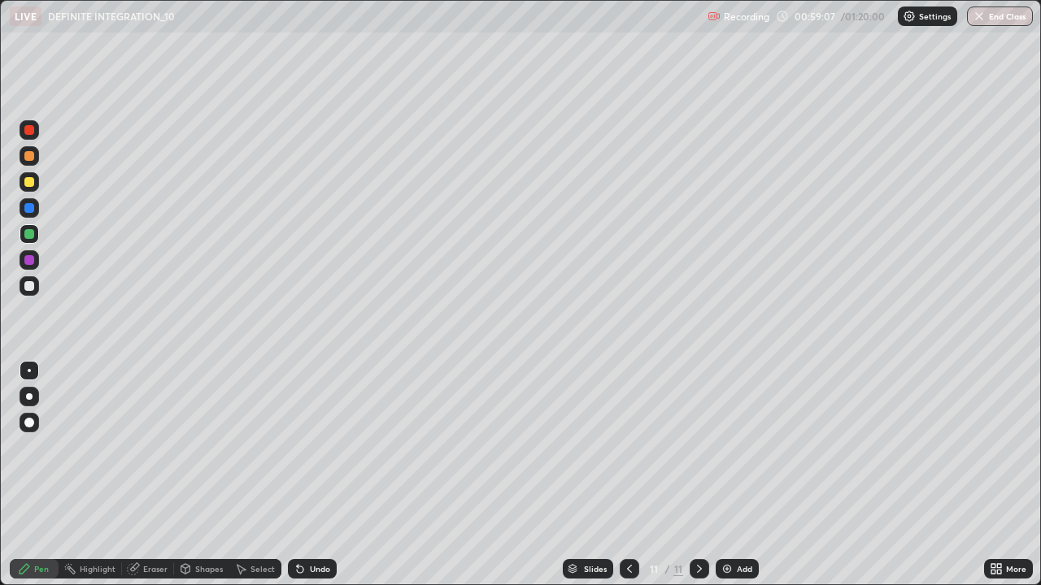
click at [314, 475] on div "Undo" at bounding box center [312, 569] width 49 height 20
click at [313, 475] on div "Undo" at bounding box center [312, 569] width 49 height 20
click at [312, 475] on div "Undo" at bounding box center [312, 569] width 49 height 20
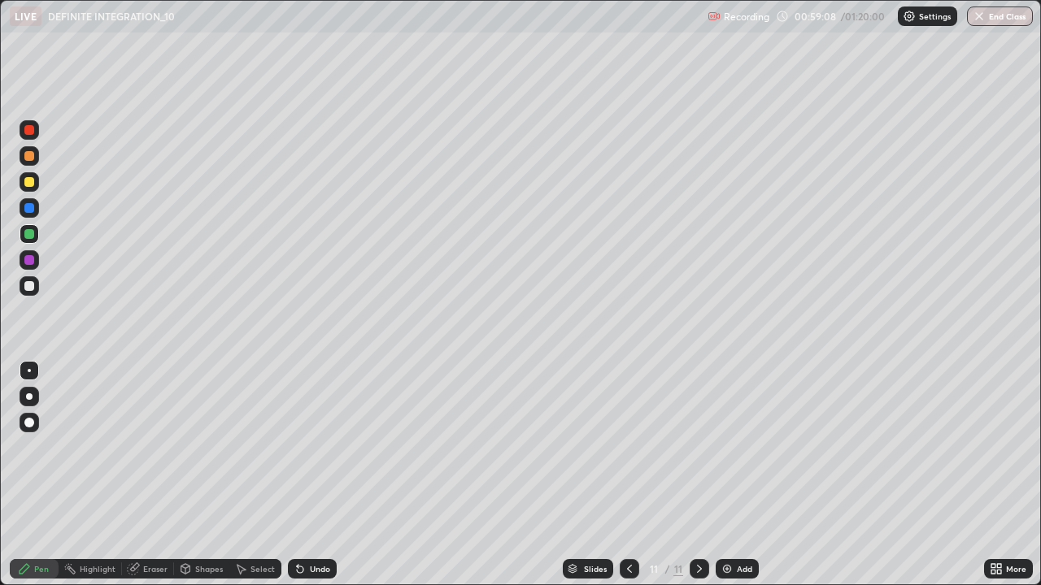
click at [311, 475] on div "Undo" at bounding box center [312, 569] width 49 height 20
click at [312, 475] on div "Undo" at bounding box center [312, 569] width 49 height 20
click at [313, 475] on div "Undo" at bounding box center [312, 569] width 49 height 20
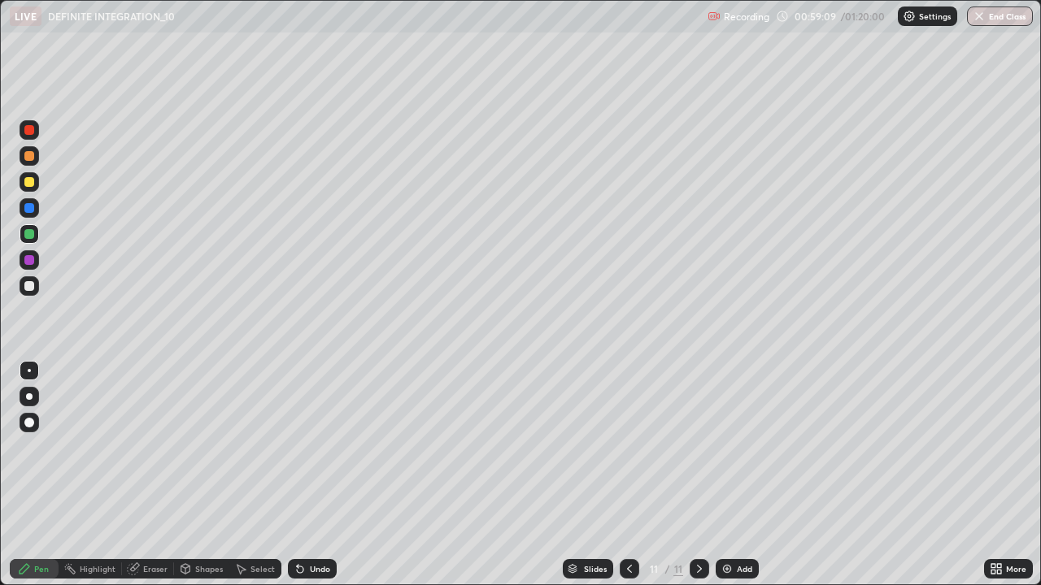
click at [314, 475] on div "Undo" at bounding box center [320, 569] width 20 height 8
click at [315, 475] on div "Undo" at bounding box center [320, 569] width 20 height 8
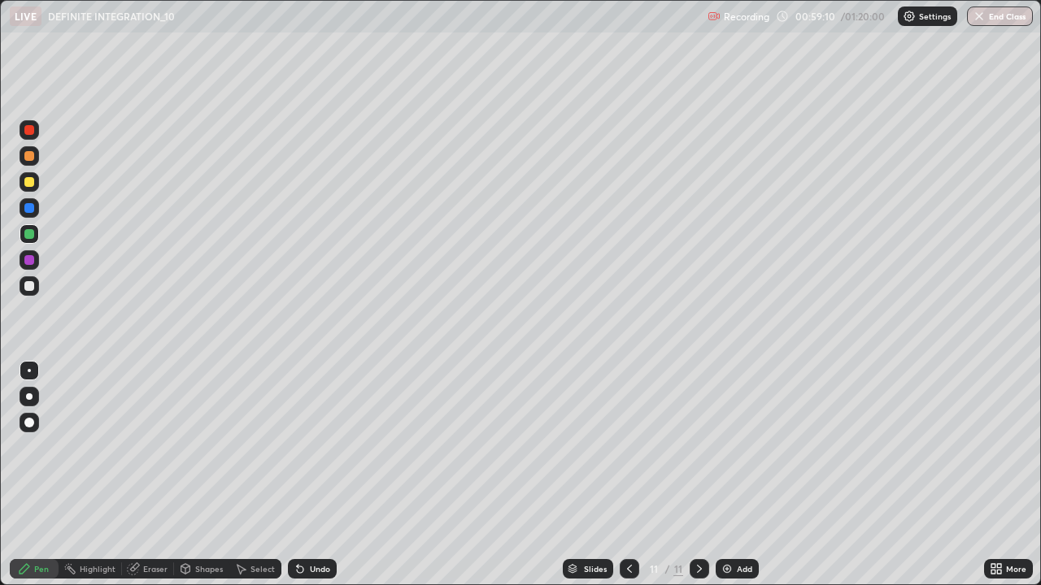
click at [315, 475] on div "Undo" at bounding box center [320, 569] width 20 height 8
click at [314, 475] on div "Undo" at bounding box center [320, 569] width 20 height 8
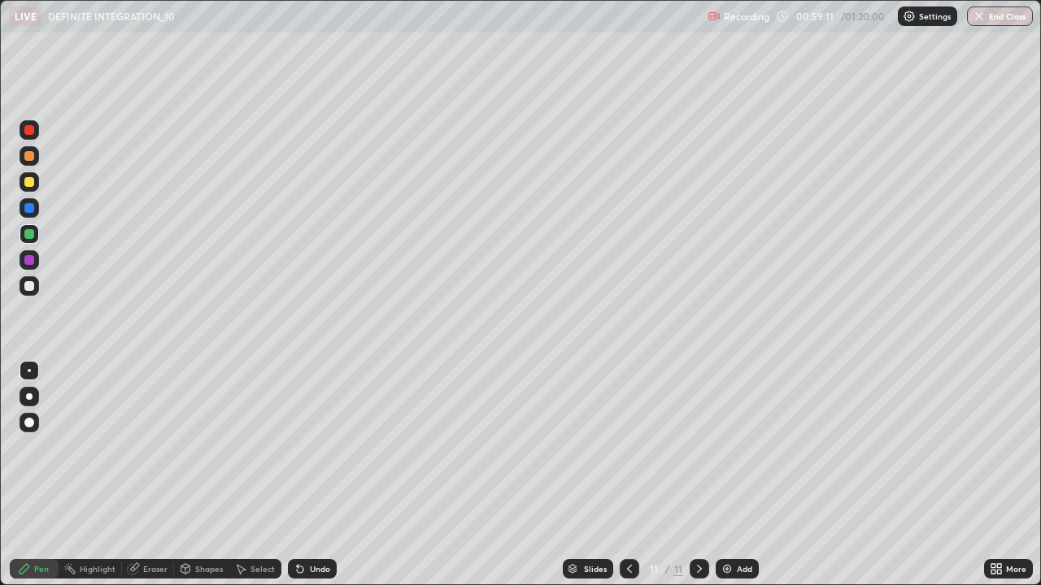
click at [315, 475] on div "Undo" at bounding box center [320, 569] width 20 height 8
click at [316, 475] on div "Undo" at bounding box center [320, 569] width 20 height 8
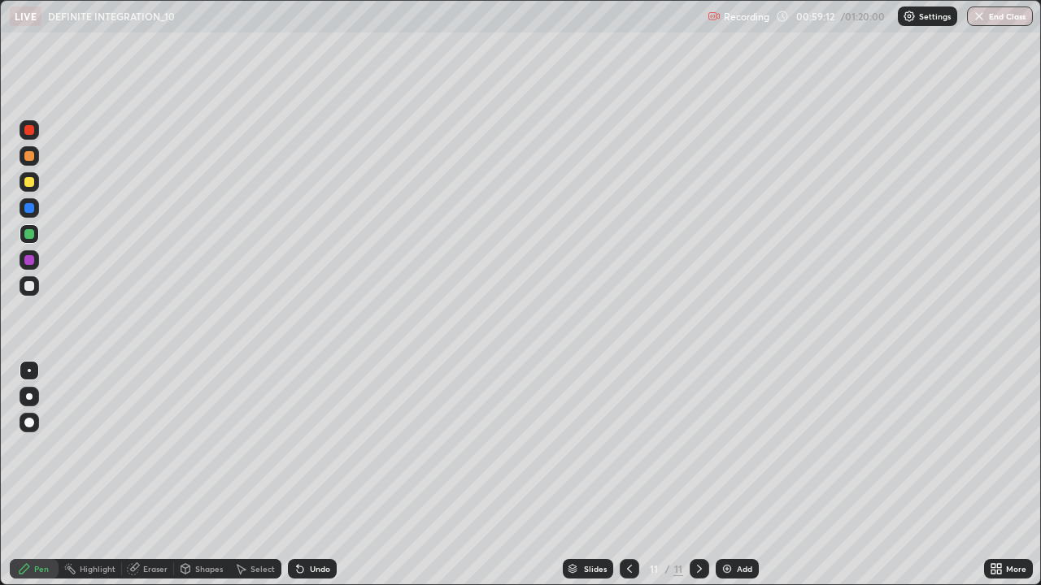
click at [317, 475] on div "Undo" at bounding box center [320, 569] width 20 height 8
click at [318, 475] on div "Undo" at bounding box center [320, 569] width 20 height 8
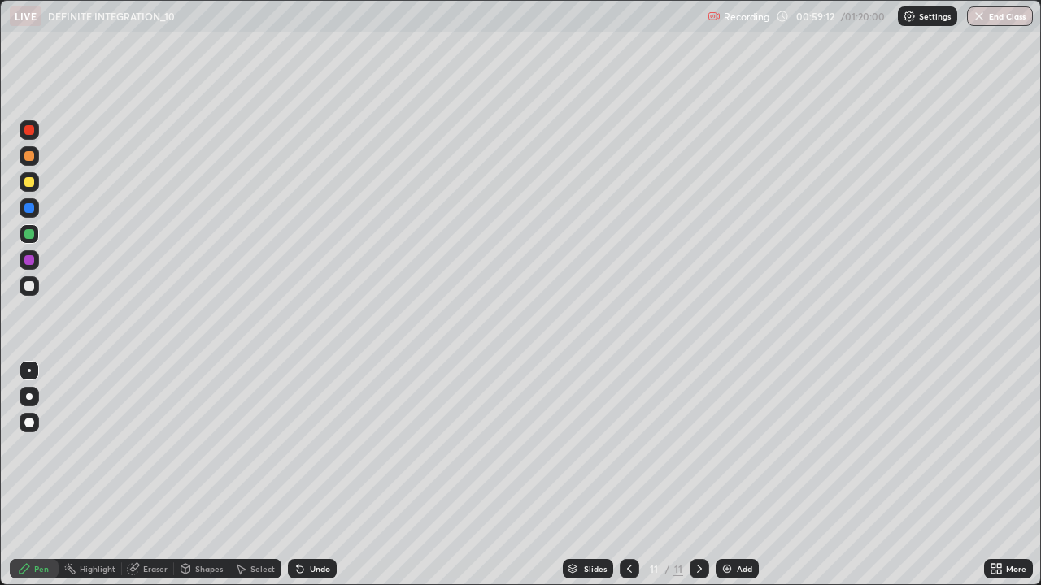
click at [317, 475] on div "Undo" at bounding box center [320, 569] width 20 height 8
click at [46, 475] on div "Pen" at bounding box center [41, 569] width 15 height 8
click at [299, 475] on icon at bounding box center [300, 570] width 7 height 7
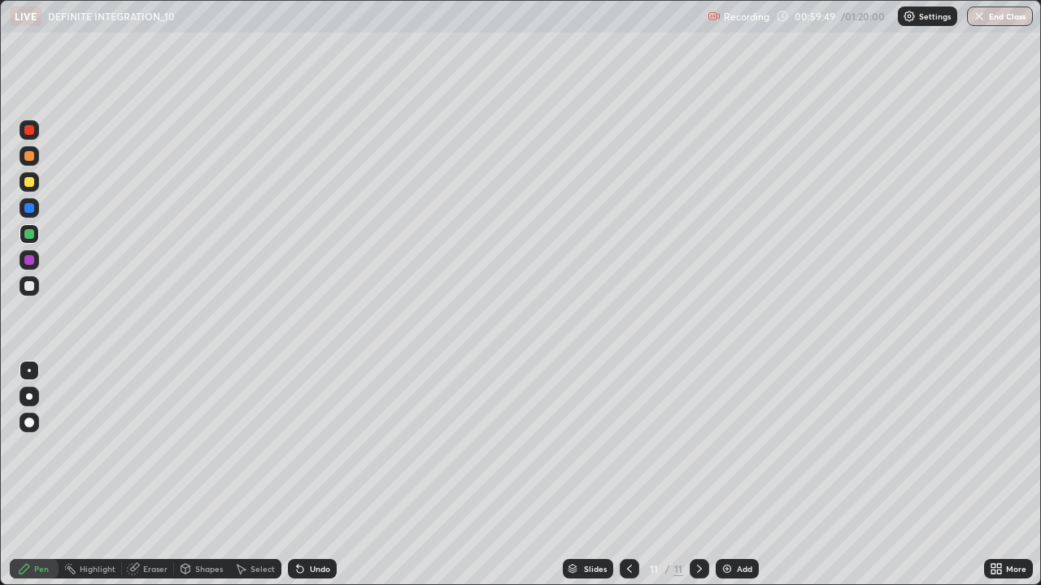
click at [32, 214] on div at bounding box center [30, 208] width 20 height 20
click at [28, 182] on div at bounding box center [29, 182] width 10 height 10
click at [29, 234] on div at bounding box center [29, 234] width 10 height 10
click at [734, 475] on div "Add" at bounding box center [736, 569] width 43 height 20
click at [24, 292] on div at bounding box center [30, 286] width 20 height 20
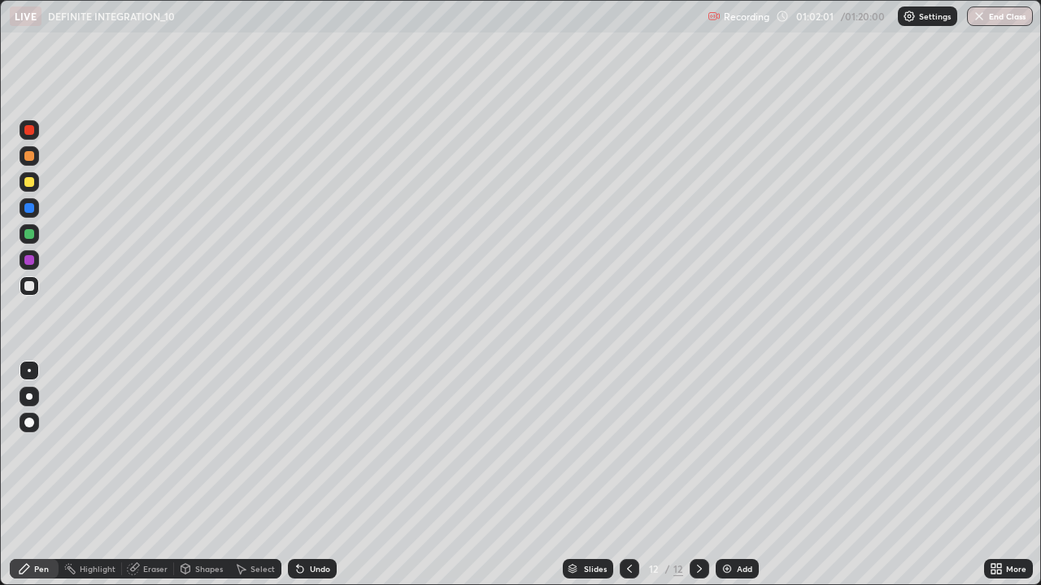
click at [32, 184] on div at bounding box center [29, 182] width 10 height 10
click at [311, 475] on div "Undo" at bounding box center [312, 569] width 49 height 20
click at [307, 475] on div "Undo" at bounding box center [312, 569] width 49 height 20
click at [312, 475] on div "Undo" at bounding box center [312, 569] width 49 height 20
click at [31, 238] on div at bounding box center [29, 234] width 10 height 10
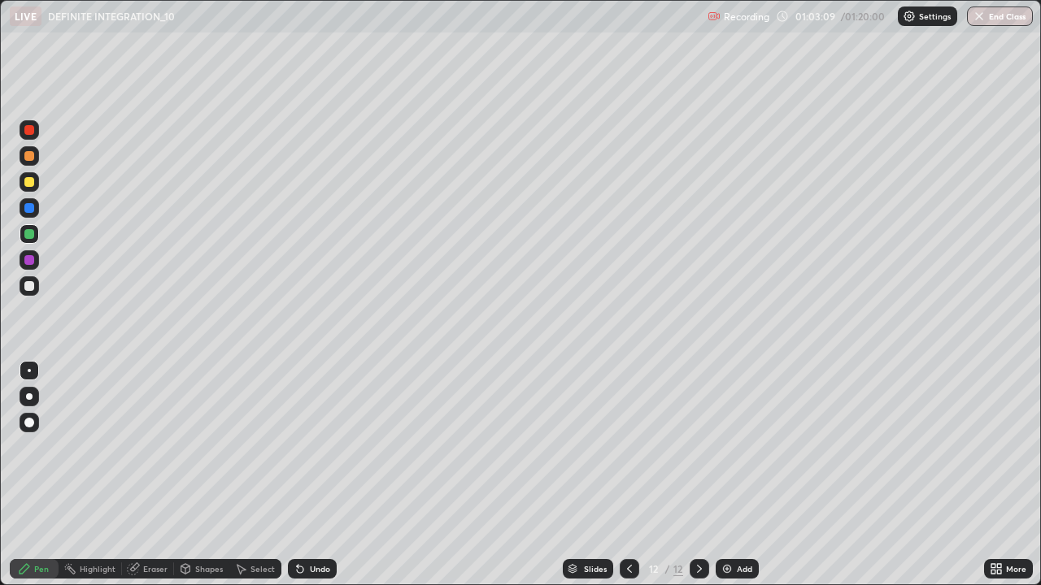
click at [306, 475] on div "Undo" at bounding box center [312, 569] width 49 height 20
click at [316, 475] on div "Undo" at bounding box center [320, 569] width 20 height 8
click at [310, 475] on div "Undo" at bounding box center [312, 569] width 49 height 20
click at [310, 475] on div "Undo" at bounding box center [320, 569] width 20 height 8
click at [309, 475] on div "Undo" at bounding box center [312, 569] width 49 height 20
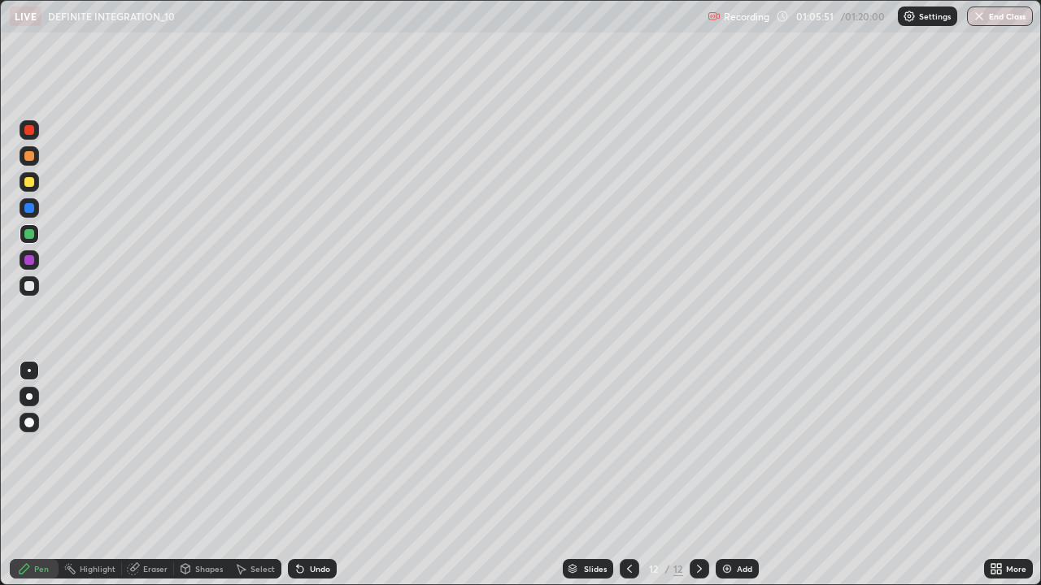
click at [306, 475] on div "Undo" at bounding box center [312, 569] width 49 height 20
click at [307, 475] on div "Undo" at bounding box center [312, 569] width 49 height 20
click at [309, 475] on div "Undo" at bounding box center [312, 569] width 49 height 20
click at [31, 215] on div at bounding box center [30, 208] width 20 height 20
click at [144, 475] on div "Eraser" at bounding box center [148, 569] width 52 height 20
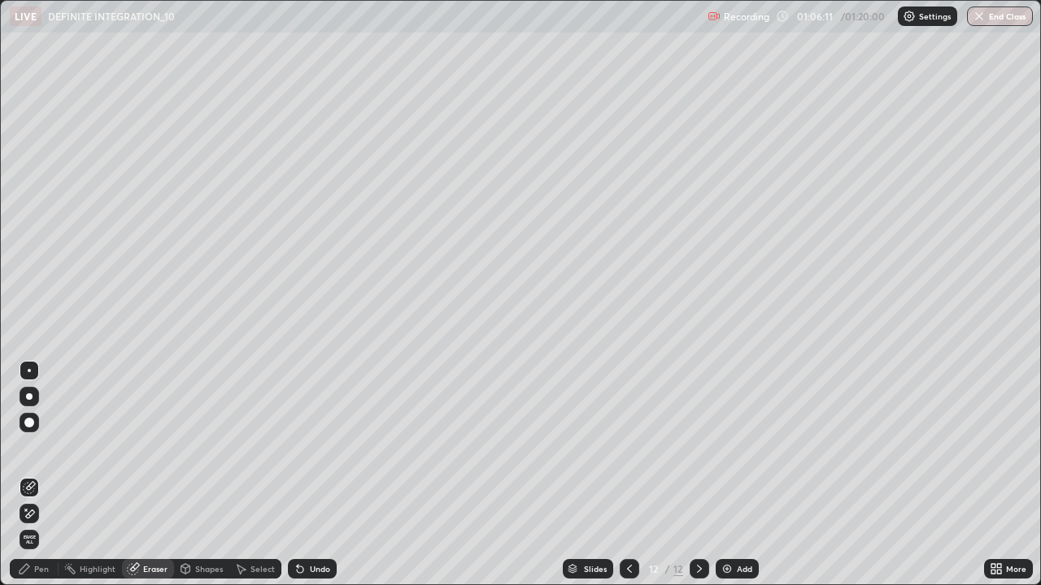
click at [40, 475] on div "Pen" at bounding box center [34, 569] width 49 height 20
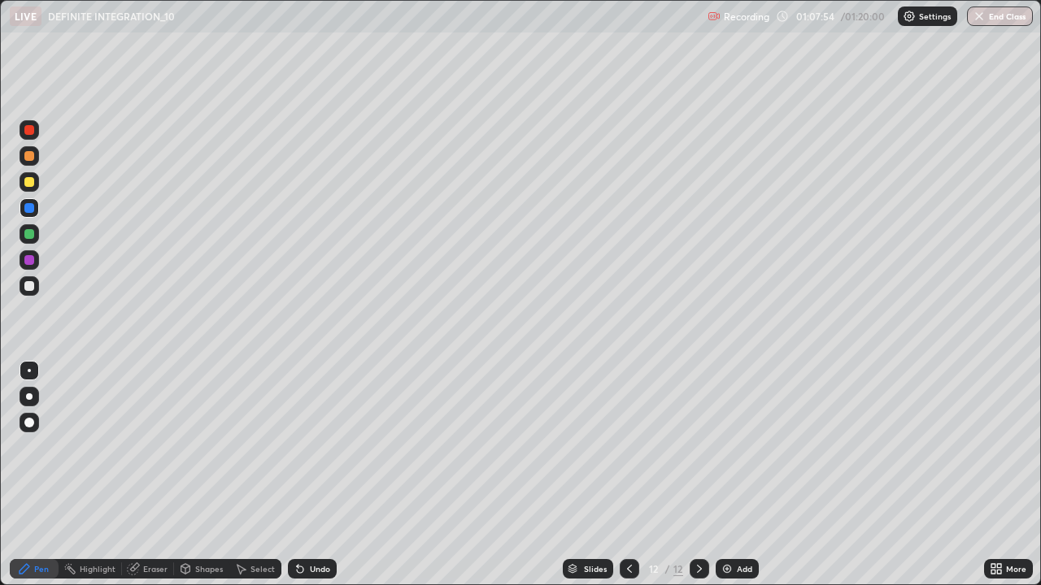
click at [737, 475] on div "Add" at bounding box center [736, 569] width 43 height 20
click at [35, 285] on div at bounding box center [30, 286] width 20 height 20
click at [303, 475] on icon at bounding box center [299, 569] width 13 height 13
click at [311, 475] on div "Undo" at bounding box center [312, 569] width 49 height 20
click at [298, 475] on icon at bounding box center [299, 569] width 13 height 13
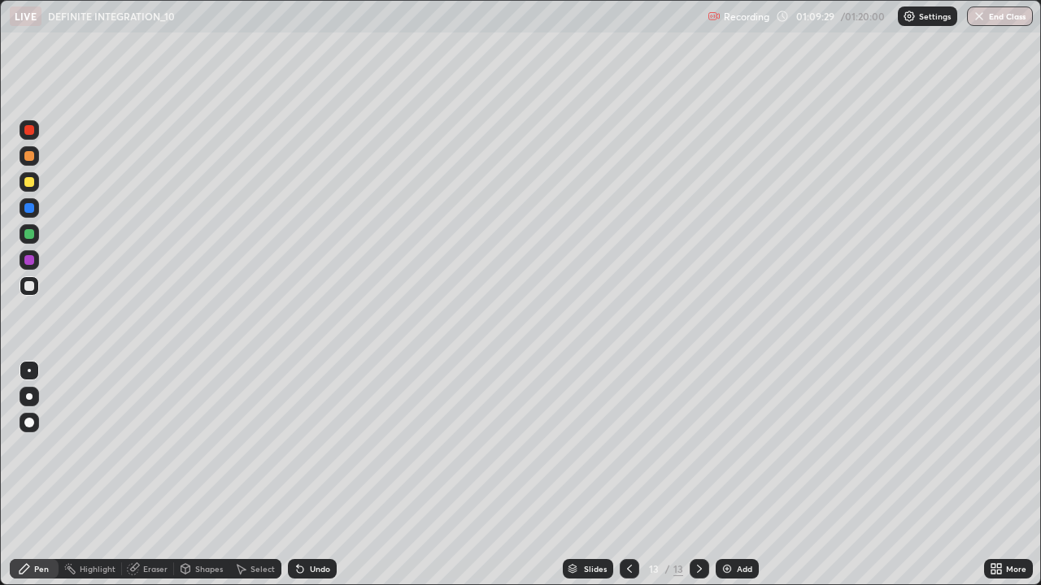
click at [297, 475] on icon at bounding box center [298, 566] width 2 height 2
click at [315, 475] on div "Undo" at bounding box center [312, 569] width 49 height 20
click at [619, 475] on div at bounding box center [629, 569] width 20 height 20
click at [689, 475] on div at bounding box center [699, 569] width 20 height 20
click at [28, 180] on div at bounding box center [29, 182] width 10 height 10
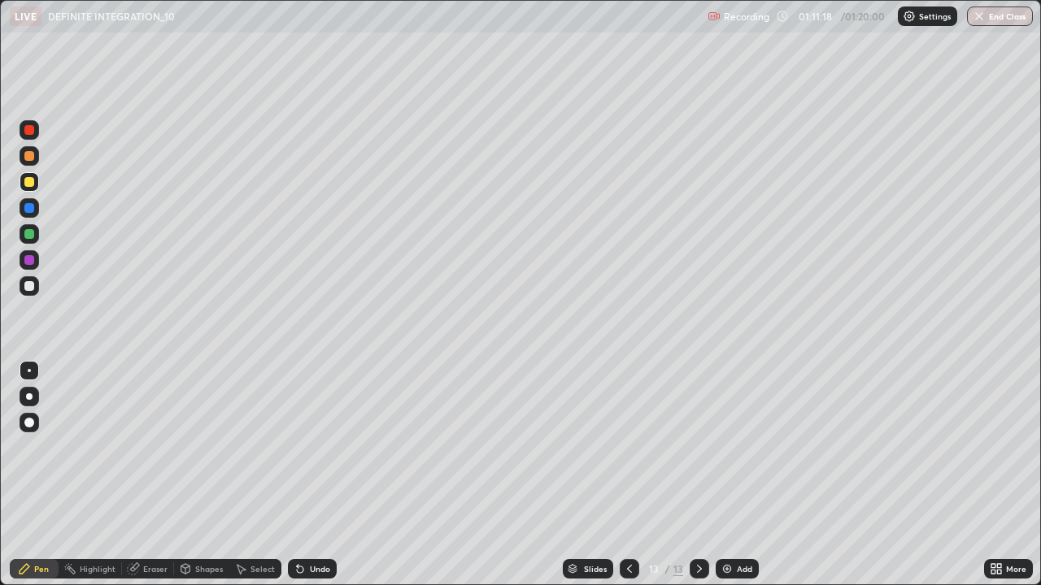
click at [722, 475] on img at bounding box center [726, 569] width 13 height 13
click at [304, 475] on div "Undo" at bounding box center [312, 569] width 49 height 20
click at [311, 475] on div "Undo" at bounding box center [312, 569] width 49 height 20
click at [331, 475] on div "Undo" at bounding box center [312, 569] width 49 height 20
click at [309, 475] on div "Undo" at bounding box center [312, 569] width 49 height 20
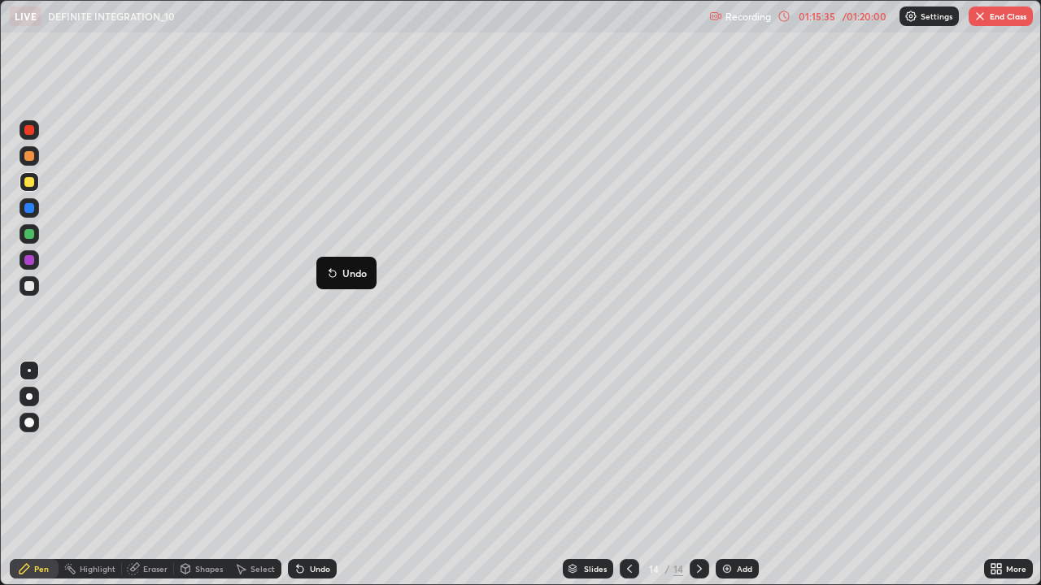
click at [152, 475] on div "Eraser" at bounding box center [155, 569] width 24 height 8
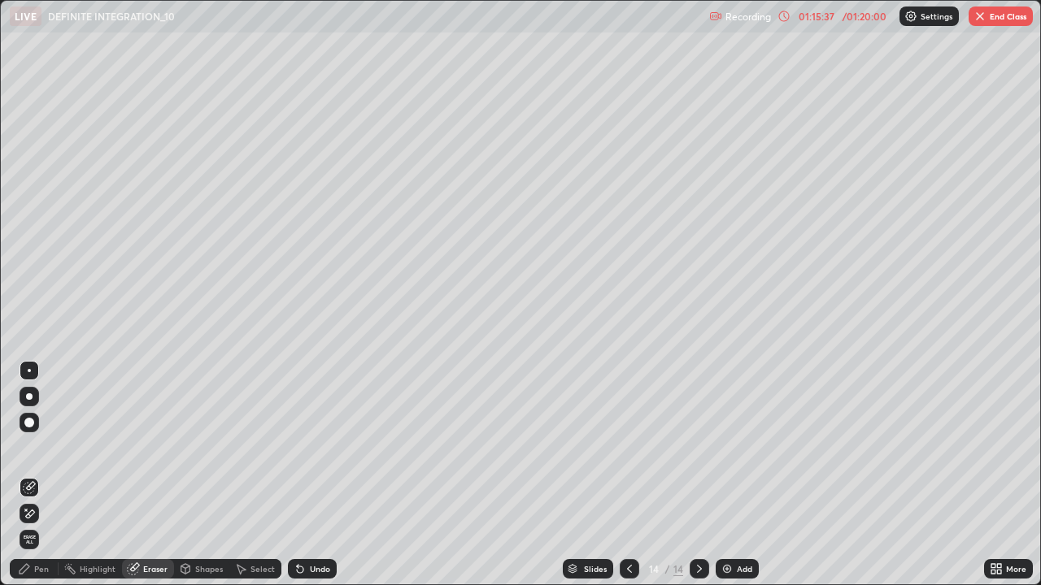
click at [49, 475] on div "Pen" at bounding box center [34, 569] width 49 height 20
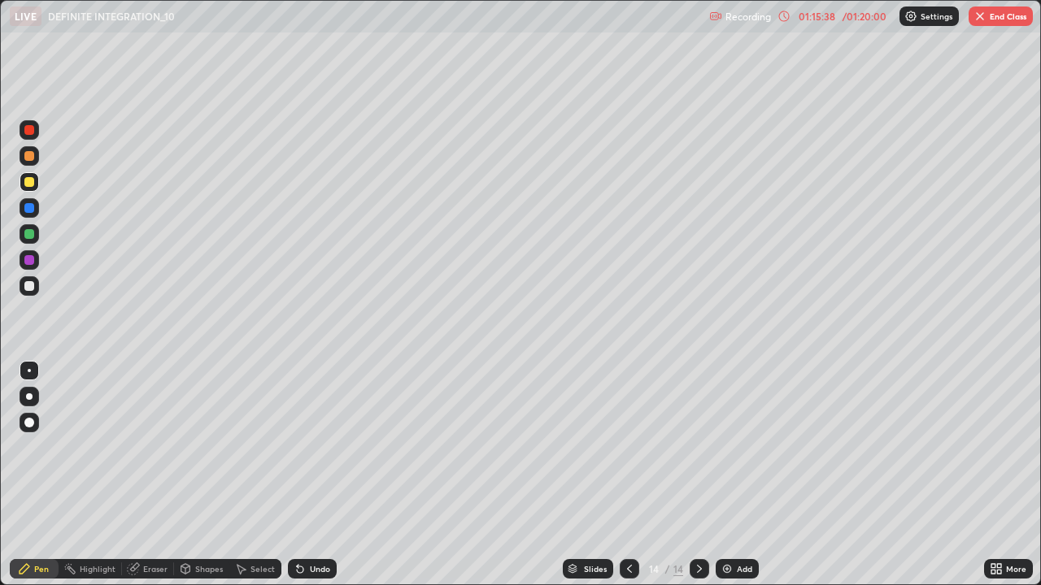
click at [33, 158] on div at bounding box center [29, 156] width 10 height 10
click at [29, 137] on div at bounding box center [30, 130] width 20 height 20
click at [28, 182] on div at bounding box center [29, 182] width 10 height 10
click at [30, 260] on div at bounding box center [29, 260] width 10 height 10
click at [28, 263] on div at bounding box center [29, 260] width 10 height 10
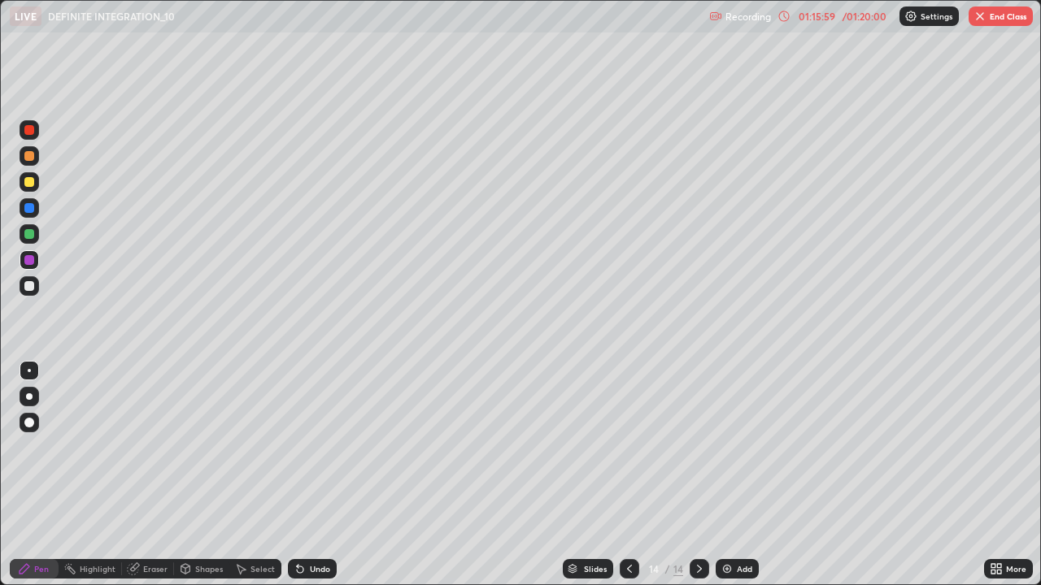
click at [20, 214] on div at bounding box center [30, 208] width 20 height 20
click at [28, 233] on div at bounding box center [29, 234] width 10 height 10
click at [24, 158] on div at bounding box center [29, 156] width 10 height 10
click at [29, 263] on div at bounding box center [29, 260] width 10 height 10
click at [152, 475] on div "Eraser" at bounding box center [155, 569] width 24 height 8
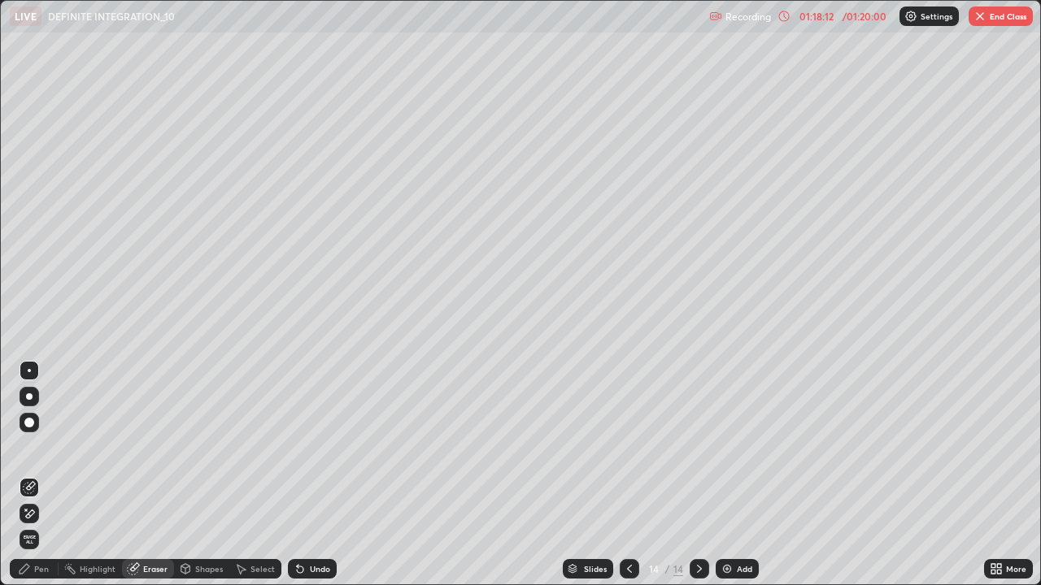
click at [36, 475] on div "Pen" at bounding box center [41, 569] width 15 height 8
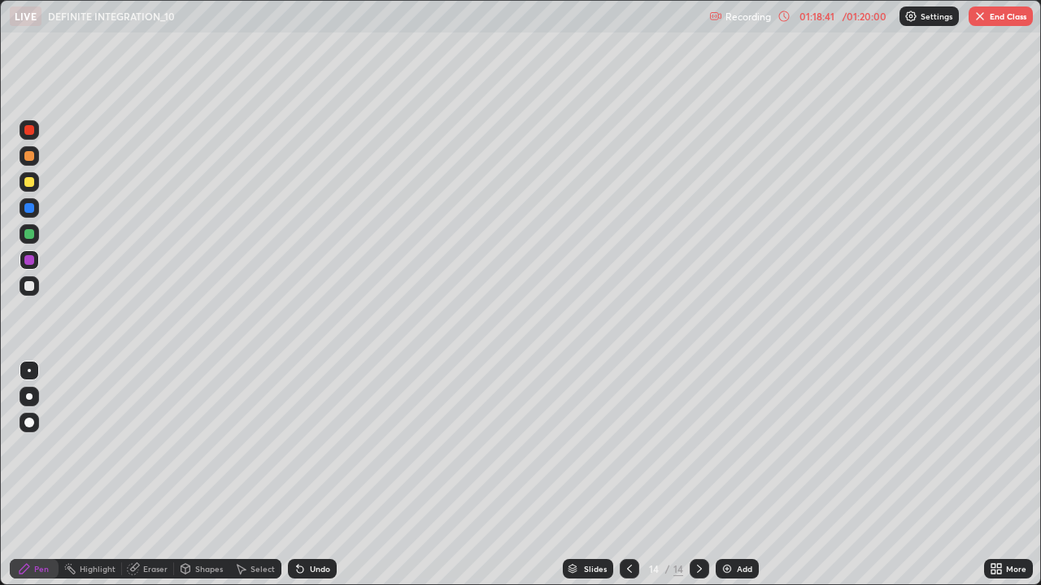
click at [310, 475] on div "Undo" at bounding box center [320, 569] width 20 height 8
click at [317, 475] on div "Undo" at bounding box center [320, 569] width 20 height 8
click at [320, 475] on div "Undo" at bounding box center [320, 569] width 20 height 8
click at [320, 475] on div "Undo" at bounding box center [312, 569] width 49 height 20
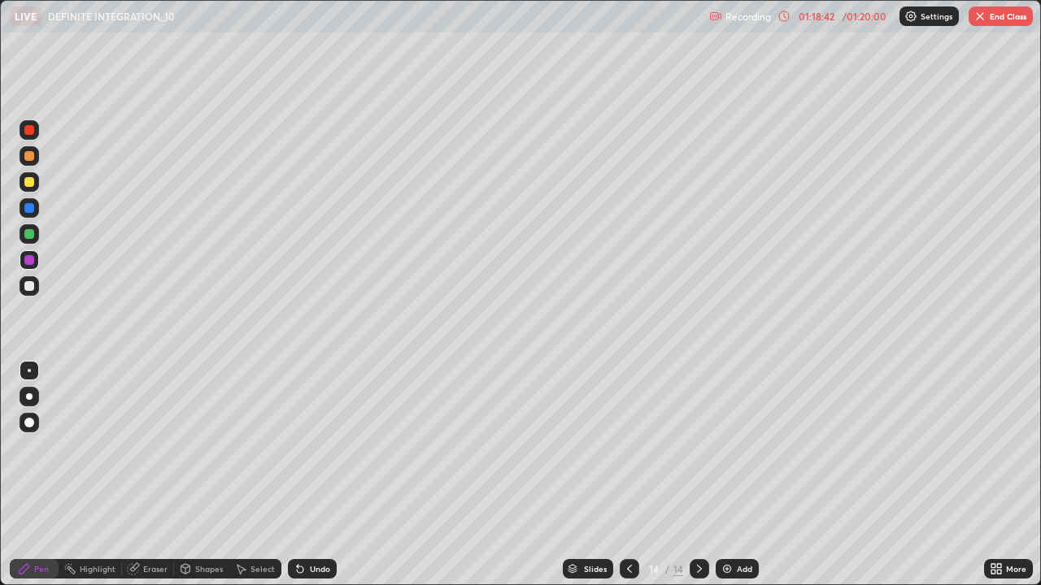
click at [318, 475] on div "Undo" at bounding box center [312, 569] width 49 height 20
click at [319, 475] on div "Undo" at bounding box center [312, 569] width 49 height 20
click at [317, 475] on div "Undo" at bounding box center [312, 569] width 49 height 20
click at [321, 475] on div "Undo" at bounding box center [312, 569] width 49 height 20
click at [324, 475] on div "Undo" at bounding box center [312, 569] width 49 height 20
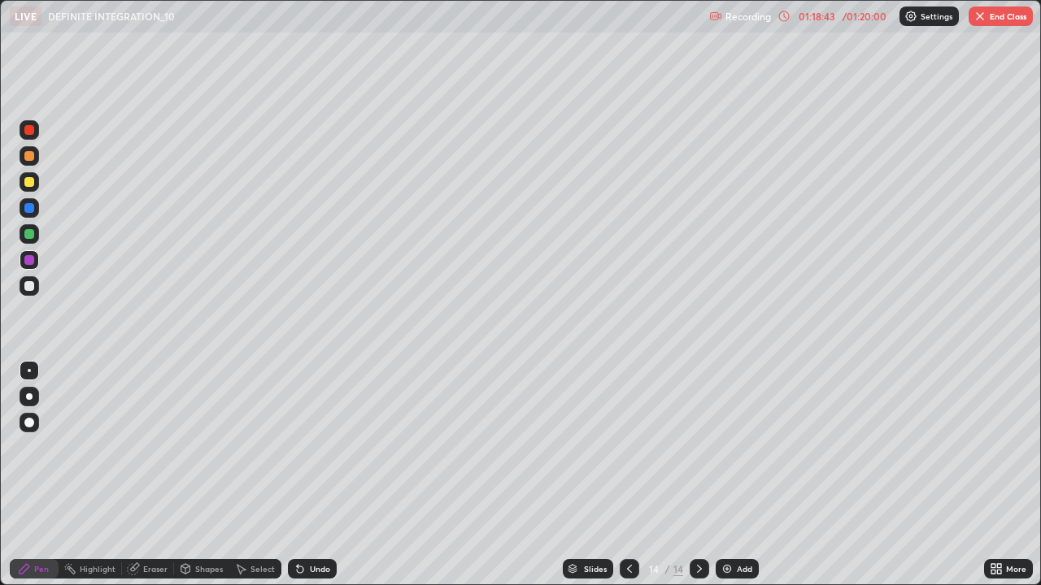
click at [325, 475] on div "Undo" at bounding box center [308, 569] width 55 height 33
click at [326, 475] on div "Undo" at bounding box center [308, 569] width 55 height 33
click at [328, 475] on div "Undo" at bounding box center [308, 569] width 55 height 33
click at [329, 475] on div "Undo" at bounding box center [308, 569] width 55 height 33
click at [331, 475] on div "Undo" at bounding box center [308, 569] width 55 height 33
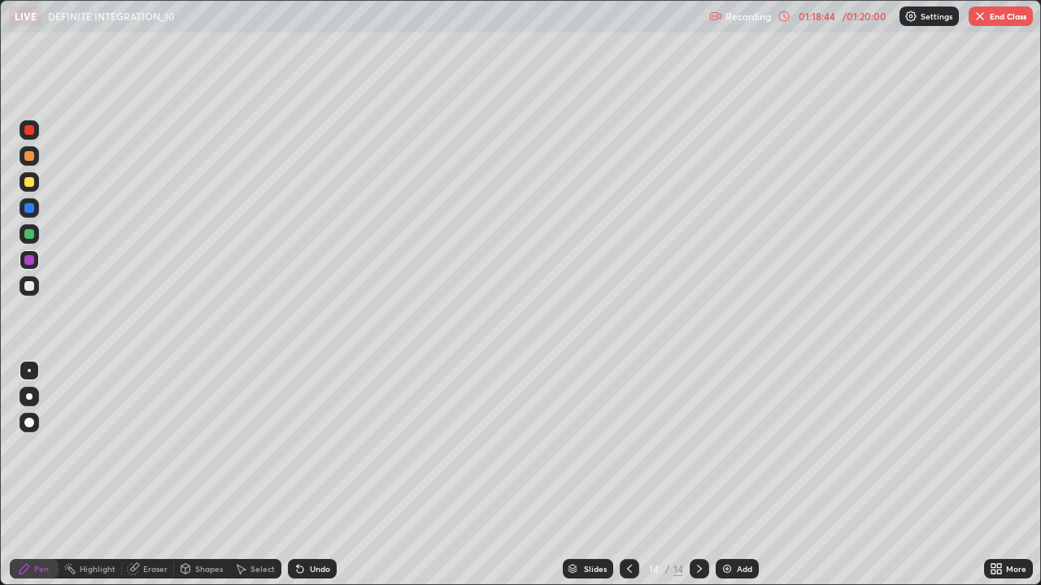
click at [330, 475] on div "Undo" at bounding box center [308, 569] width 55 height 33
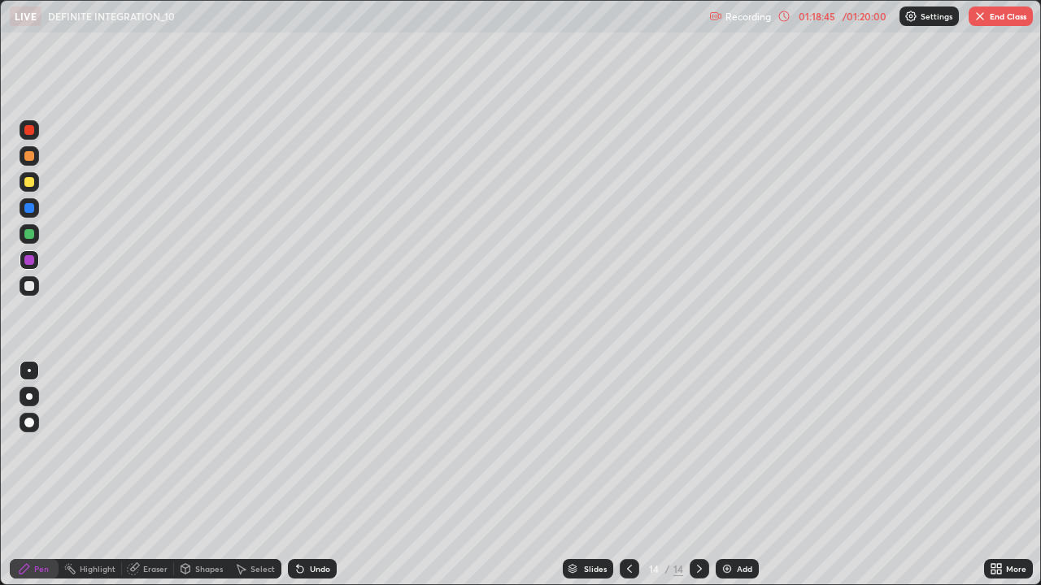
click at [330, 475] on div "Undo" at bounding box center [308, 569] width 55 height 33
click at [328, 475] on div "Undo" at bounding box center [308, 569] width 55 height 33
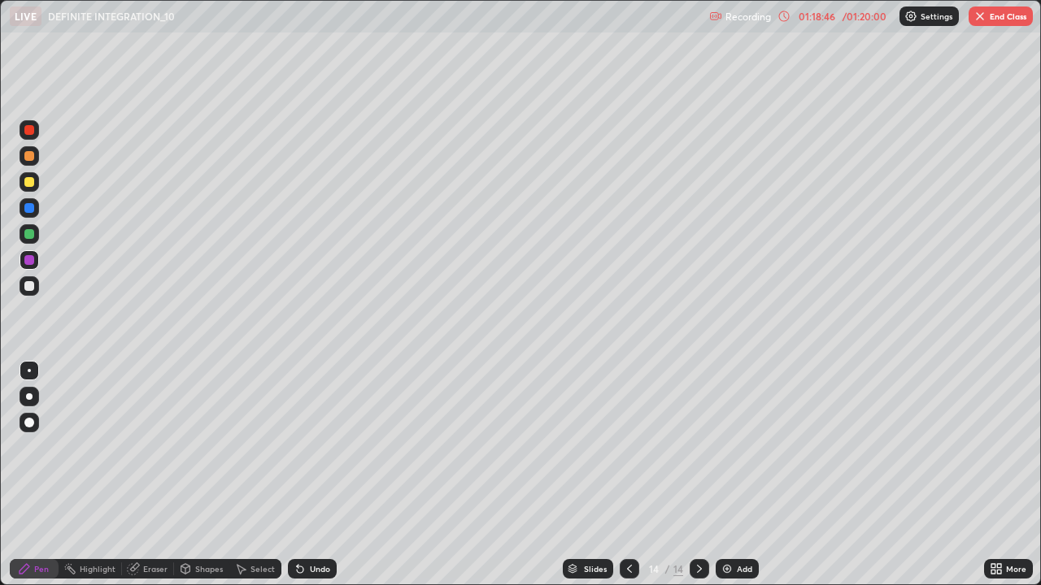
click at [328, 475] on div "Undo" at bounding box center [308, 569] width 55 height 33
click at [327, 475] on div "Undo" at bounding box center [308, 569] width 55 height 33
click at [314, 475] on div "Undo" at bounding box center [320, 569] width 20 height 8
click at [313, 475] on div "Undo" at bounding box center [320, 569] width 20 height 8
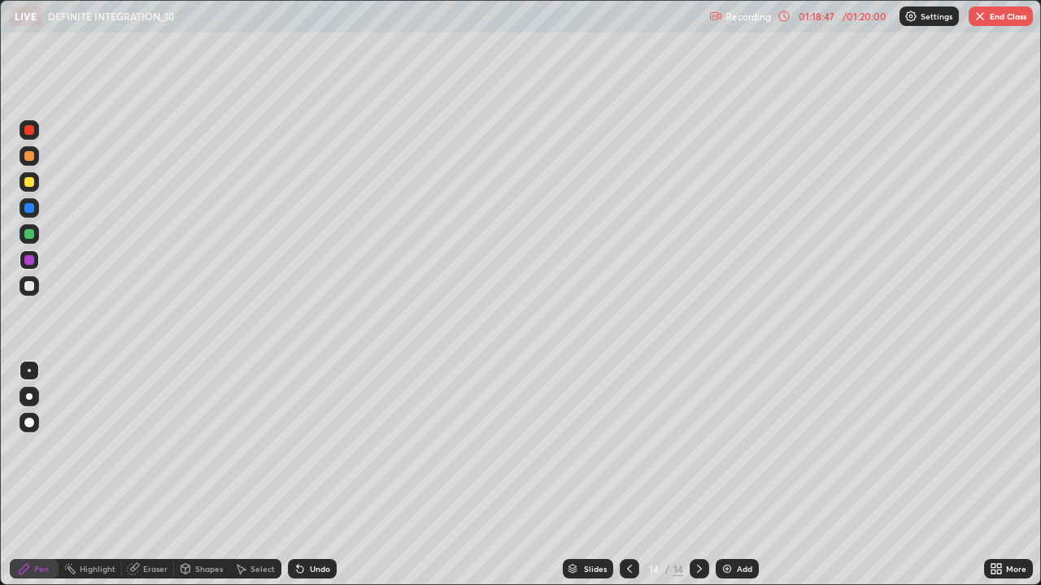
click at [313, 475] on div "Undo" at bounding box center [320, 569] width 20 height 8
click at [312, 475] on div "Undo" at bounding box center [320, 569] width 20 height 8
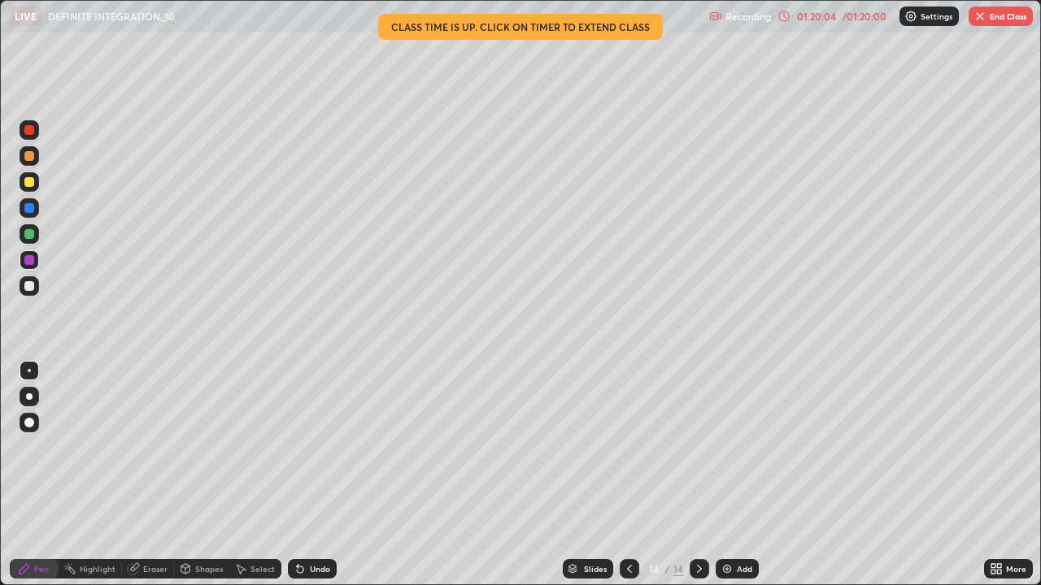
click at [30, 185] on div at bounding box center [29, 182] width 10 height 10
click at [21, 212] on div at bounding box center [30, 208] width 20 height 20
click at [29, 261] on div at bounding box center [29, 260] width 10 height 10
click at [32, 179] on div at bounding box center [29, 182] width 10 height 10
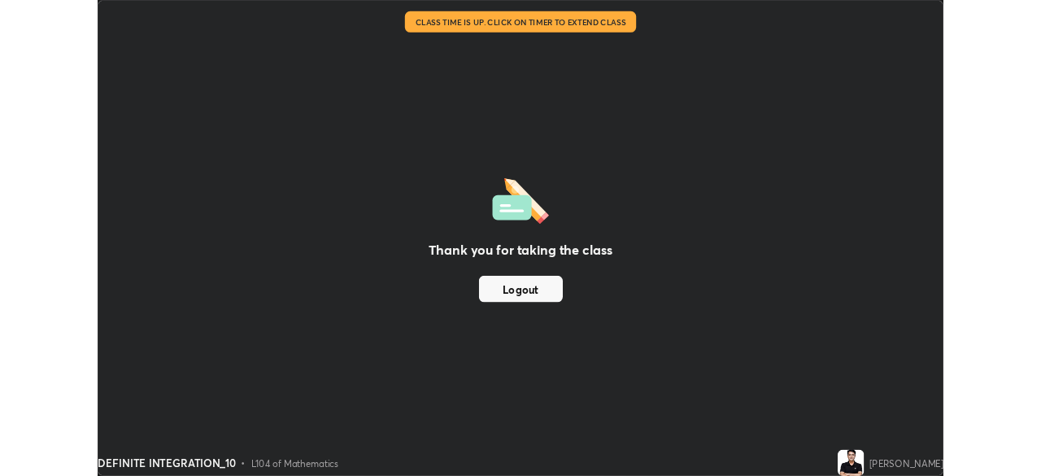
scroll to position [80822, 80258]
